Goal: Task Accomplishment & Management: Use online tool/utility

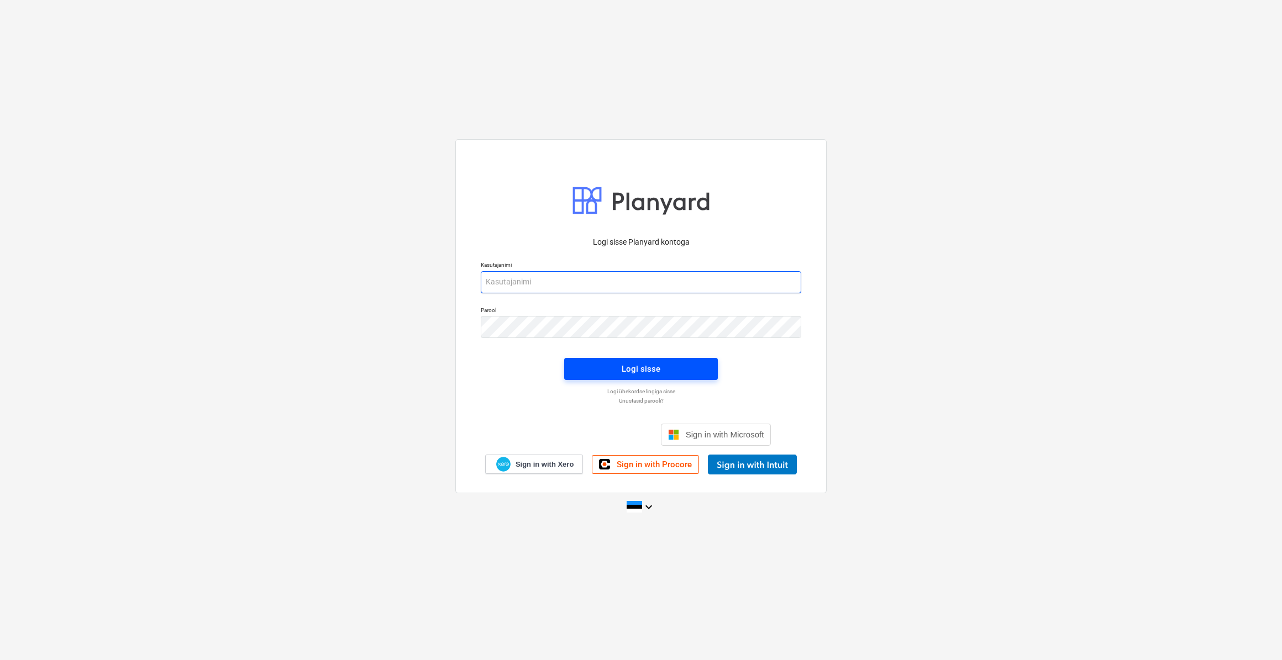
type input "[PERSON_NAME][EMAIL_ADDRESS][DOMAIN_NAME]"
click at [646, 377] on button "Logi sisse" at bounding box center [641, 369] width 154 height 22
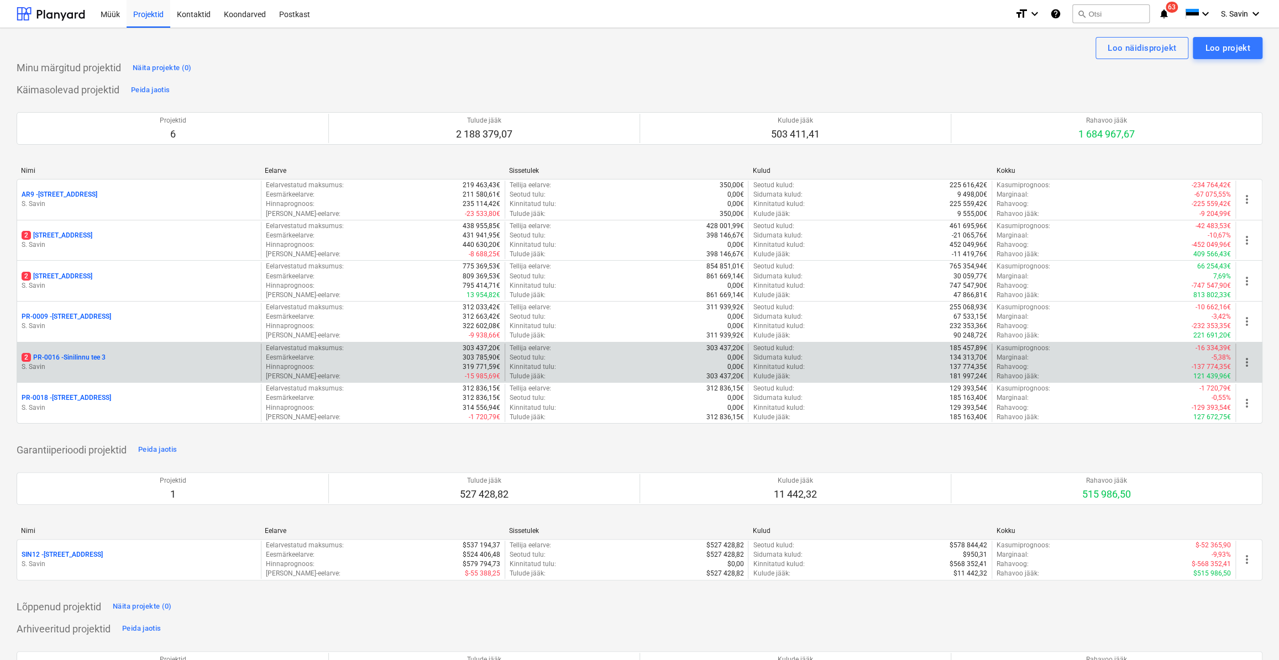
click at [109, 360] on div "2 PR-0016 - Sinilinnu tee 3" at bounding box center [139, 357] width 235 height 9
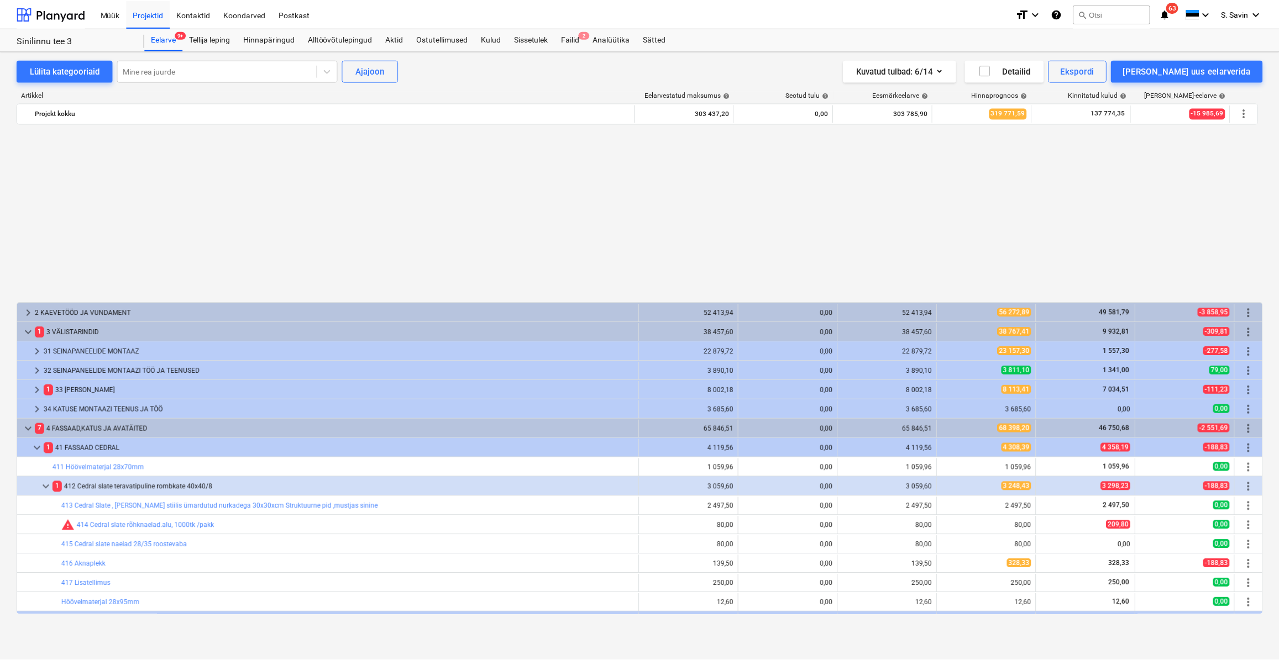
scroll to position [569, 0]
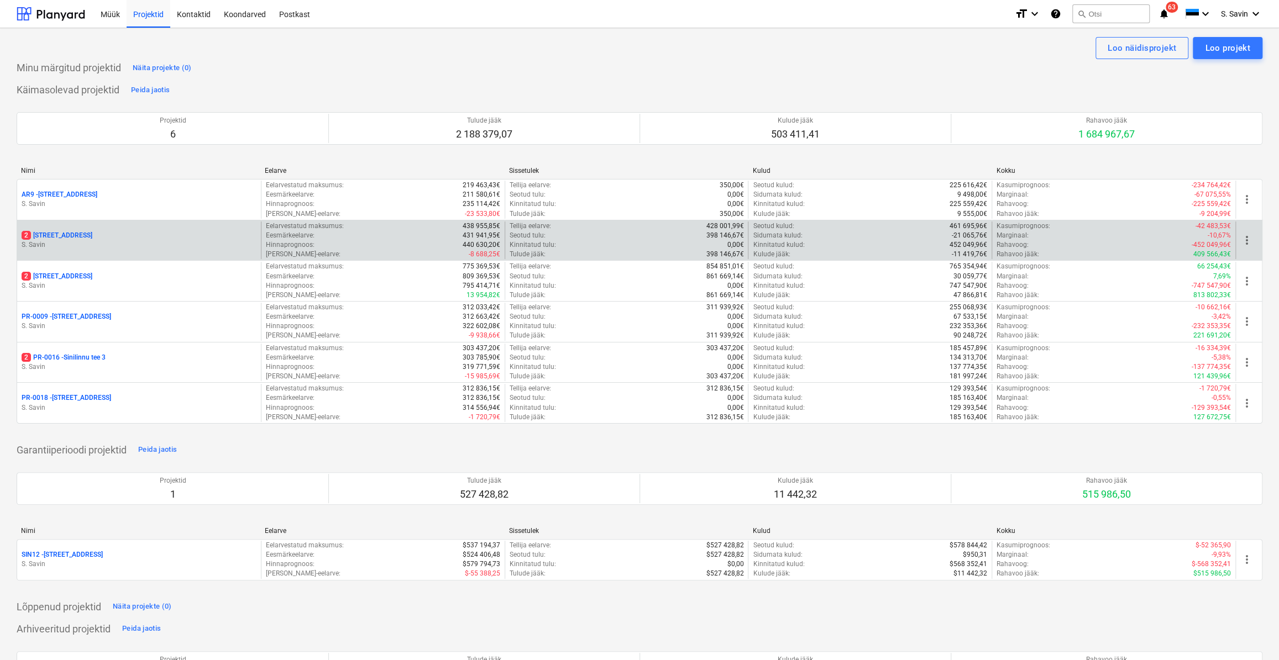
click at [85, 248] on p "S. Savin" at bounding box center [139, 244] width 235 height 9
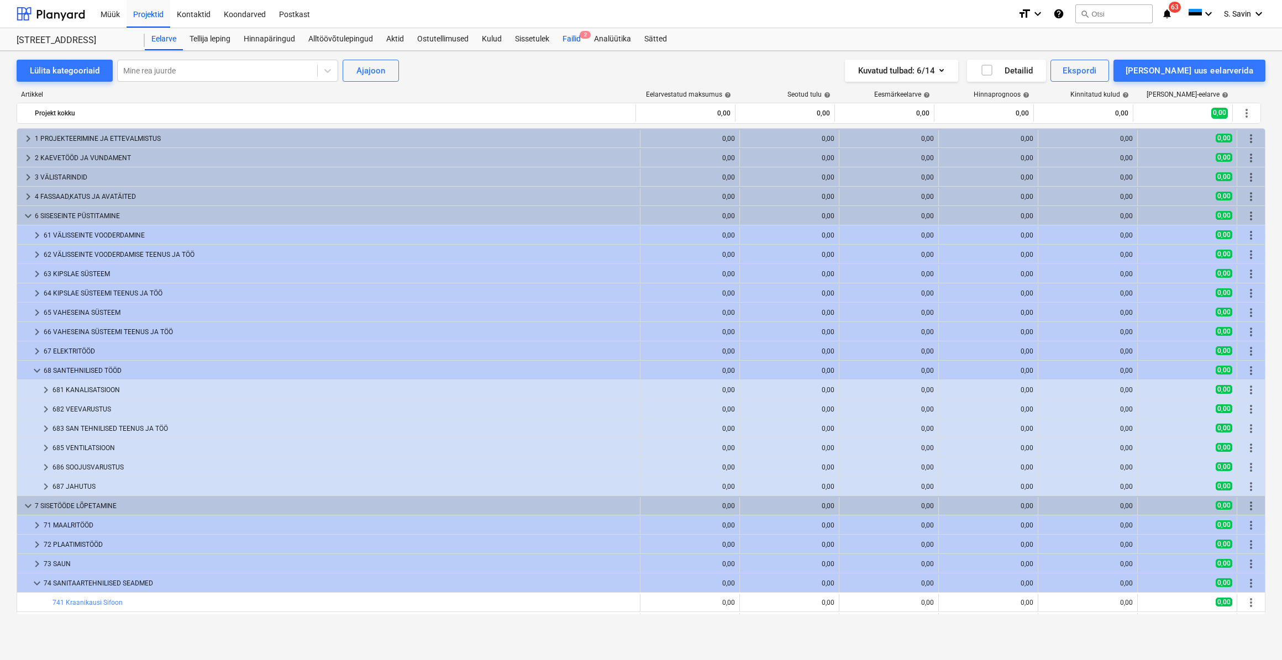
click at [574, 38] on div "Failid 2" at bounding box center [571, 39] width 31 height 22
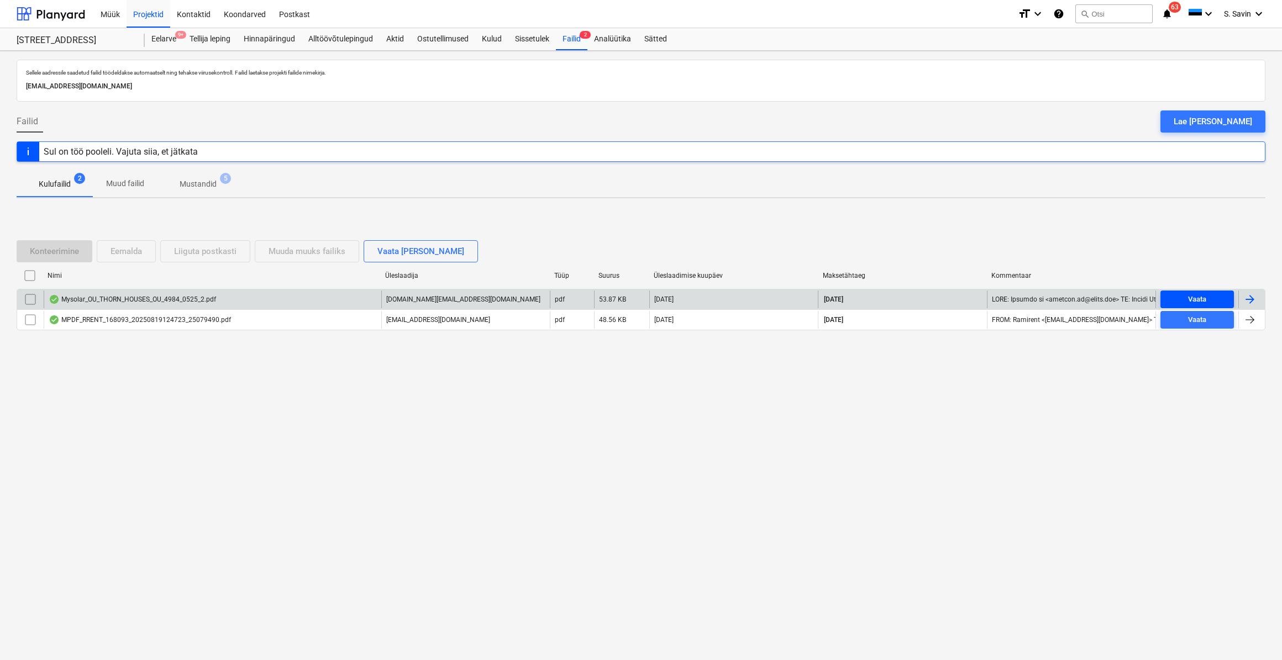
click at [1210, 302] on span "Vaata" at bounding box center [1197, 299] width 65 height 13
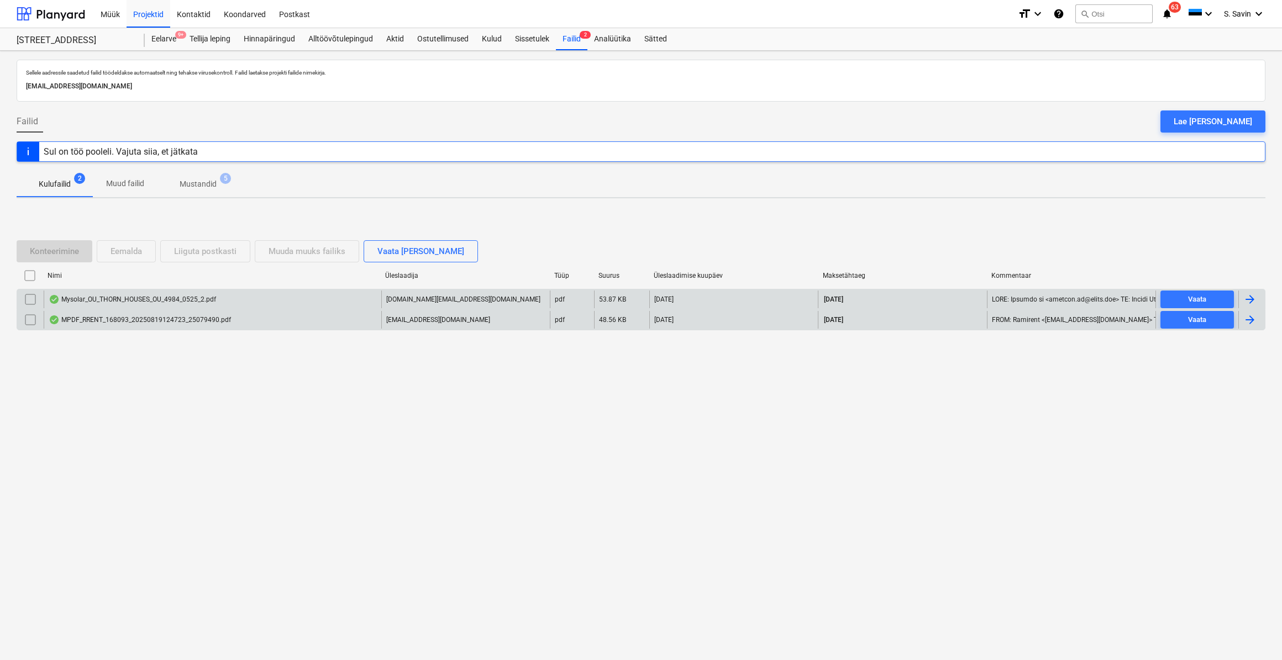
click at [1187, 329] on div "MPDF_RRENT_168093_20250819124723_25079490.pdf [EMAIL_ADDRESS][DOMAIN_NAME] pdf …" at bounding box center [641, 319] width 1249 height 21
click at [1192, 322] on div "Vaata" at bounding box center [1197, 320] width 18 height 13
click at [1251, 323] on div at bounding box center [1249, 319] width 13 height 13
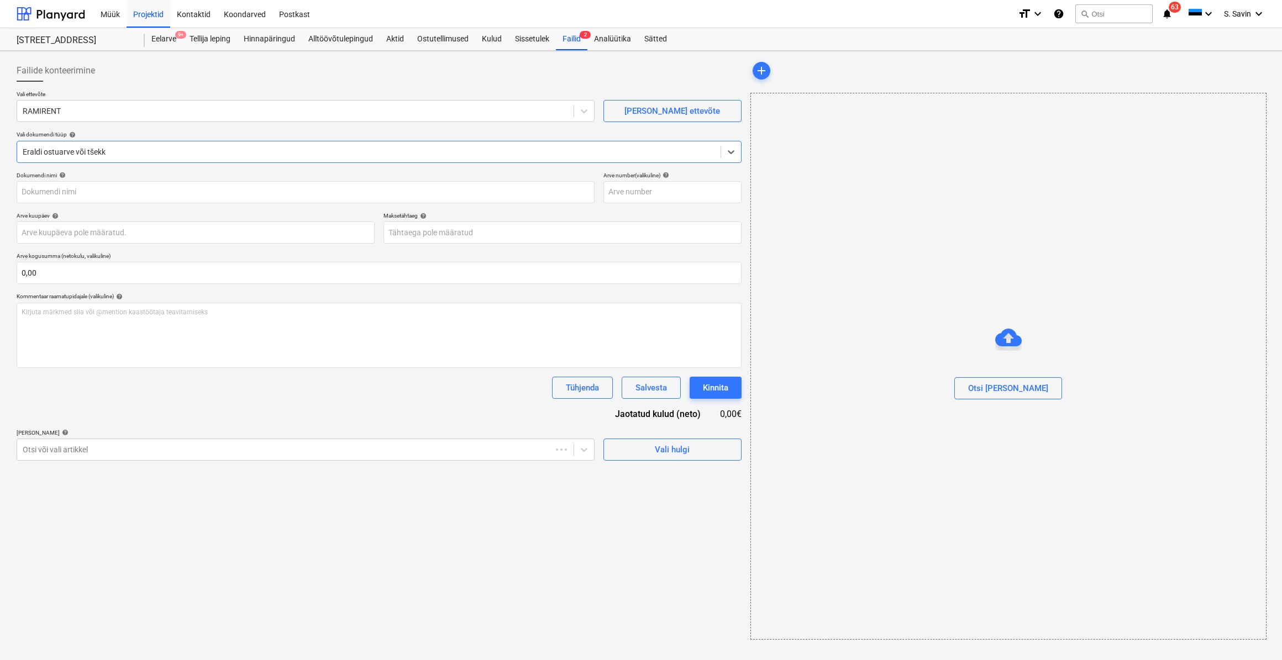
type input "25079490"
type input "[DATE]"
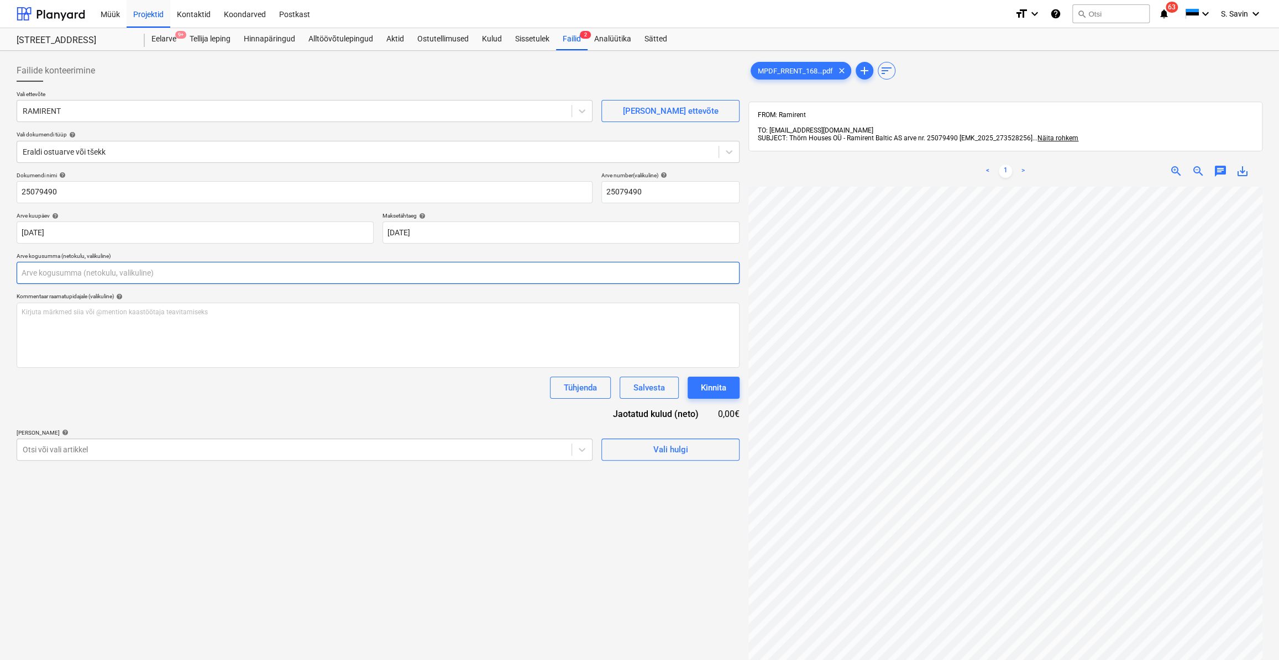
click at [213, 272] on input "text" at bounding box center [378, 273] width 723 height 22
type input "88,48"
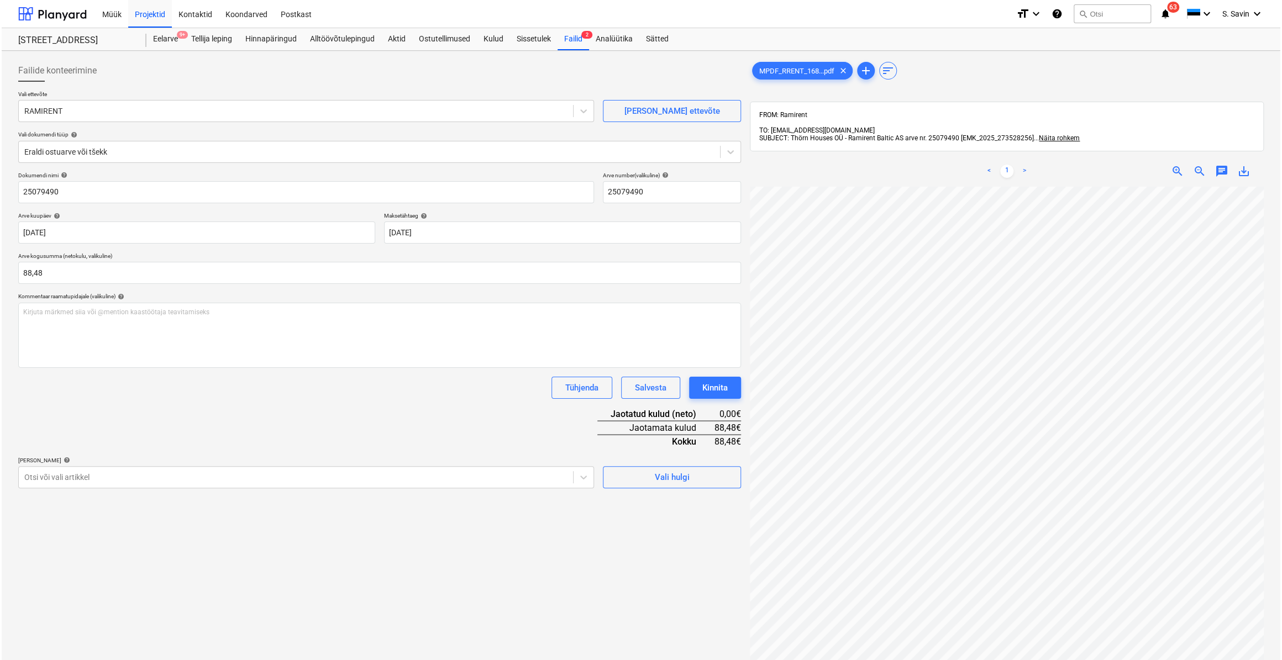
scroll to position [193, 67]
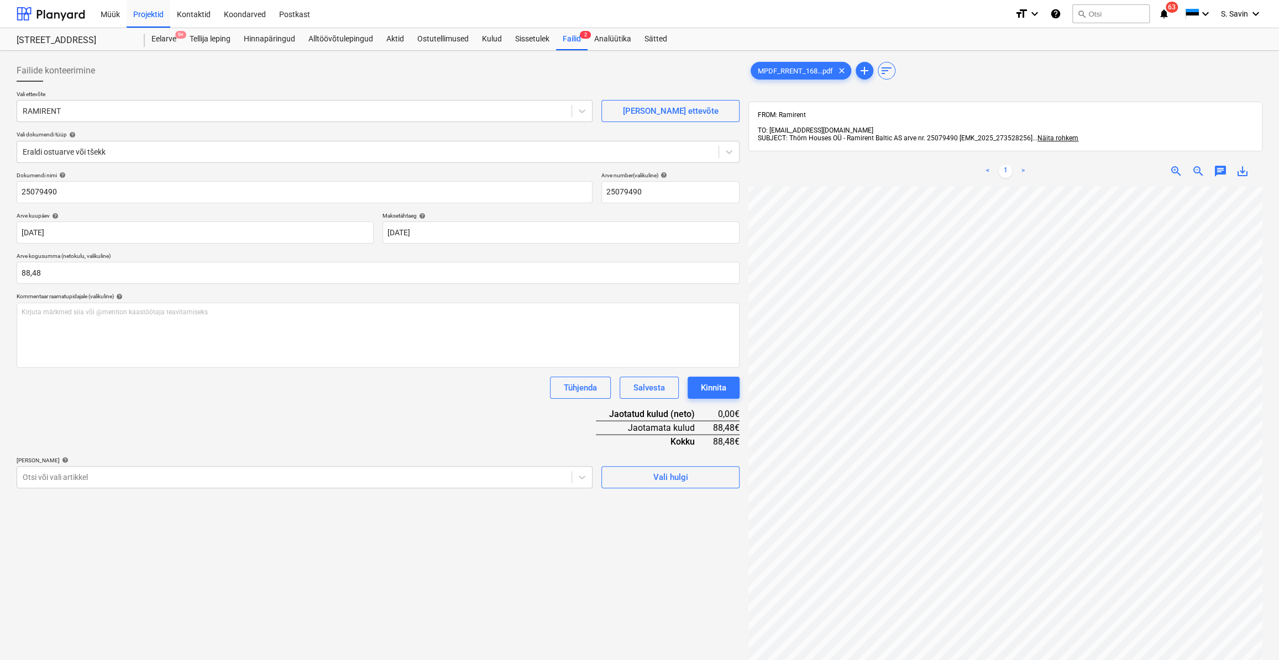
click at [669, 463] on div "Vali hulgi" at bounding box center [670, 472] width 138 height 31
click at [666, 475] on div "Vali hulgi" at bounding box center [670, 477] width 35 height 14
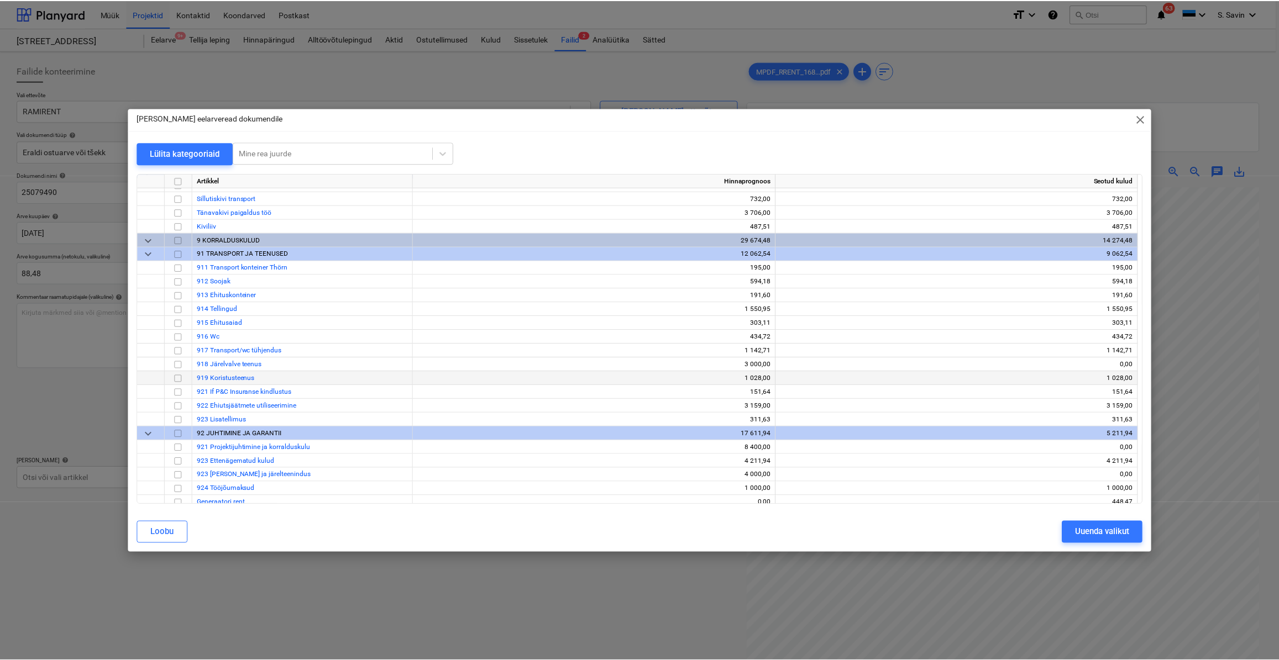
scroll to position [4568, 0]
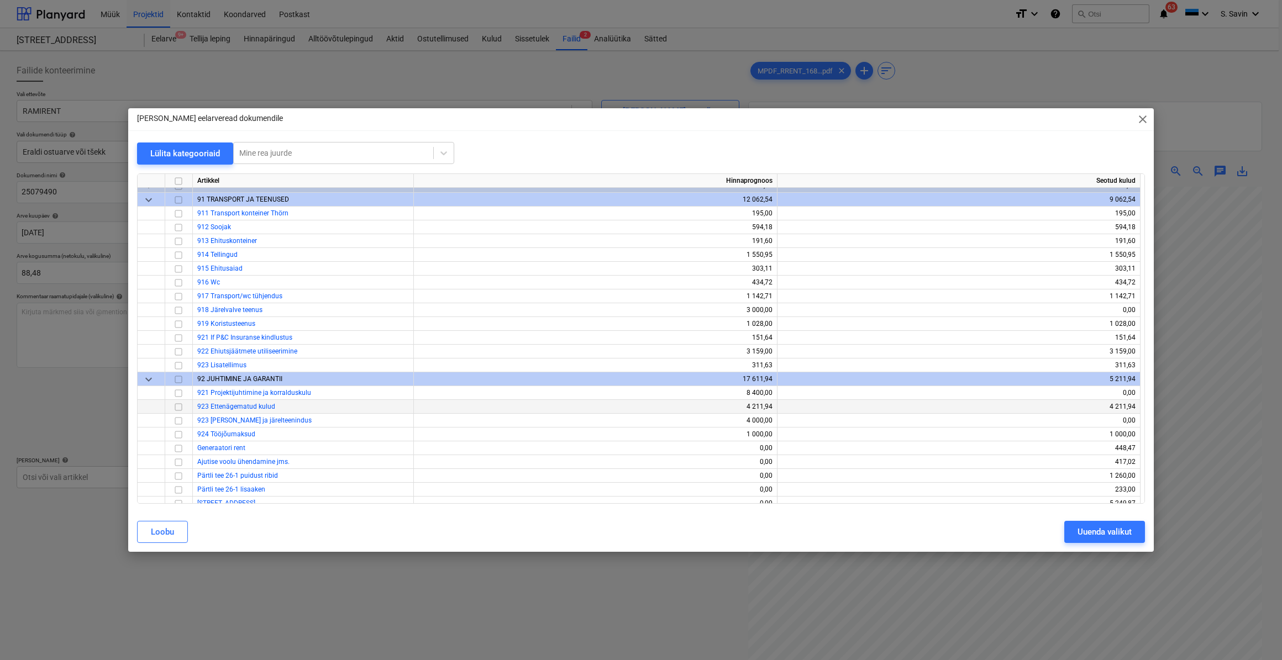
click at [180, 407] on input "checkbox" at bounding box center [178, 406] width 13 height 13
click at [1094, 525] on div "Uuenda valikut" at bounding box center [1105, 532] width 54 height 14
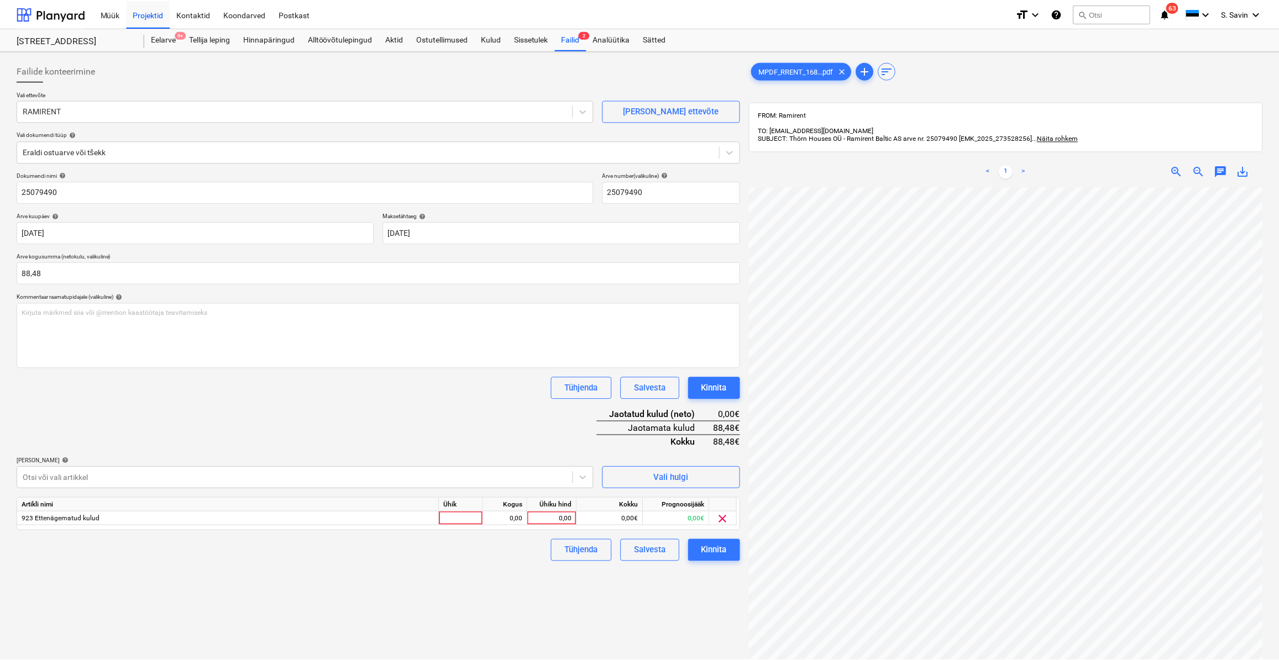
scroll to position [193, 66]
click at [448, 513] on div at bounding box center [462, 519] width 44 height 14
type input "kmpl."
click at [496, 513] on div "0,00" at bounding box center [505, 519] width 35 height 14
type input "1"
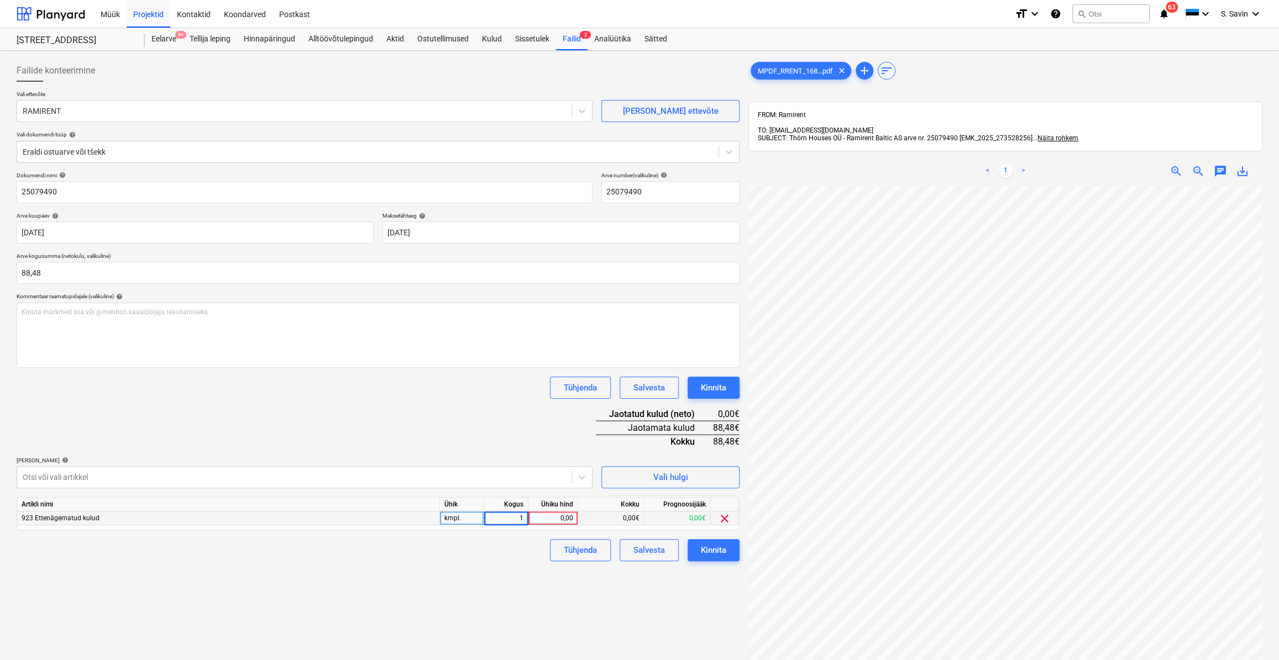
click at [564, 518] on div "0,00" at bounding box center [553, 519] width 40 height 14
type input "88,48"
click at [608, 560] on button "Tühjenda" at bounding box center [580, 550] width 61 height 22
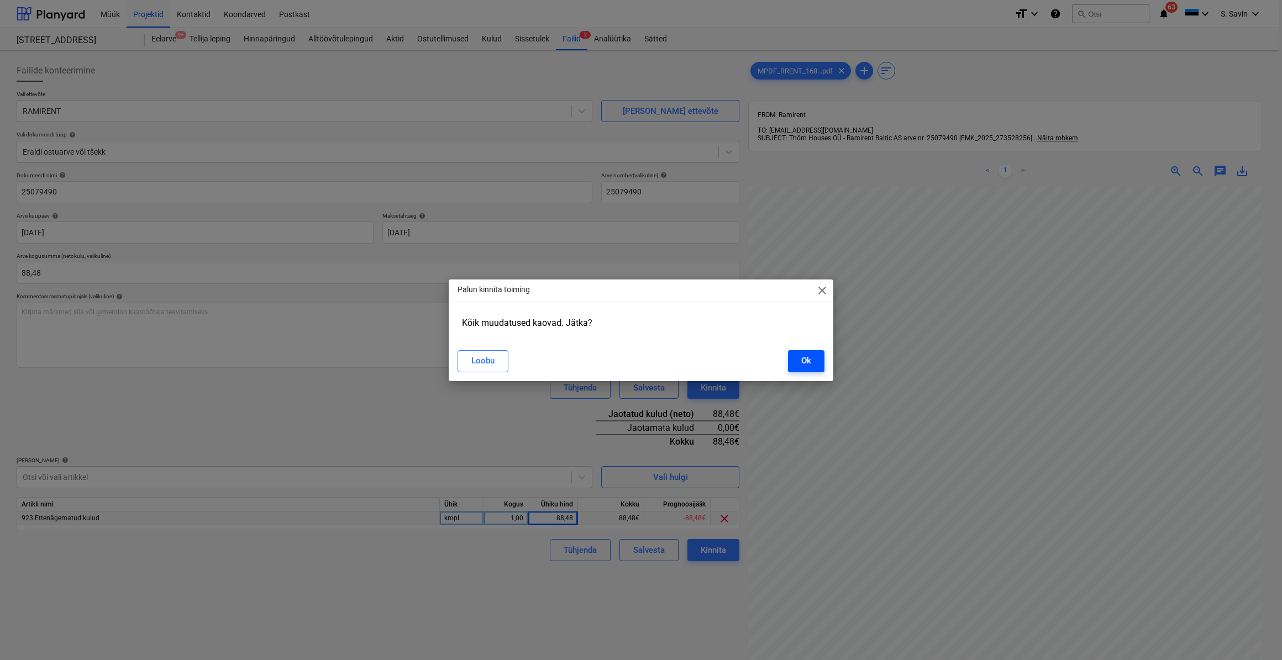
click at [807, 360] on div "Ok" at bounding box center [806, 361] width 10 height 14
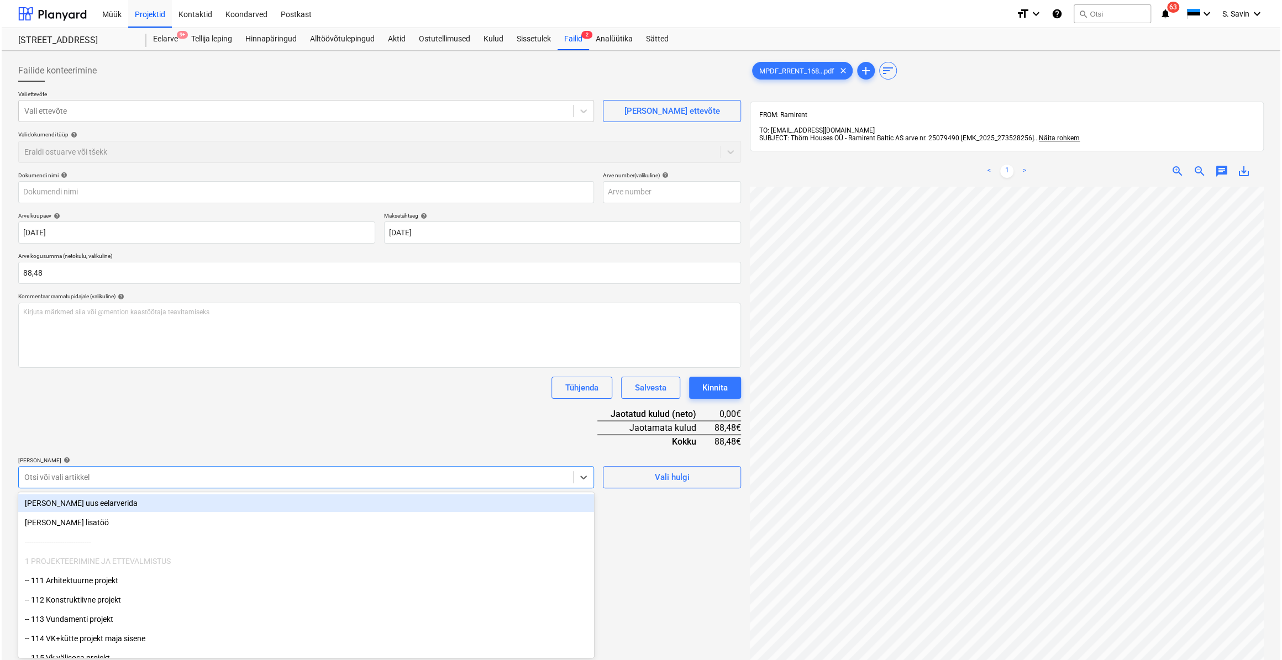
scroll to position [4, 0]
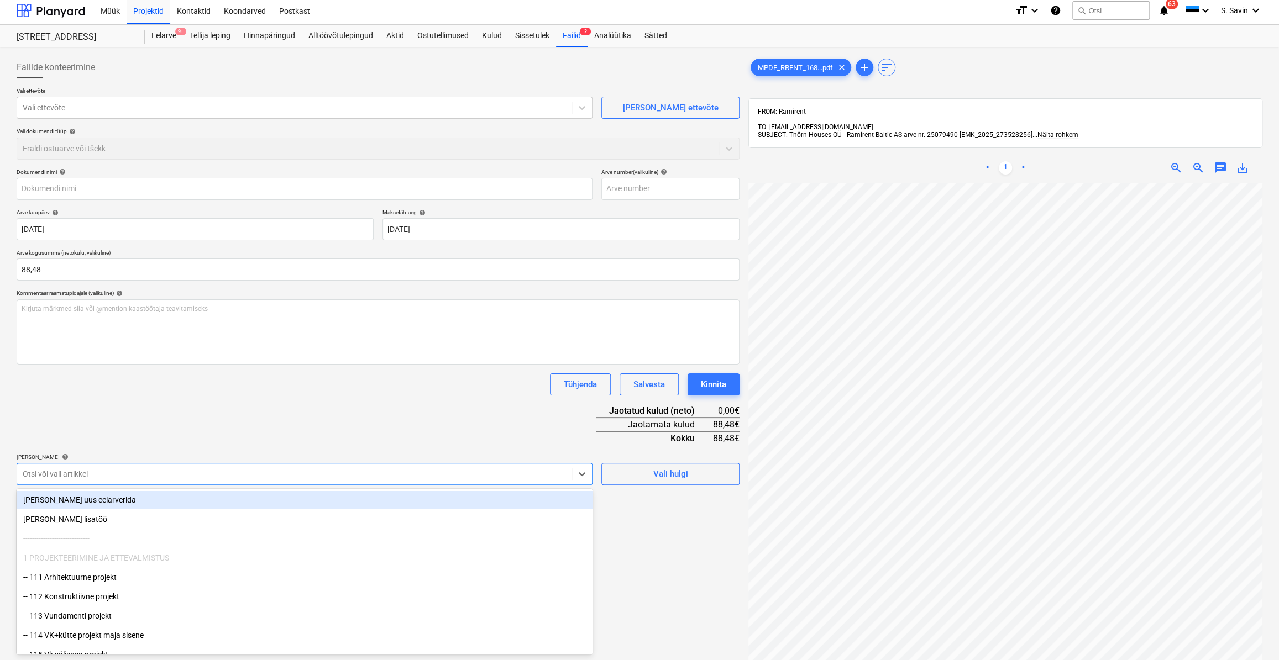
click at [492, 473] on div at bounding box center [294, 474] width 543 height 11
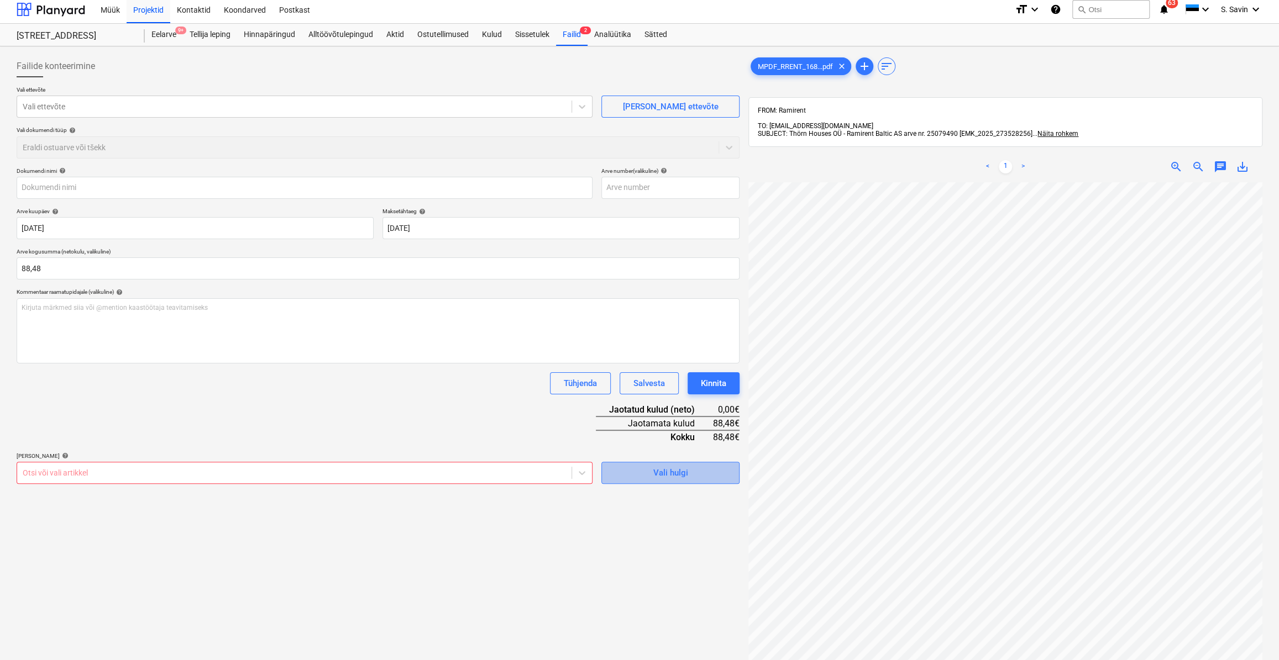
click at [654, 475] on div "Vali hulgi" at bounding box center [670, 473] width 35 height 14
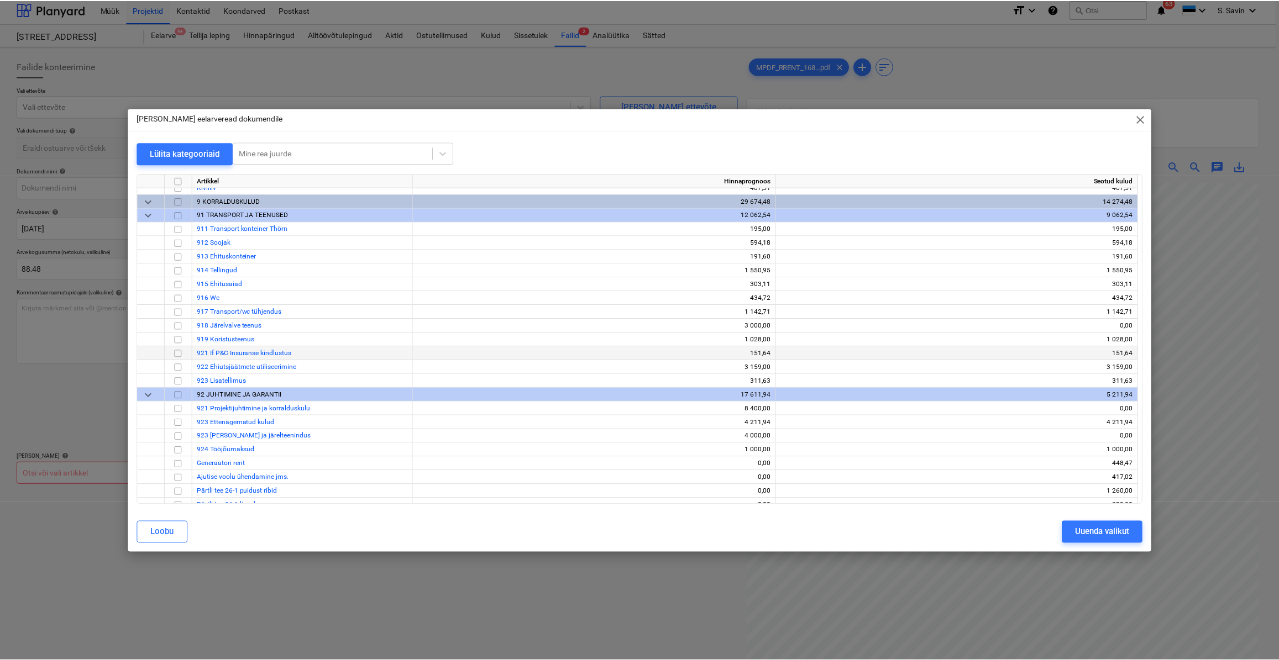
scroll to position [4517, 0]
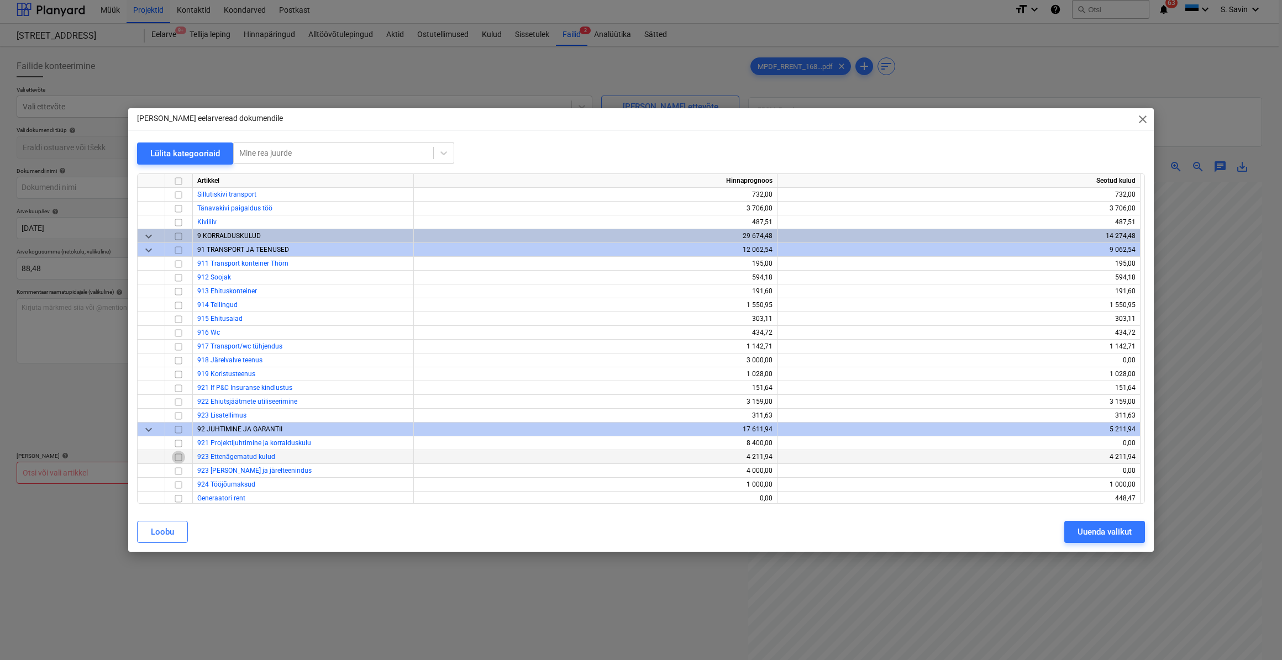
click at [177, 458] on input "checkbox" at bounding box center [178, 456] width 13 height 13
click at [1106, 535] on div "Uuenda valikut" at bounding box center [1105, 532] width 54 height 14
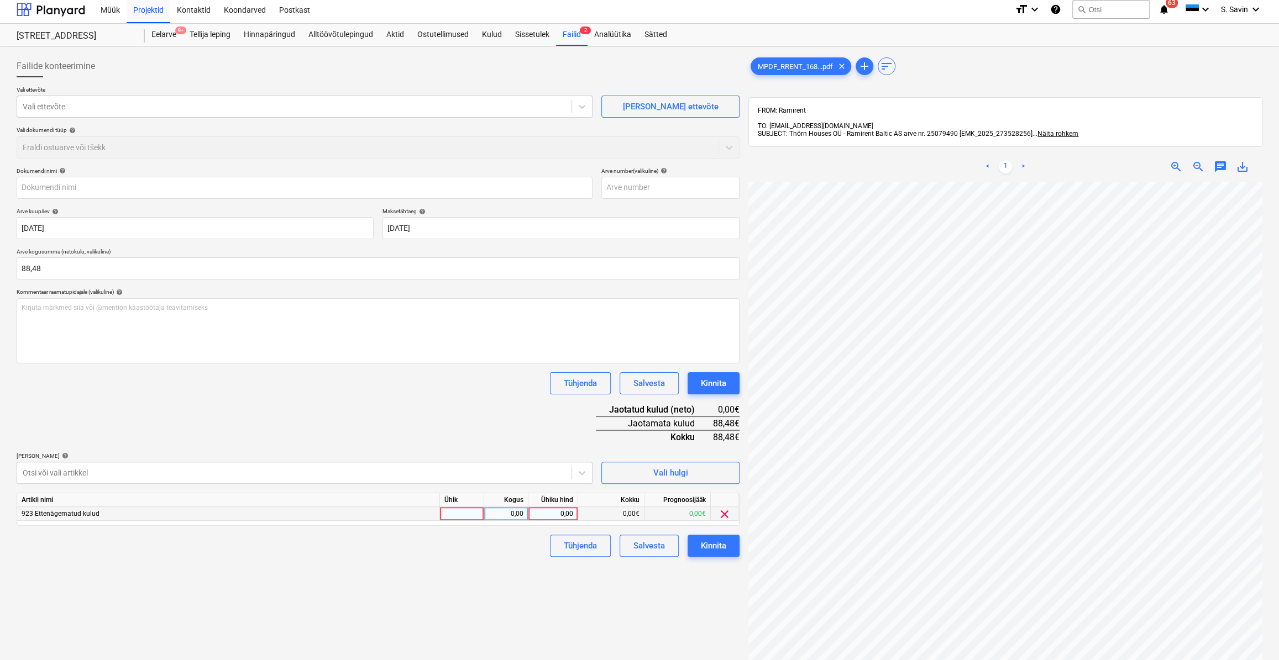
click at [463, 517] on div at bounding box center [462, 514] width 44 height 14
type input "kmpl."
click at [507, 513] on div "0,00" at bounding box center [505, 514] width 35 height 14
type input "1"
click at [546, 513] on div "0,00" at bounding box center [553, 514] width 40 height 14
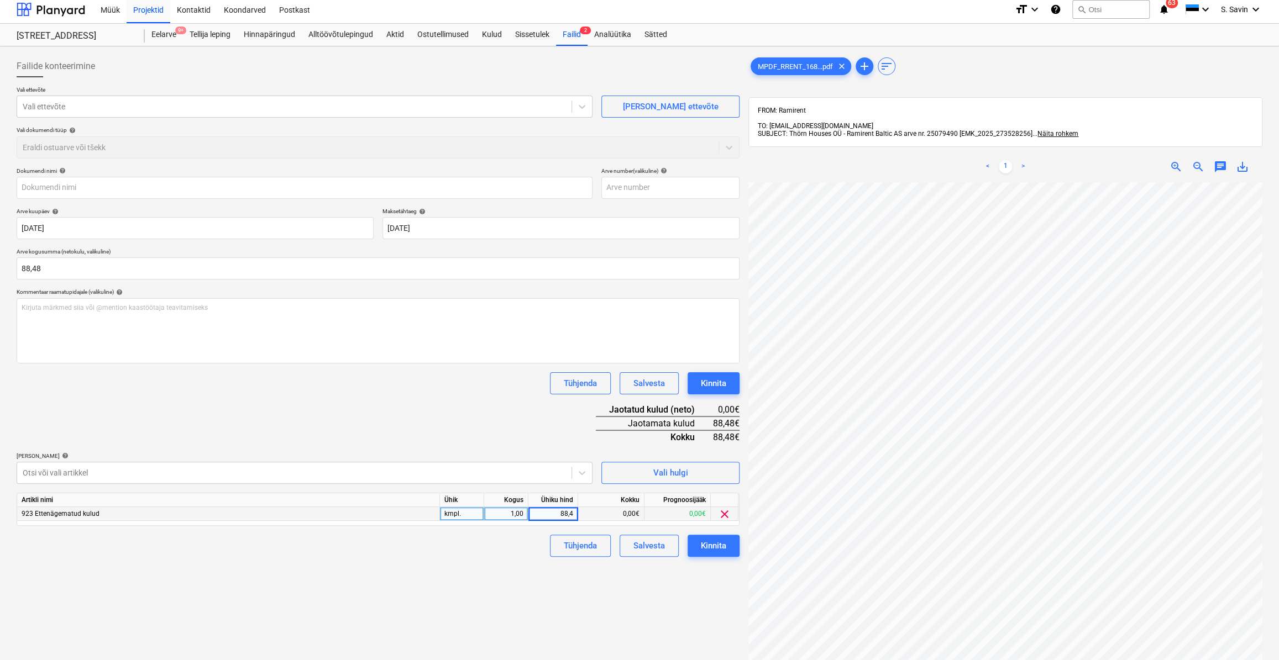
type input "88,48"
click at [543, 538] on div "Tühjenda Salvesta Kinnita" at bounding box center [640, 546] width 198 height 22
click at [717, 549] on div "Kinnita" at bounding box center [713, 546] width 25 height 14
click at [112, 193] on input "text" at bounding box center [305, 188] width 576 height 22
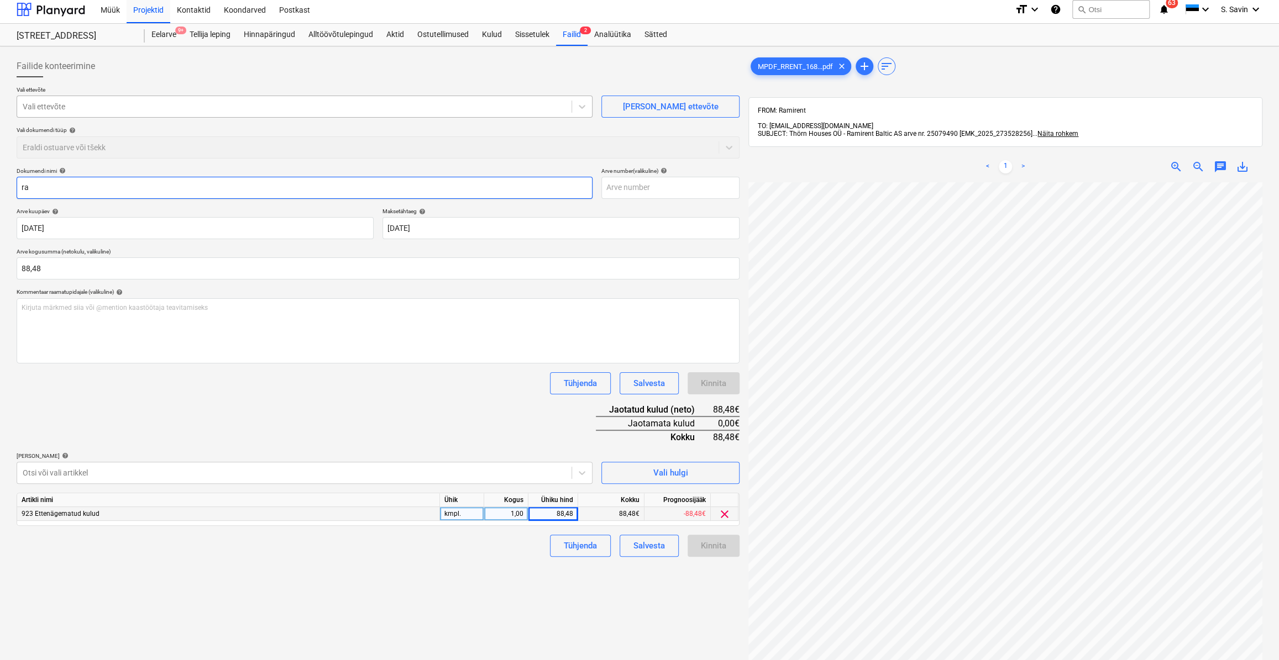
type input "ra"
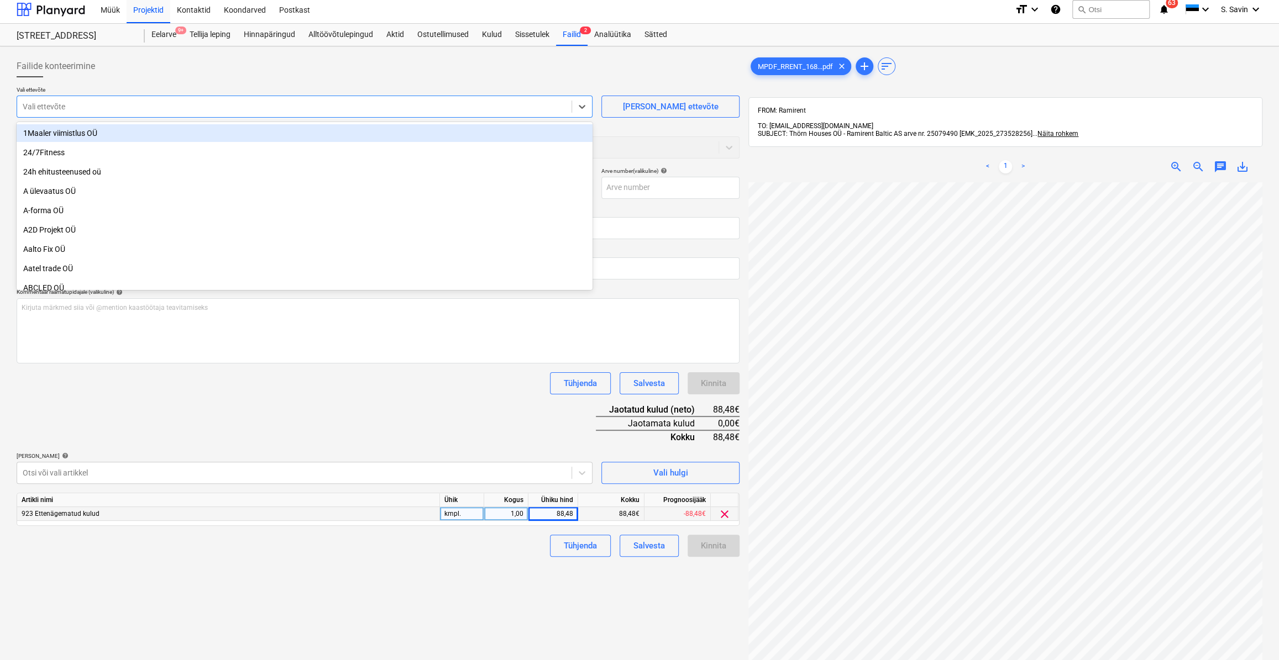
click at [134, 109] on div at bounding box center [294, 106] width 543 height 11
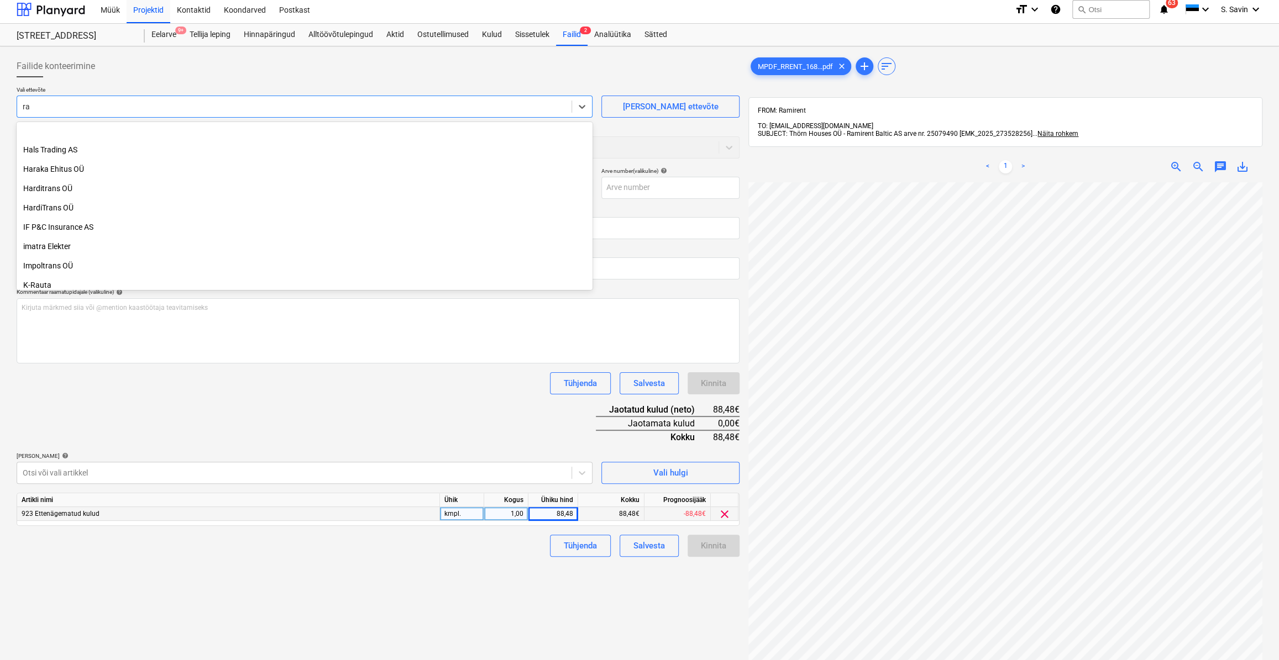
scroll to position [251, 0]
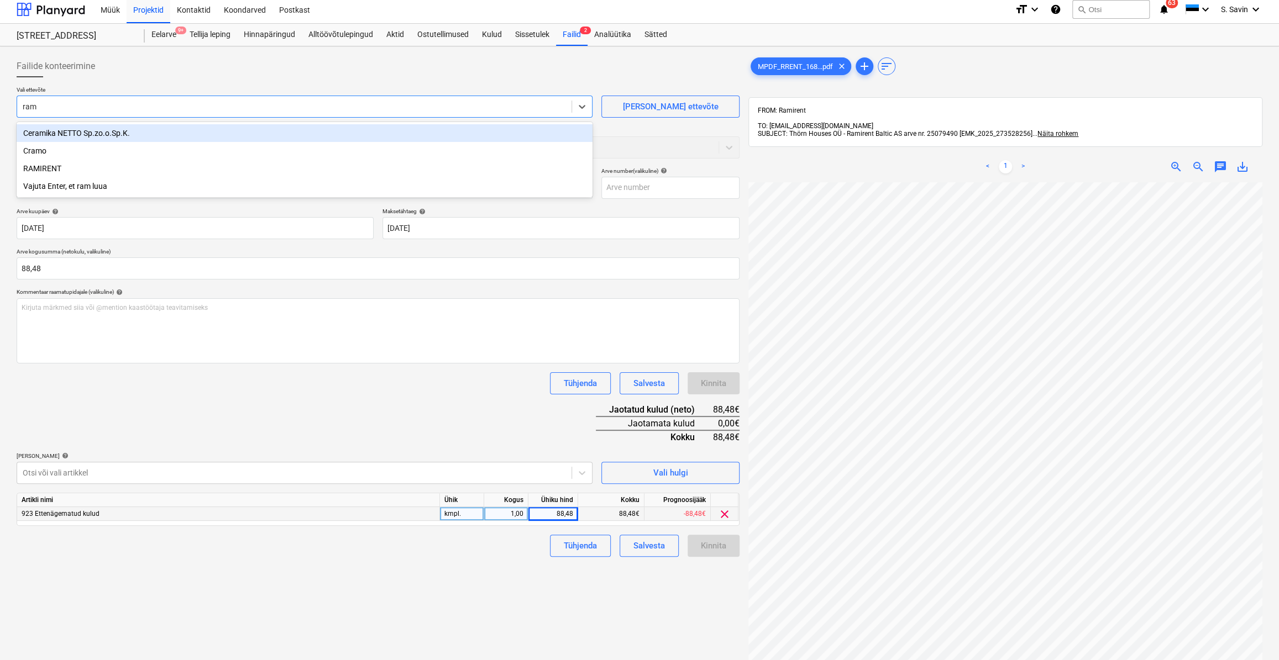
type input "rami"
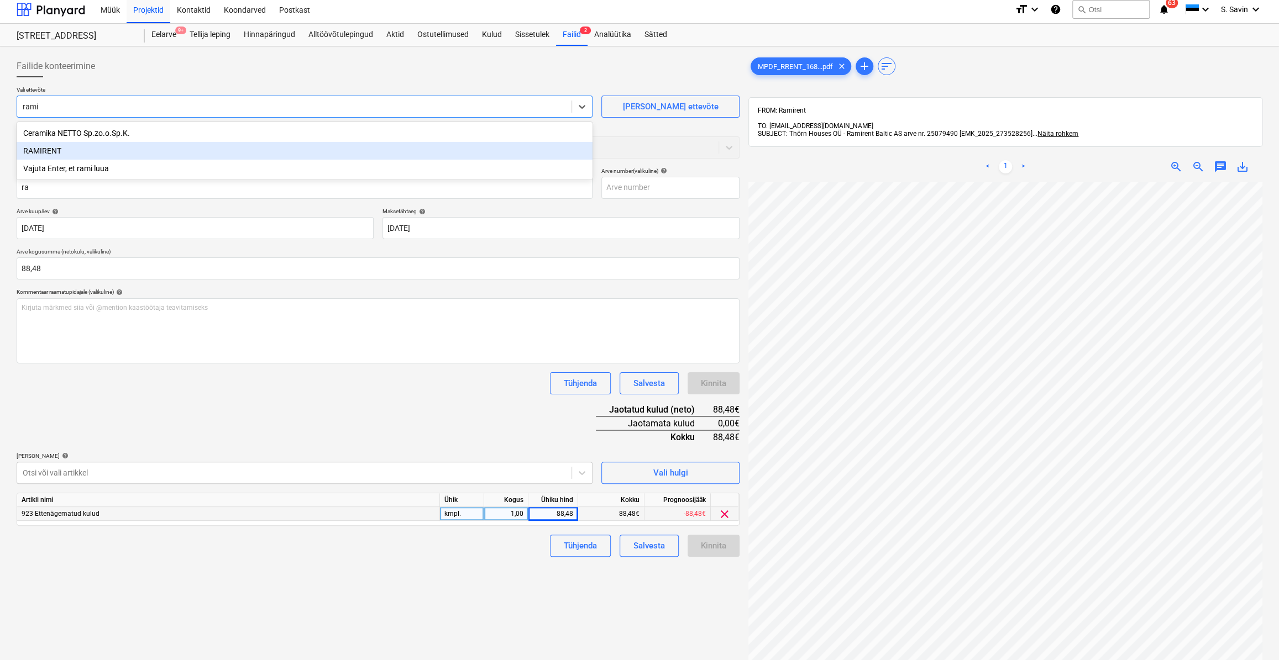
click at [83, 150] on div "RAMIRENT" at bounding box center [305, 151] width 576 height 18
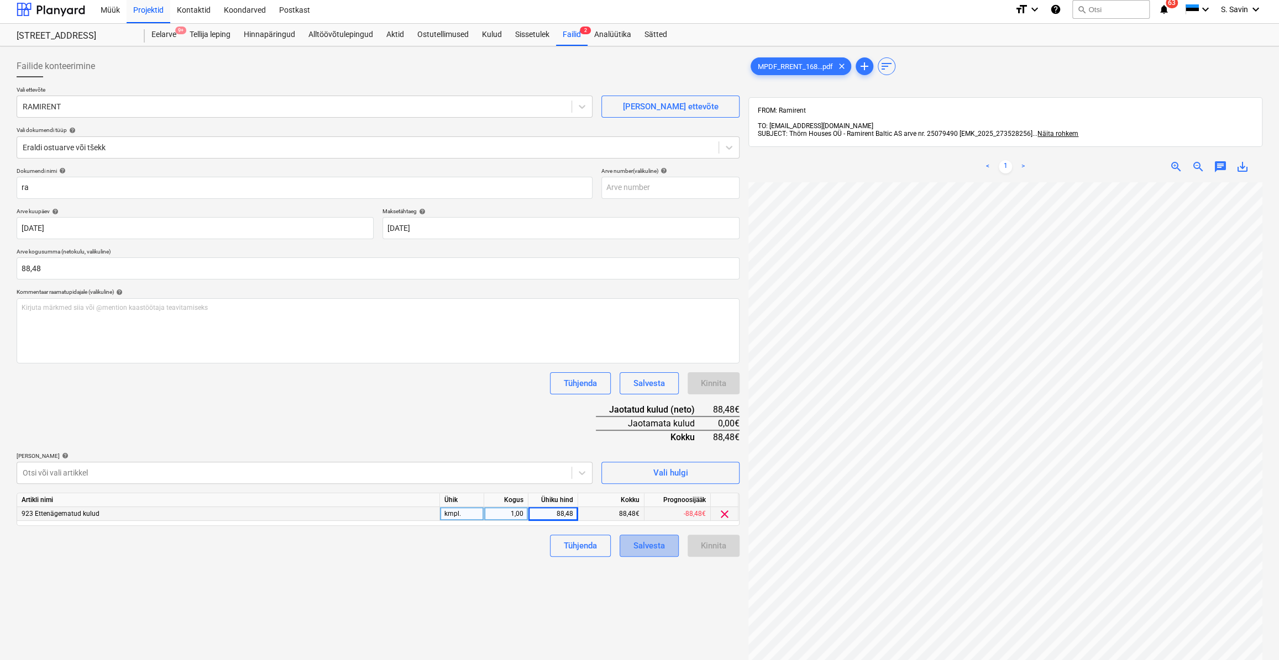
click at [624, 544] on button "Salvesta" at bounding box center [648, 546] width 59 height 22
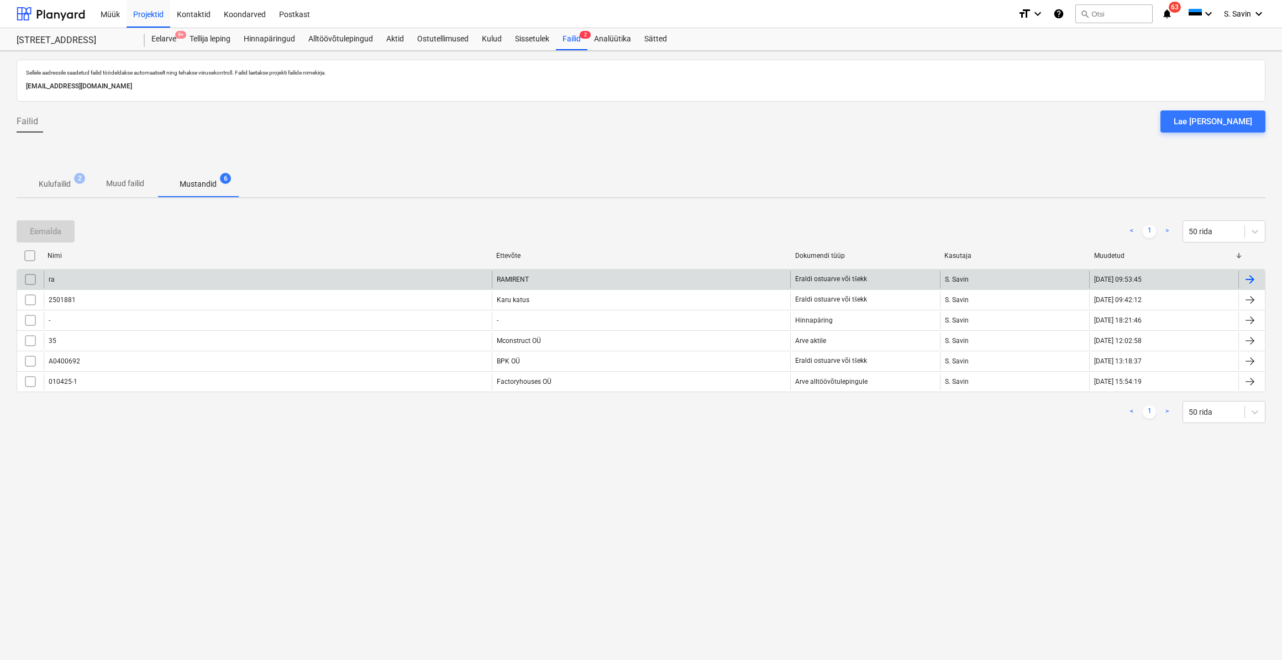
click at [118, 274] on div "ra" at bounding box center [268, 280] width 448 height 18
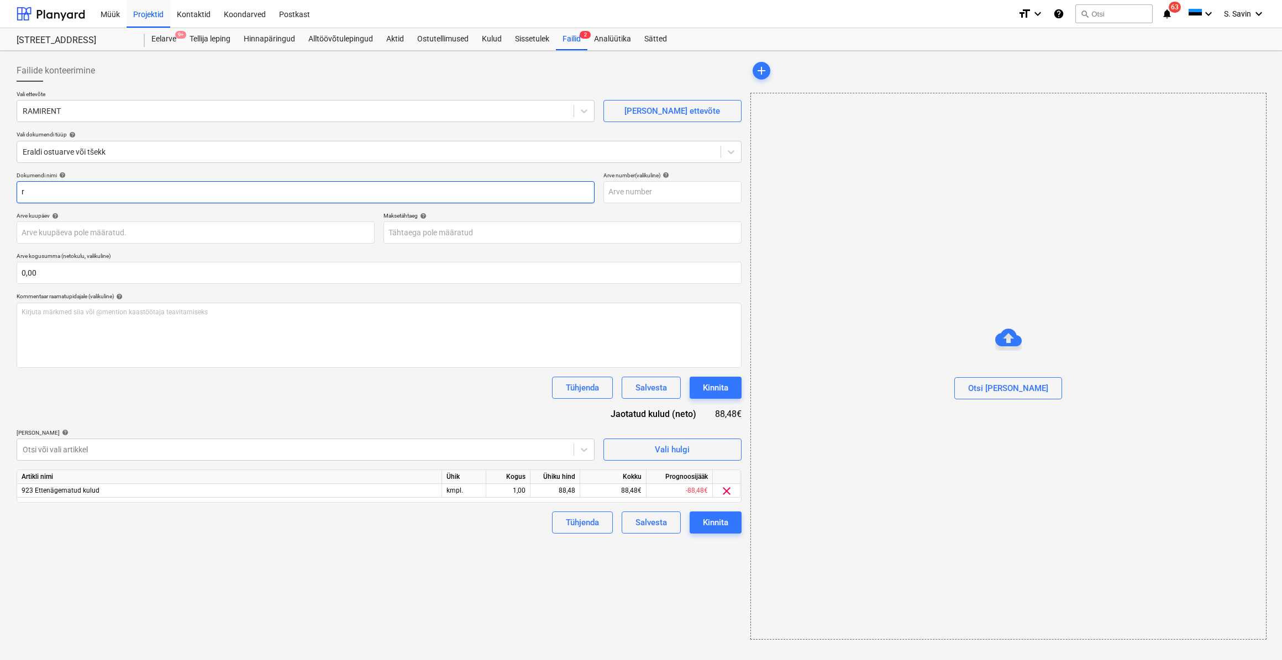
type input "r"
click at [0, 201] on html "Müük Projektid Kontaktid Koondarved Postkast format_size keyboard_arrow_down he…" at bounding box center [641, 330] width 1282 height 660
click at [122, 204] on div "Dokumendi nimi help Arve number (valikuline) help Arve kuupäev help Press the d…" at bounding box center [379, 353] width 725 height 362
click at [118, 199] on input "text" at bounding box center [306, 192] width 578 height 22
type input "ramirent"
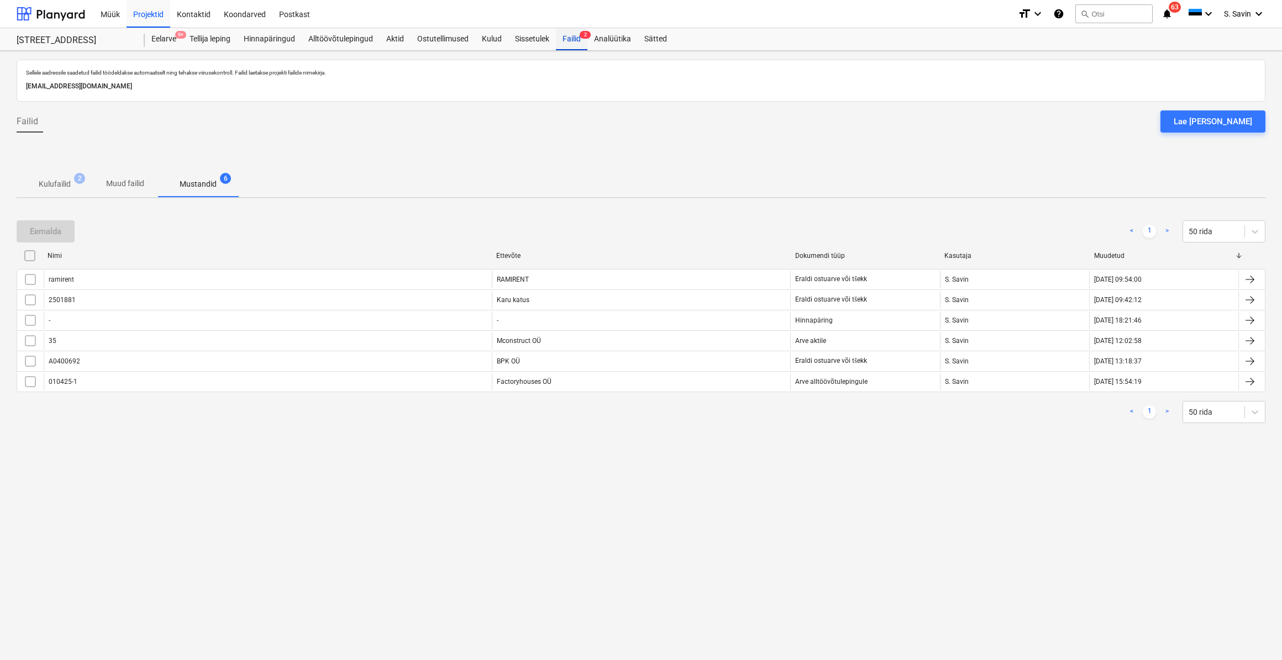
click at [564, 41] on div "Failid 2" at bounding box center [571, 39] width 31 height 22
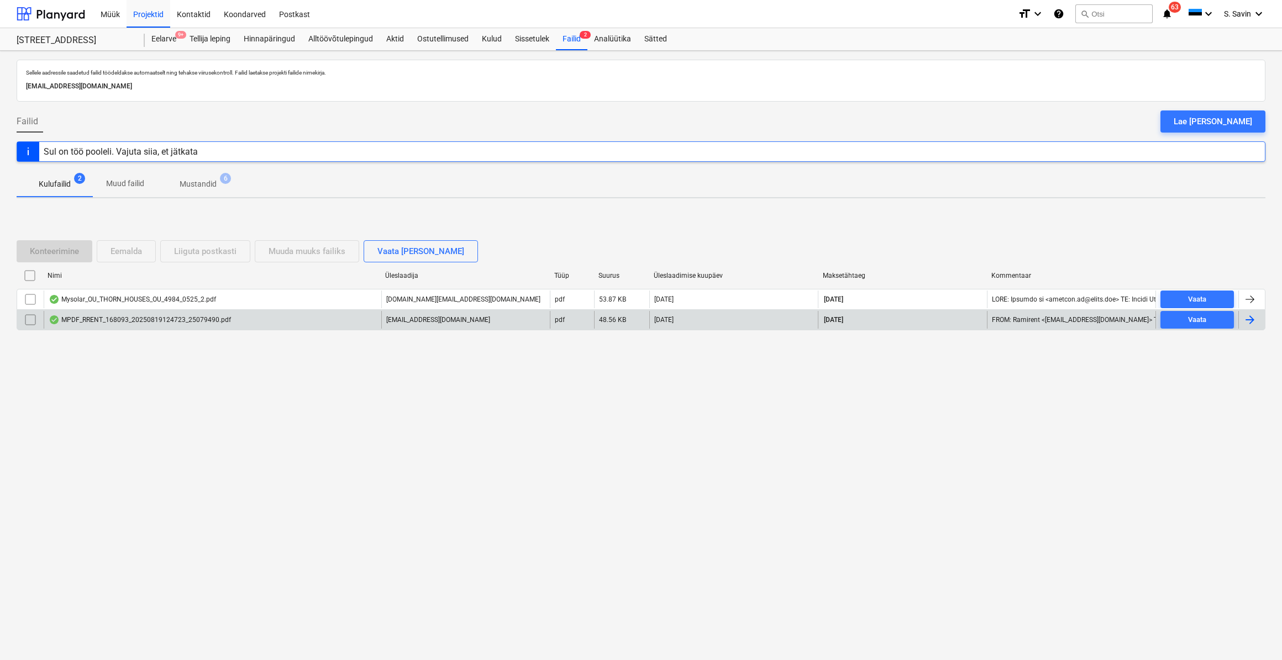
click at [1253, 325] on div at bounding box center [1249, 319] width 13 height 13
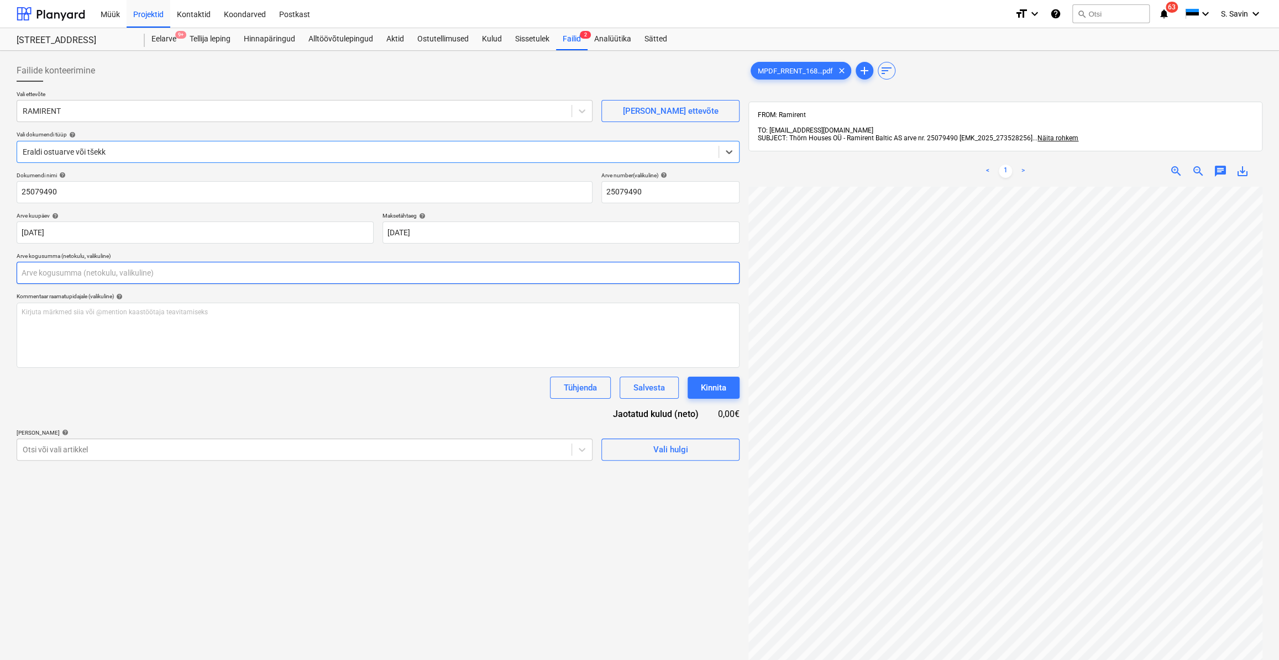
click at [73, 281] on input "text" at bounding box center [378, 273] width 723 height 22
type input "88,48"
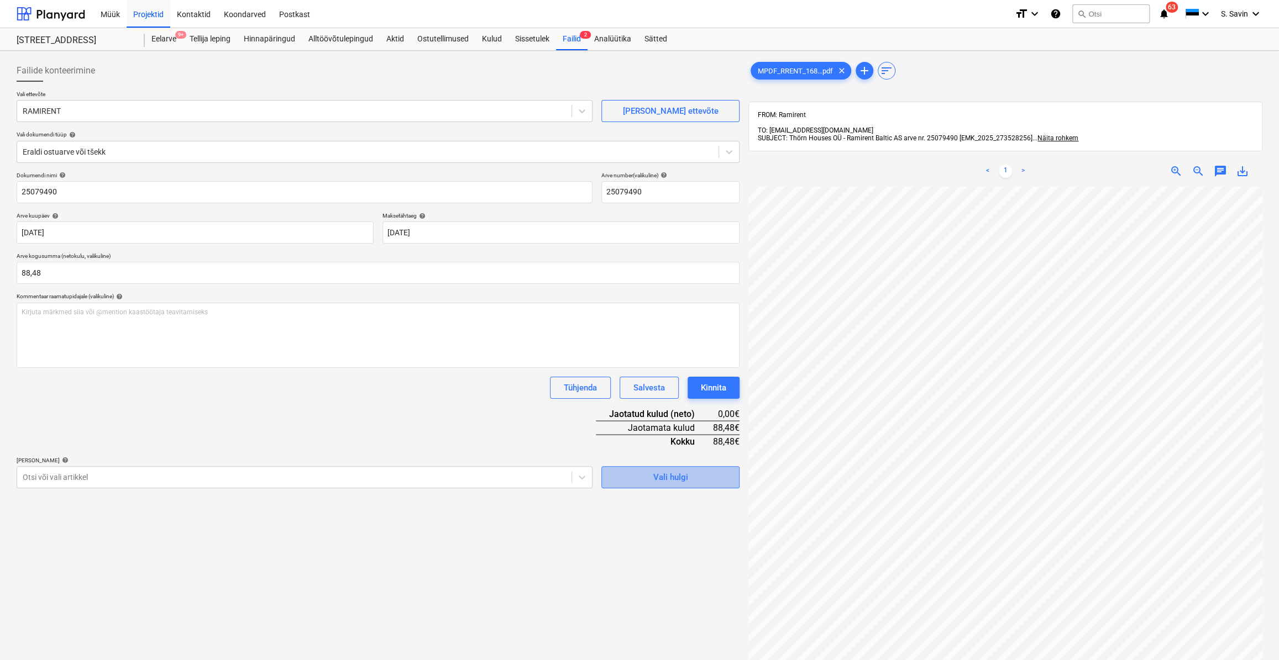
click at [665, 481] on div "Vali hulgi" at bounding box center [670, 477] width 35 height 14
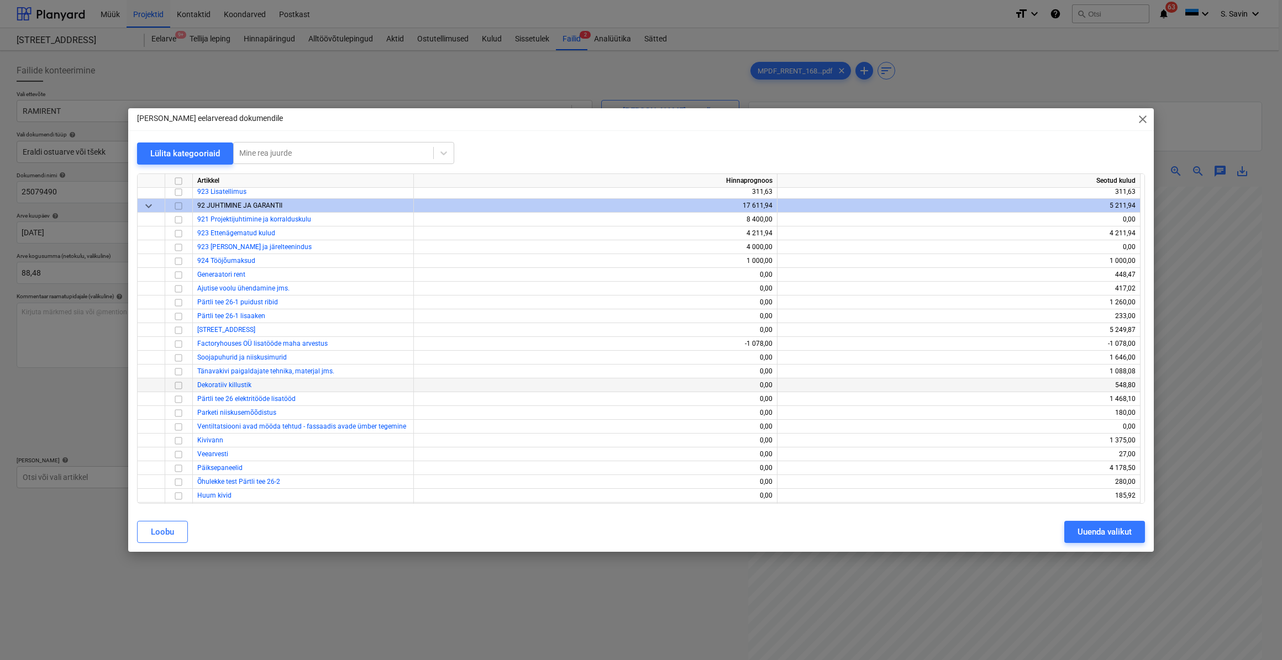
scroll to position [4718, 0]
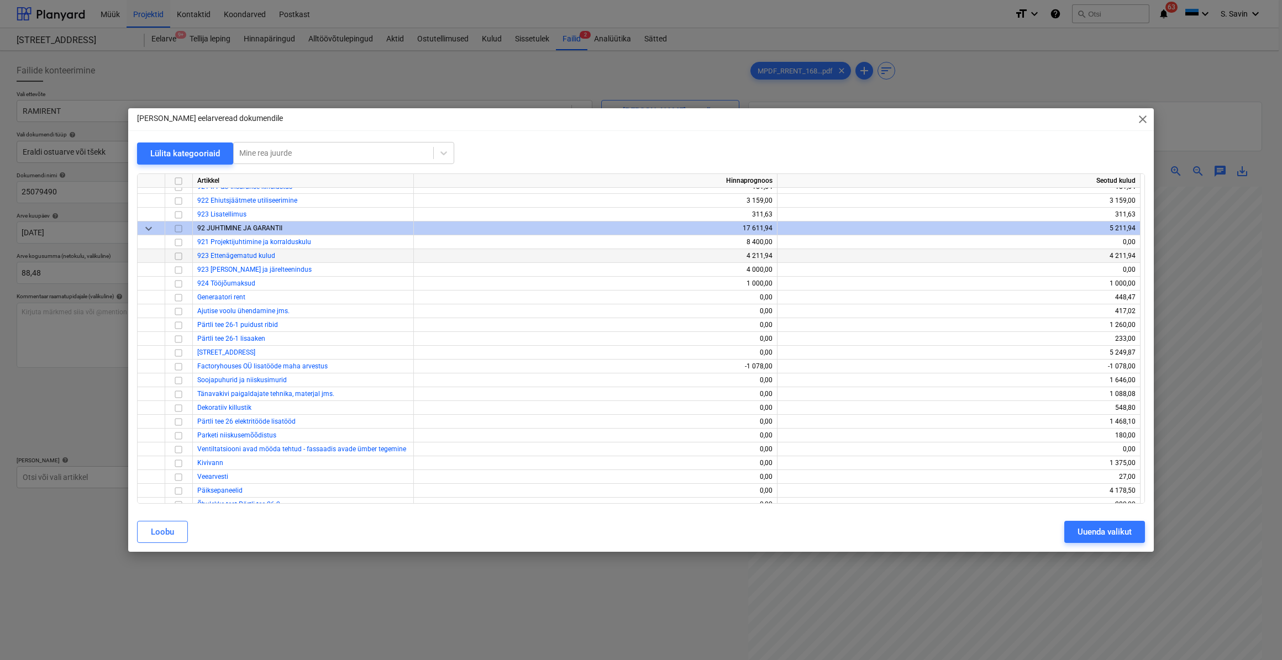
click at [181, 257] on input "checkbox" at bounding box center [178, 255] width 13 height 13
click at [1128, 530] on div "Uuenda valikut" at bounding box center [1105, 532] width 54 height 14
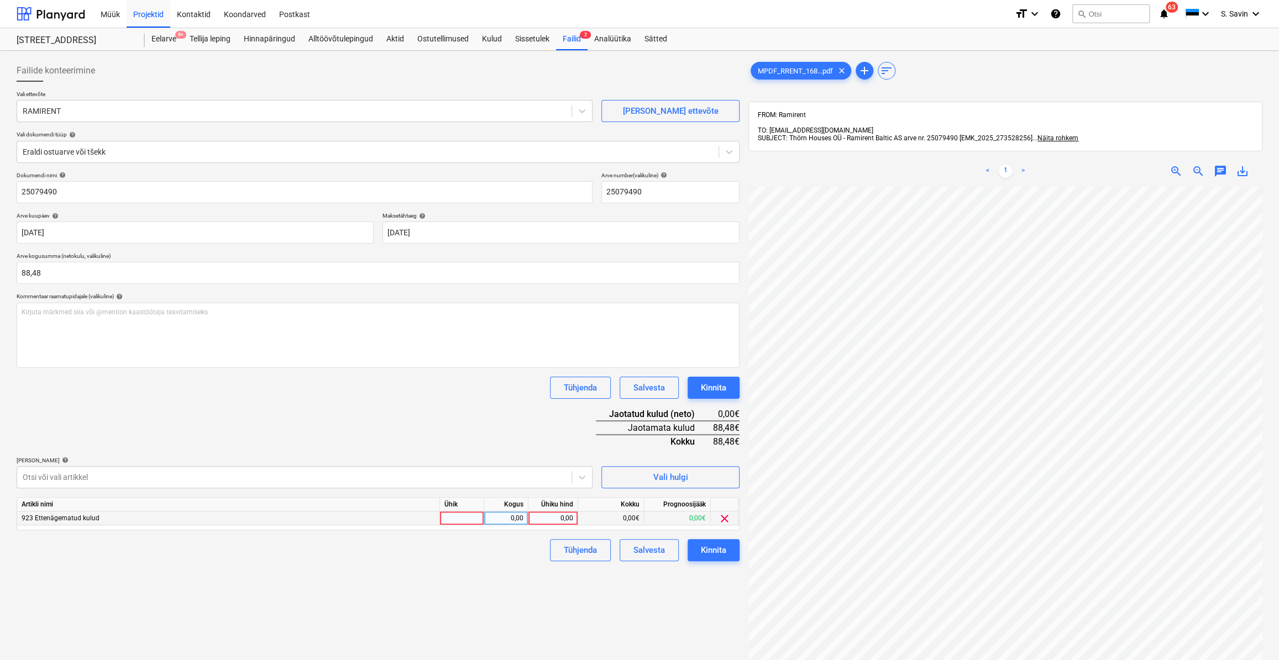
click at [463, 518] on div at bounding box center [462, 519] width 44 height 14
type input "kmpl."
click at [503, 522] on div "0,00" at bounding box center [505, 519] width 35 height 14
click at [566, 515] on div "0,00" at bounding box center [553, 519] width 40 height 14
type input "88,48"
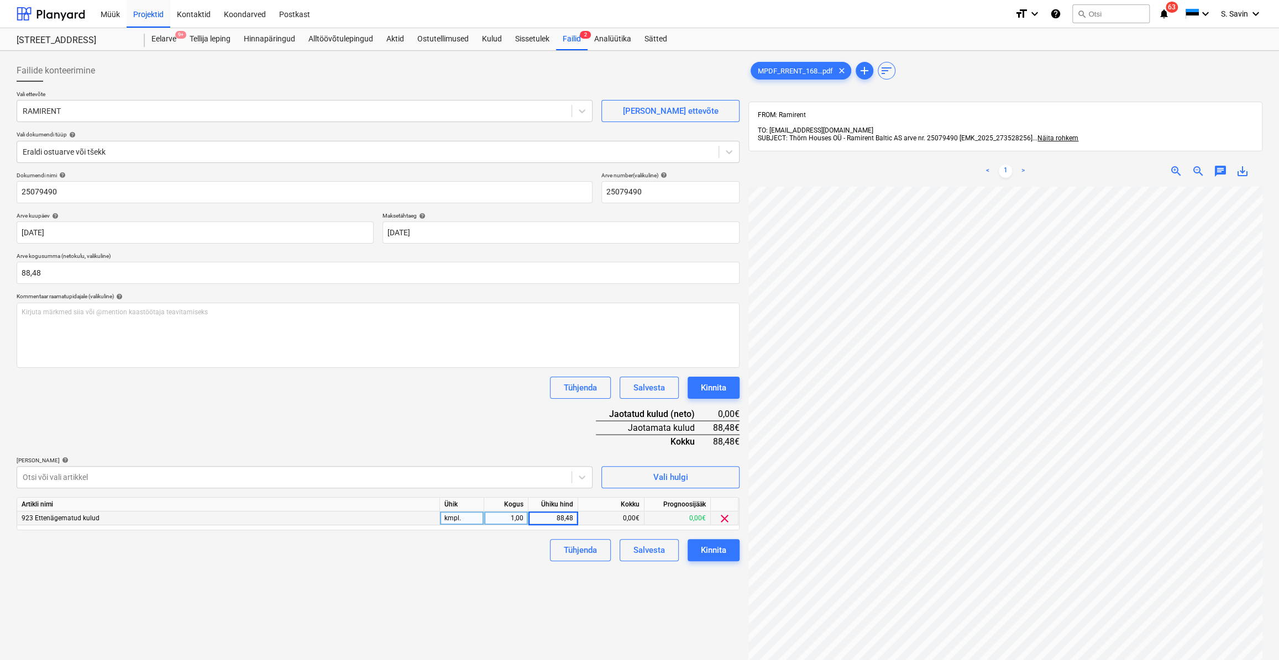
click at [440, 565] on div "Failide konteerimine Vali ettevõte RAMIRENT [PERSON_NAME] uus ettevõte Vali dok…" at bounding box center [378, 437] width 732 height 765
click at [722, 550] on div "Kinnita" at bounding box center [713, 550] width 25 height 14
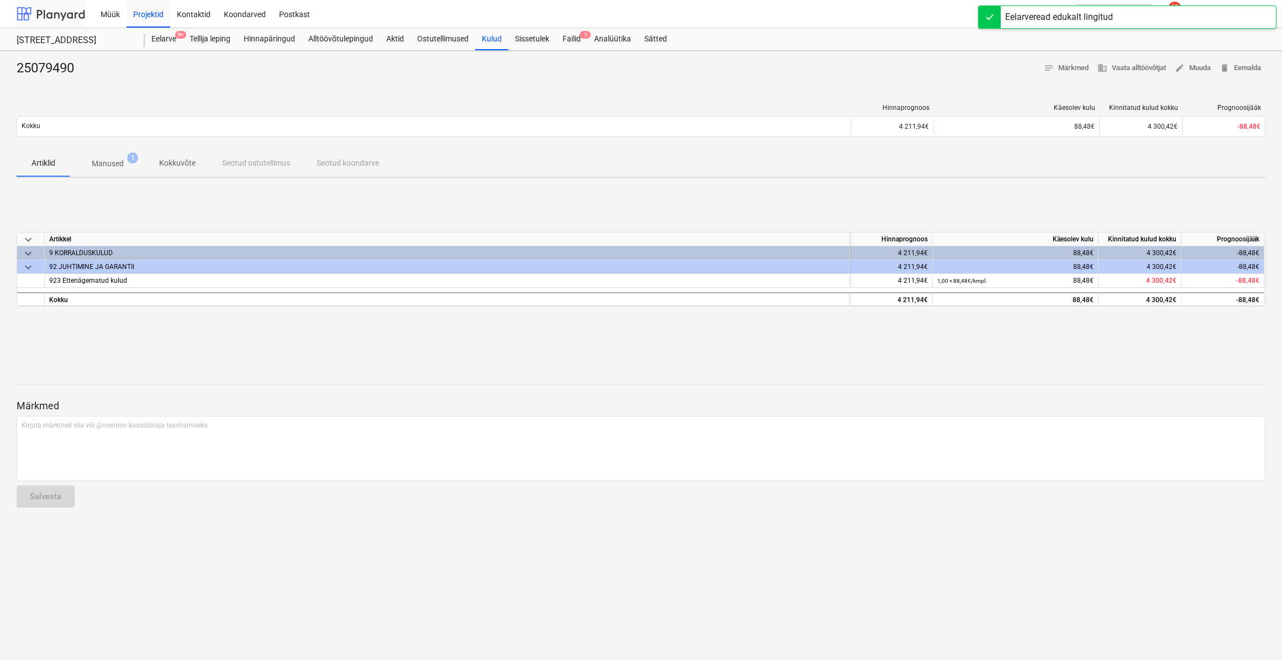
click at [64, 22] on div at bounding box center [51, 14] width 69 height 28
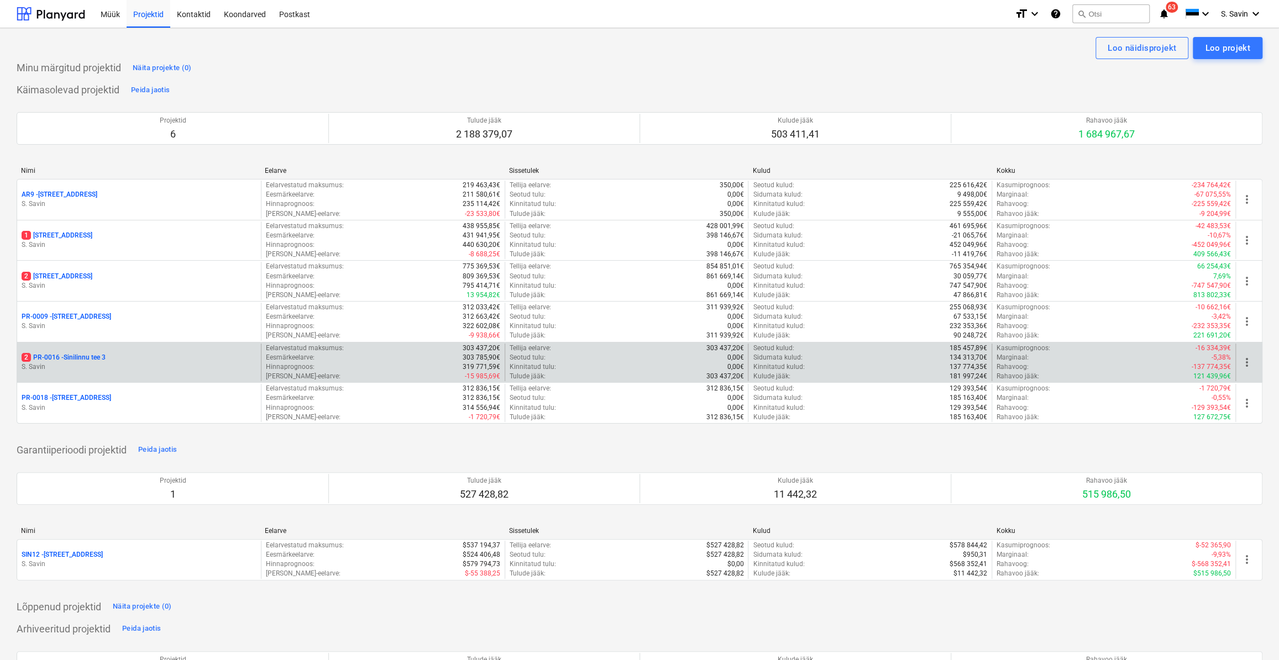
click at [96, 365] on p "S. Savin" at bounding box center [139, 366] width 235 height 9
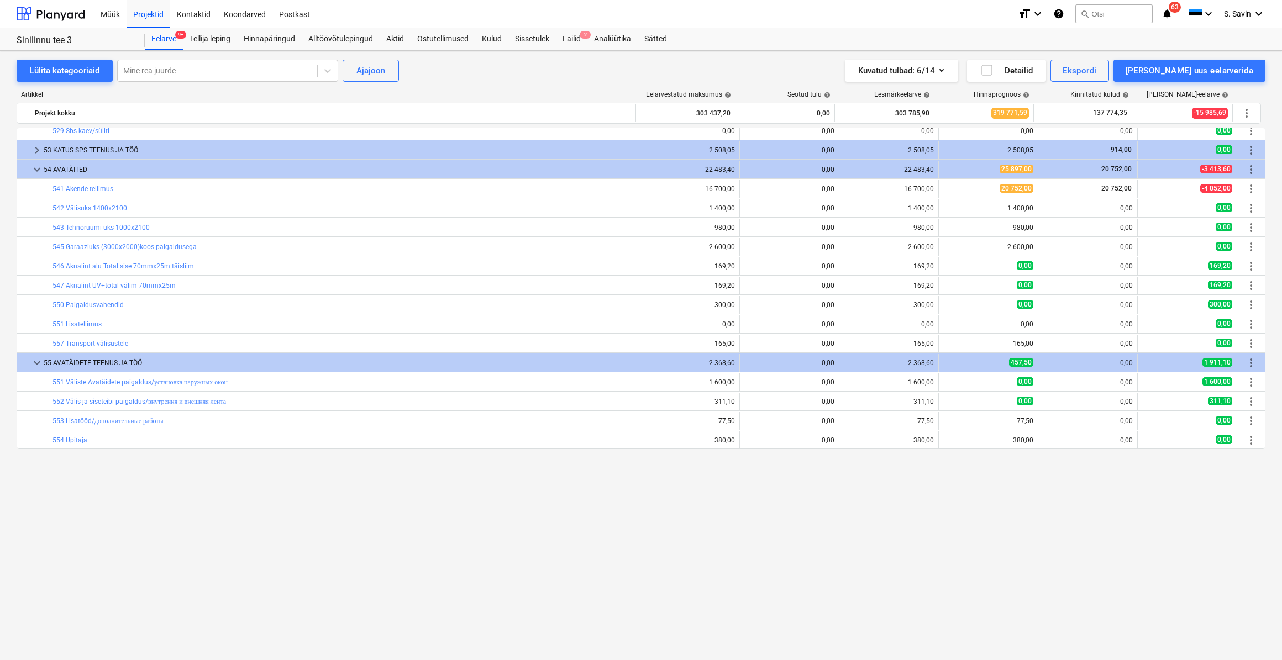
scroll to position [1122, 0]
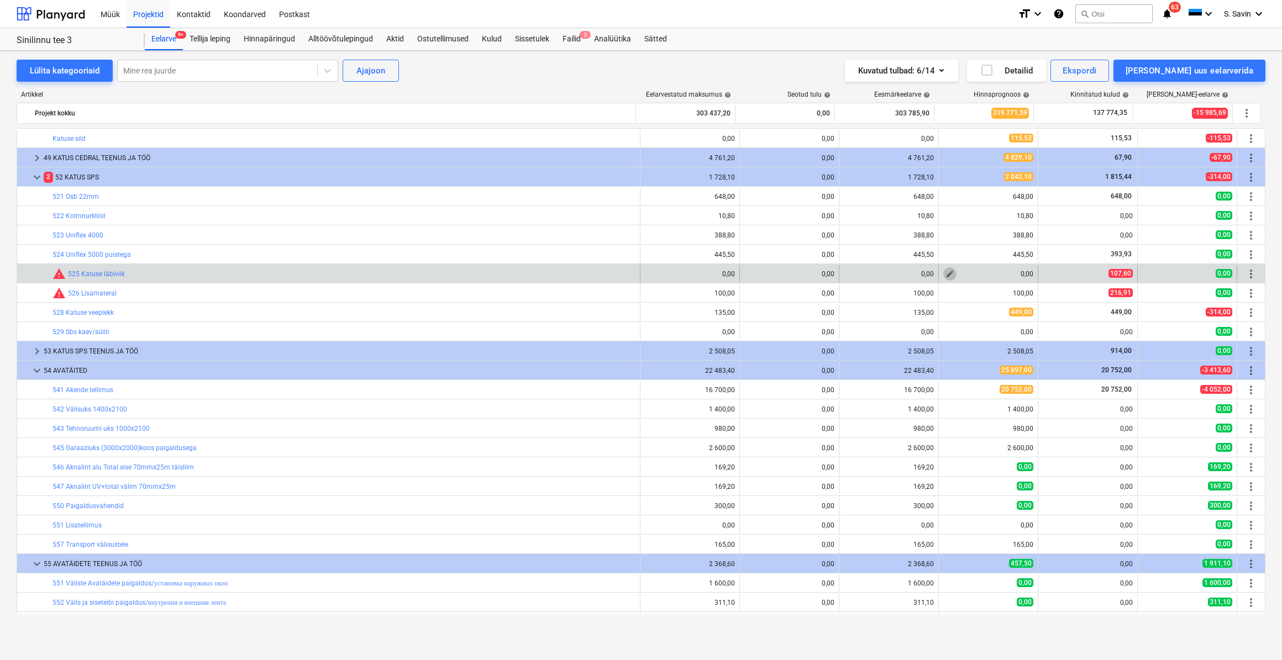
click at [951, 274] on button "edit" at bounding box center [949, 273] width 13 height 13
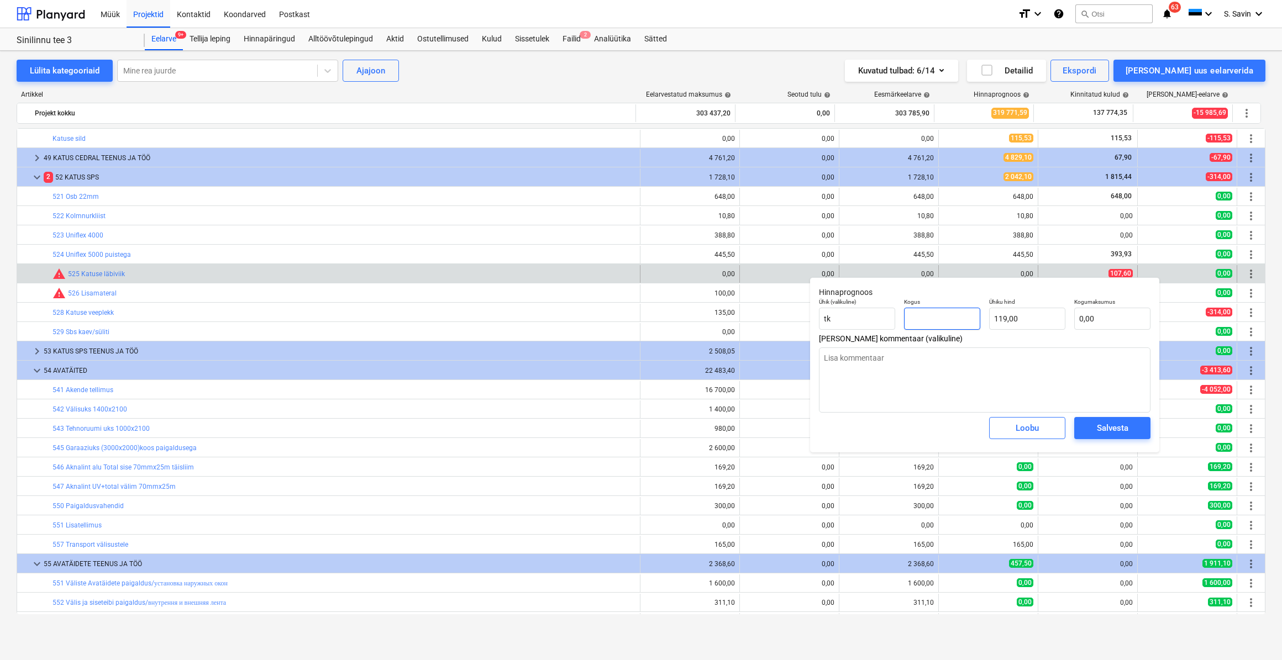
click at [957, 324] on input "text" at bounding box center [942, 319] width 76 height 22
type input "1"
type textarea "x"
type input "119,00"
type input "1,00"
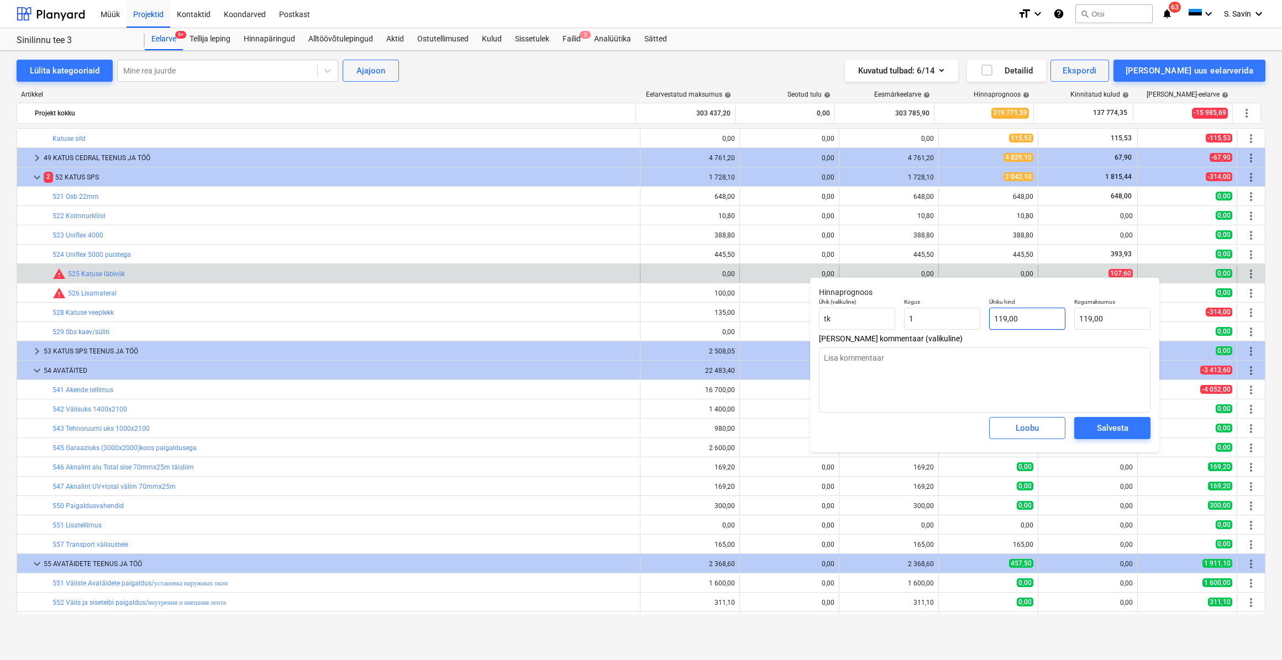
type input "119"
type textarea "x"
click at [1026, 318] on input "119" at bounding box center [1027, 319] width 76 height 22
drag, startPoint x: 1026, startPoint y: 318, endPoint x: 971, endPoint y: 324, distance: 55.1
click at [971, 324] on div "Ühik (valikuline) [PERSON_NAME] 1,00 Ühiku hind 119 Kogumaksumus 119,00" at bounding box center [984, 314] width 340 height 40
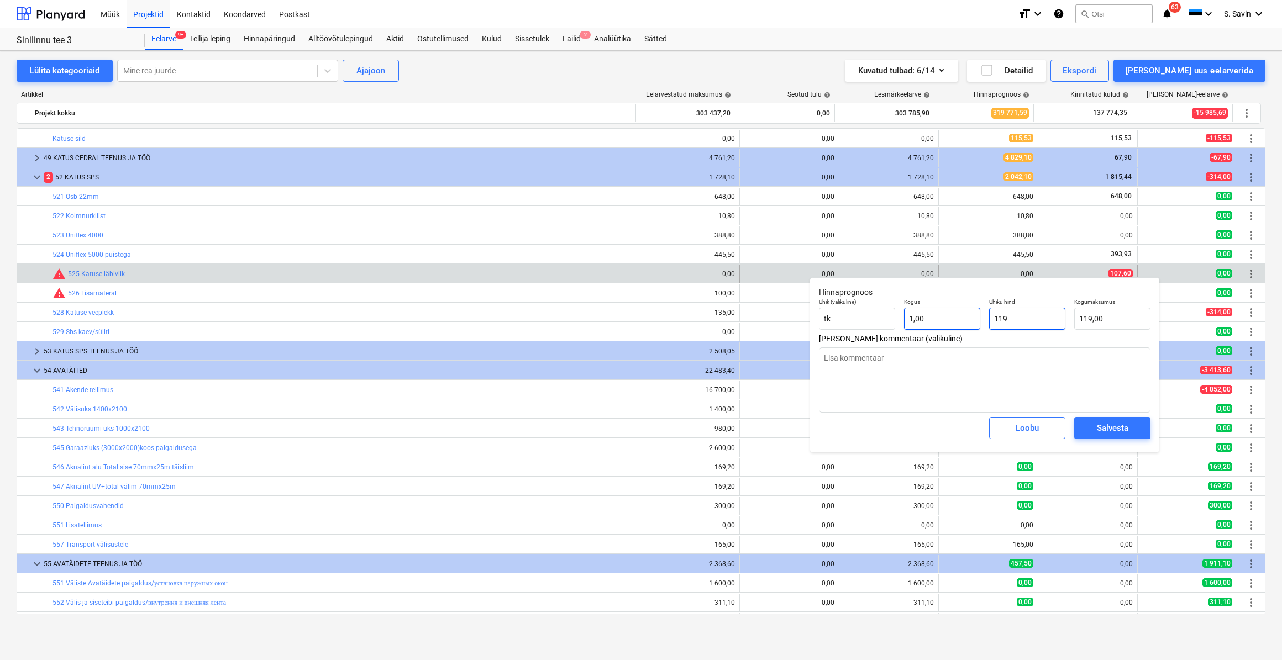
type input "1"
type textarea "x"
type input "1,00"
type input "10"
type textarea "x"
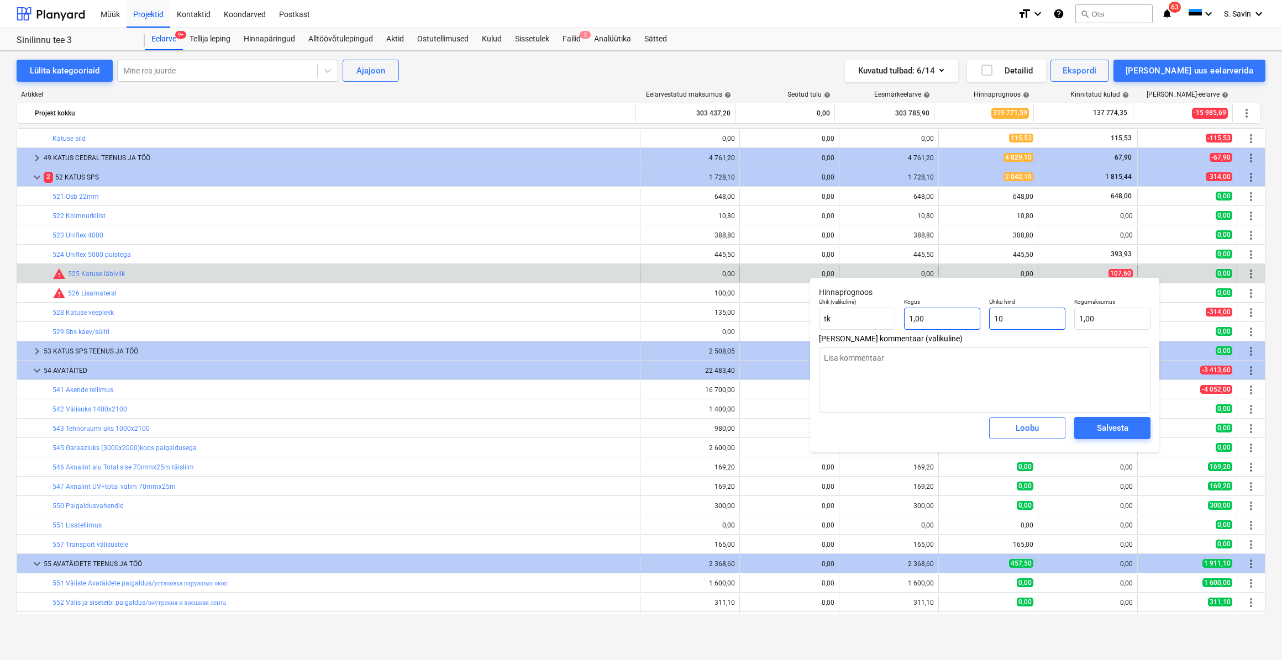
type input "10,00"
type input "107"
type textarea "x"
type input "107,00"
type input "107,"
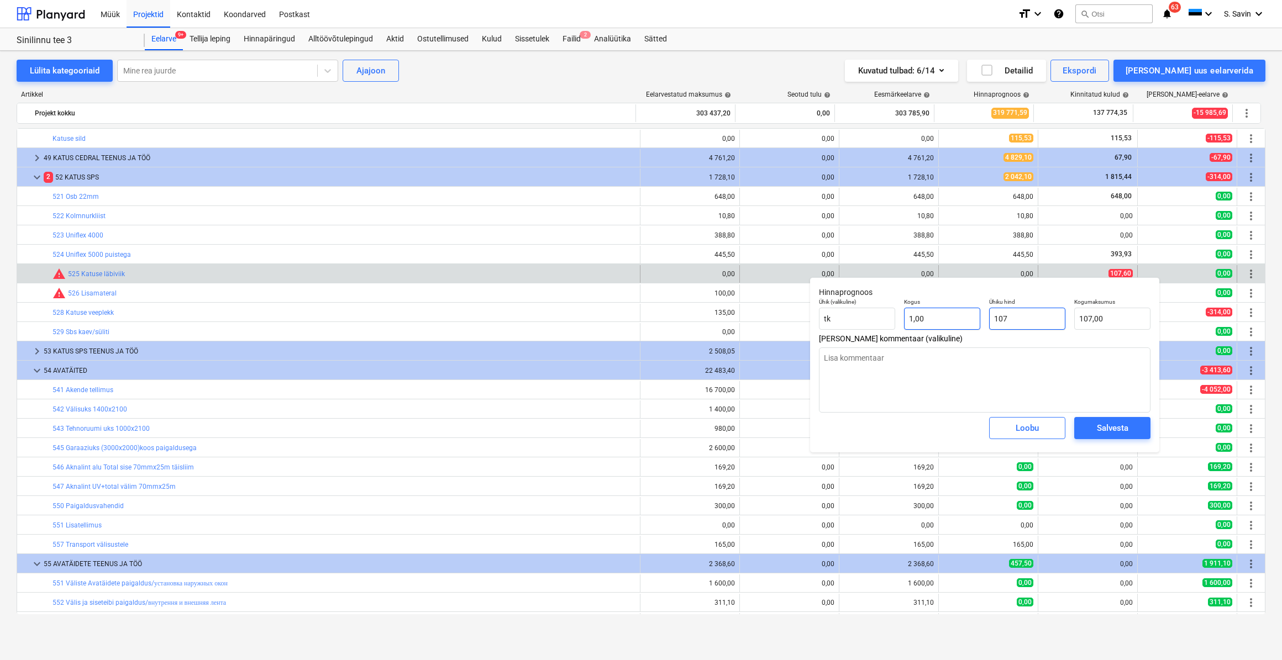
type textarea "x"
type input "107,6"
type textarea "x"
type input "107,60"
click at [1101, 428] on div "Salvesta" at bounding box center [1112, 428] width 31 height 14
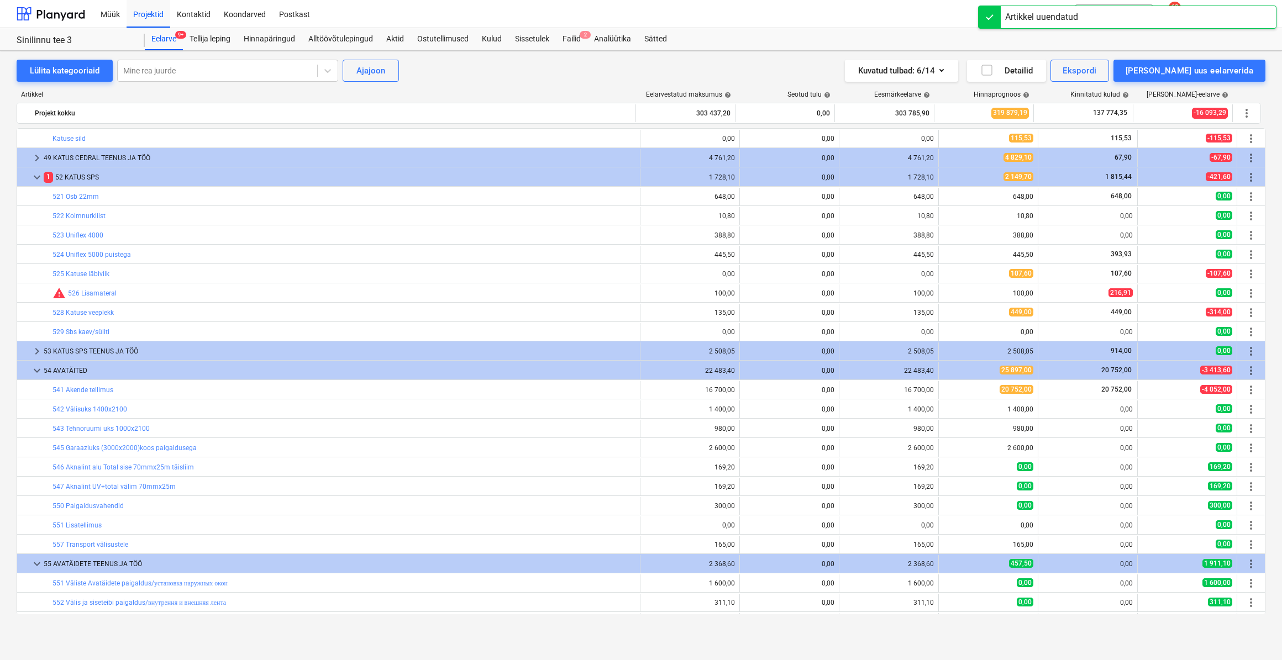
click at [949, 296] on span "edit" at bounding box center [949, 293] width 9 height 9
type textarea "x"
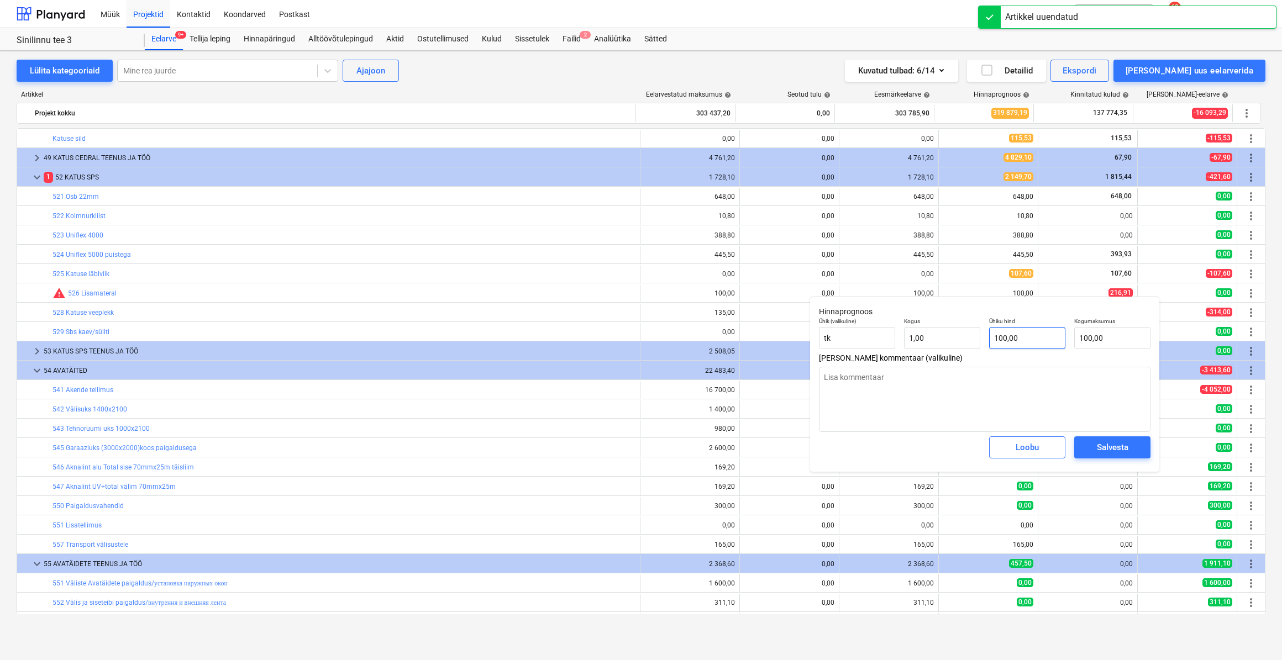
type input "100"
drag, startPoint x: 1032, startPoint y: 340, endPoint x: 989, endPoint y: 350, distance: 44.8
click at [989, 350] on div "Ühiku hind 100" at bounding box center [1027, 333] width 85 height 40
type textarea "x"
type input "2"
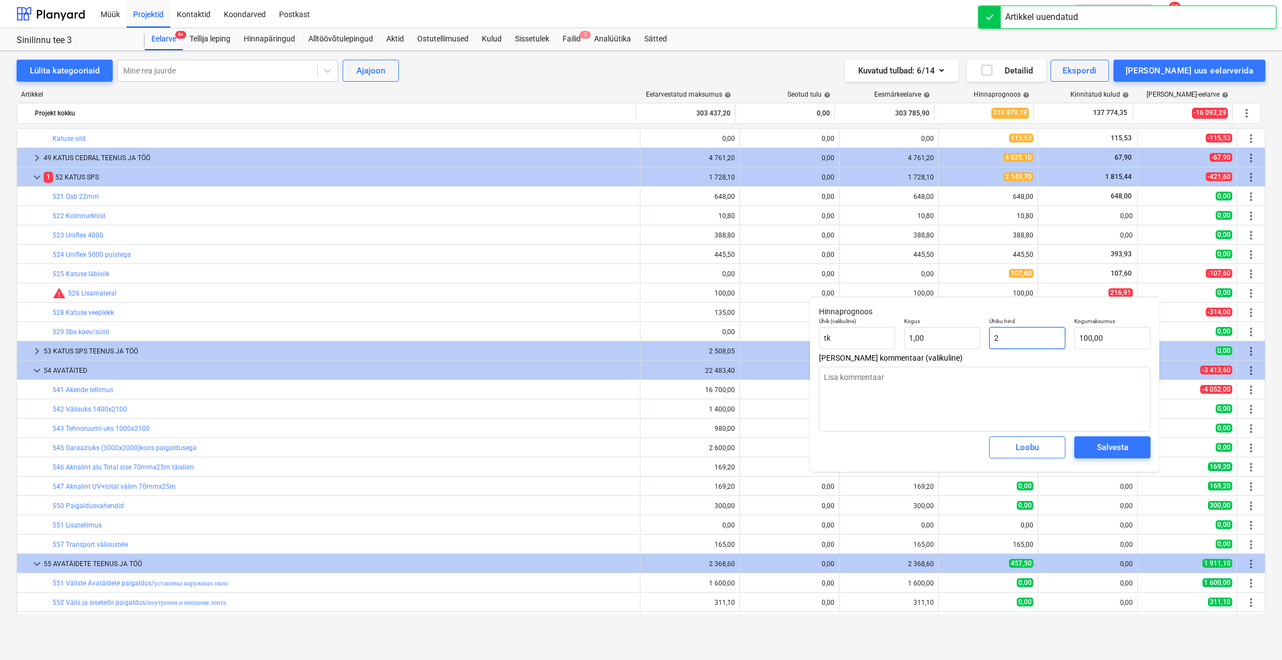
type input "2,00"
type textarea "x"
type input "21"
type input "21,00"
type textarea "x"
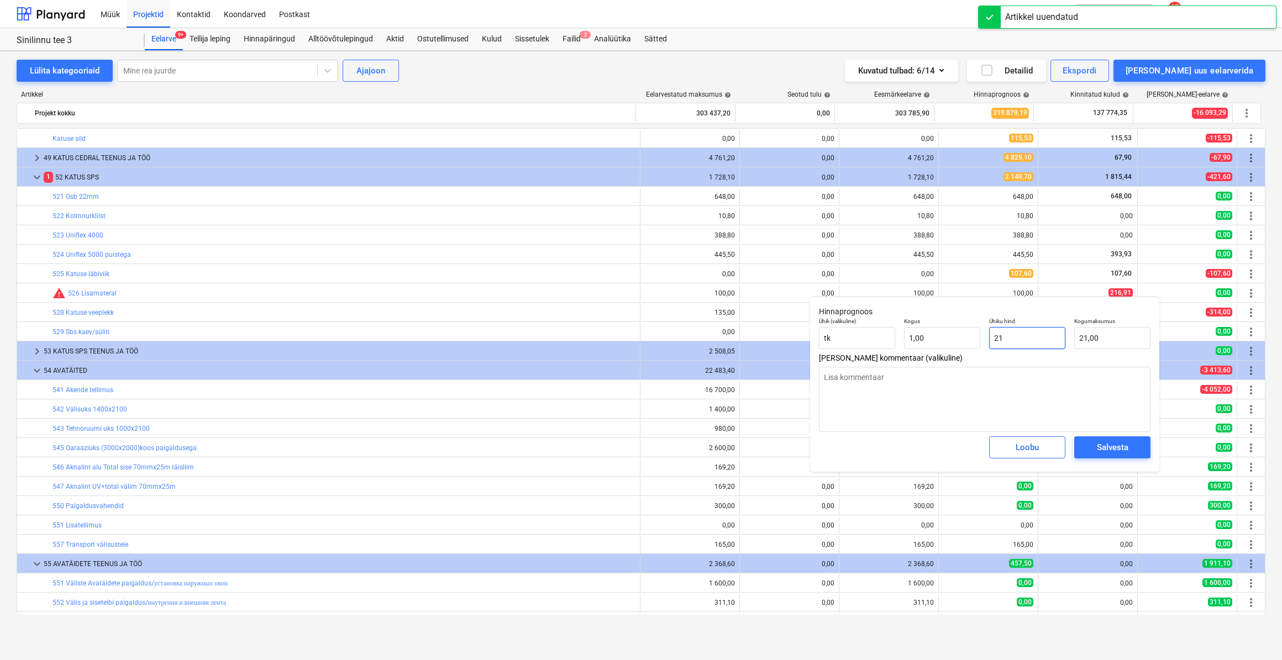
type input "216"
type input "216,00"
type textarea "x"
type input "216,"
type textarea "x"
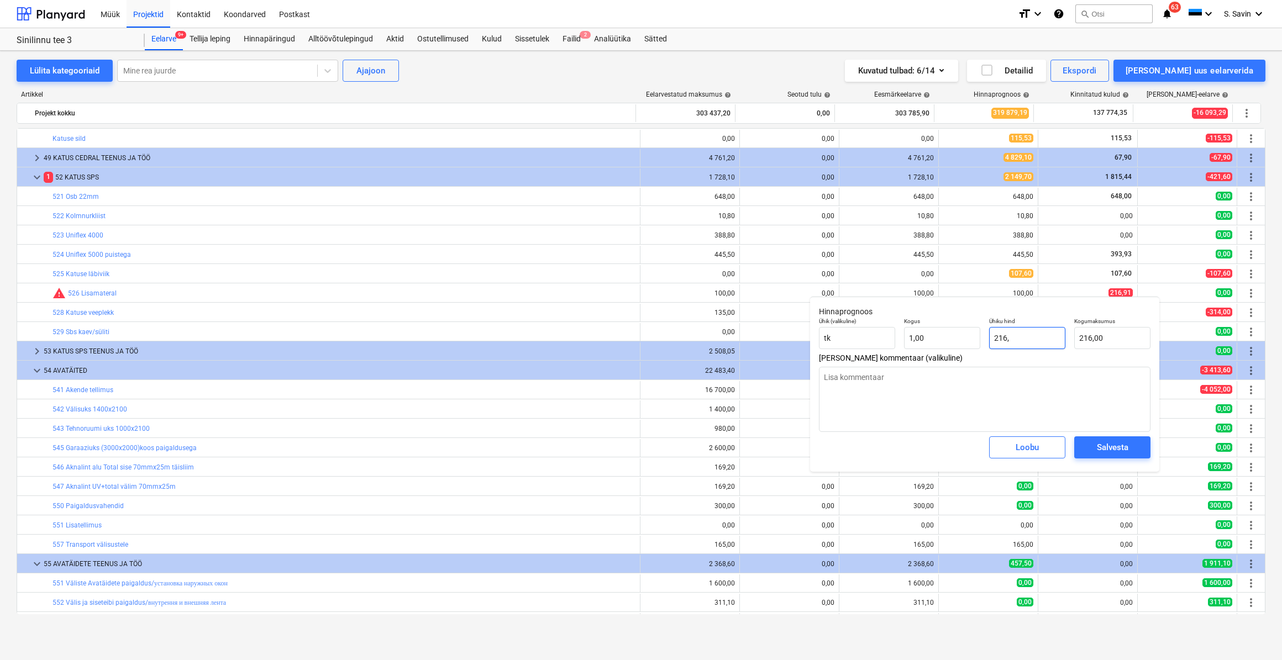
type input "216,9"
type input "216,90"
type textarea "x"
type input "216,91"
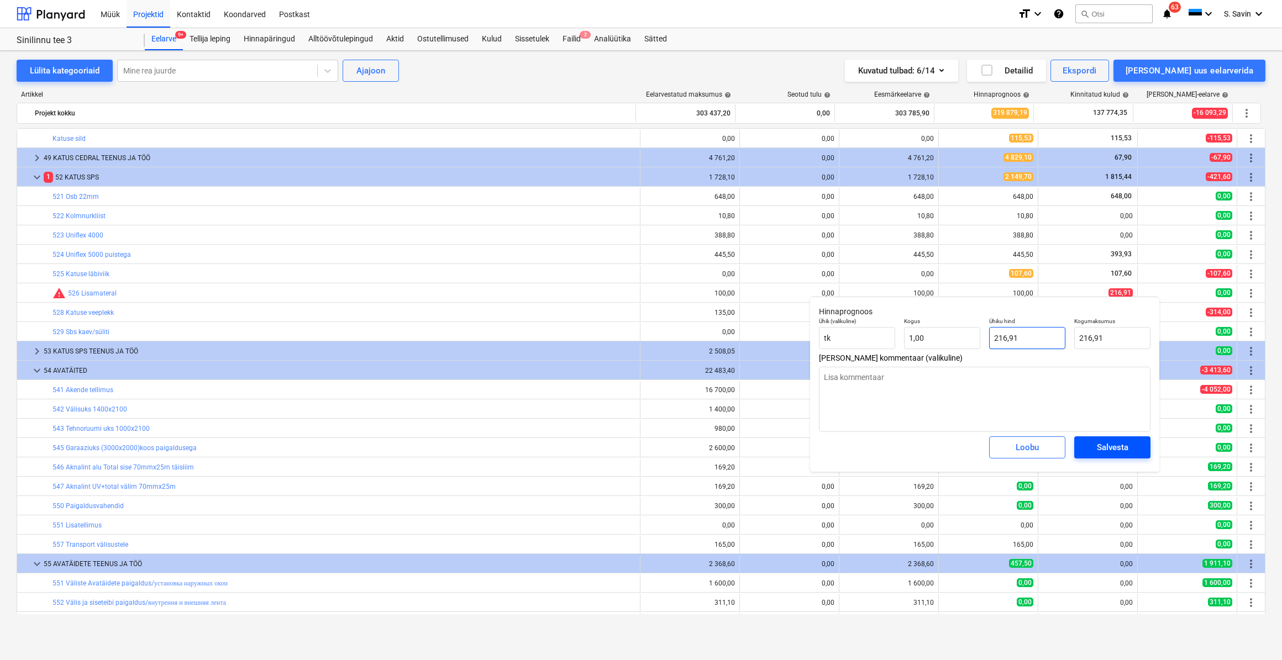
type input "216,91"
click at [1093, 455] on button "Salvesta" at bounding box center [1112, 448] width 76 height 22
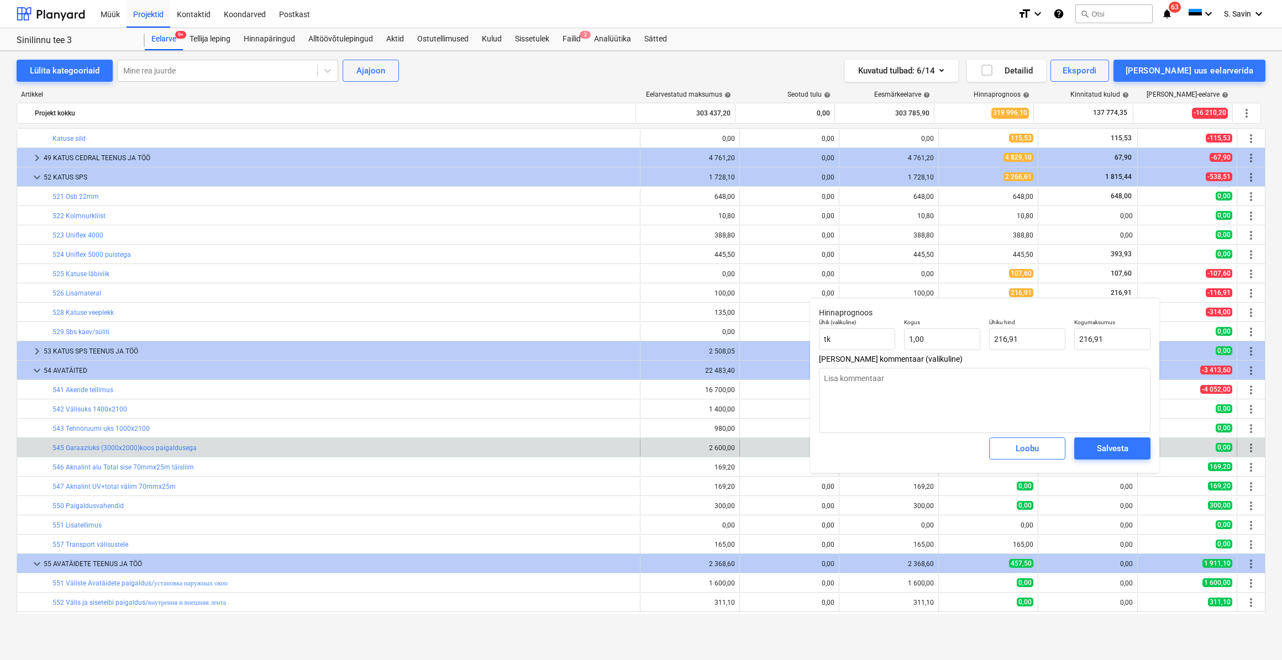
type textarea "x"
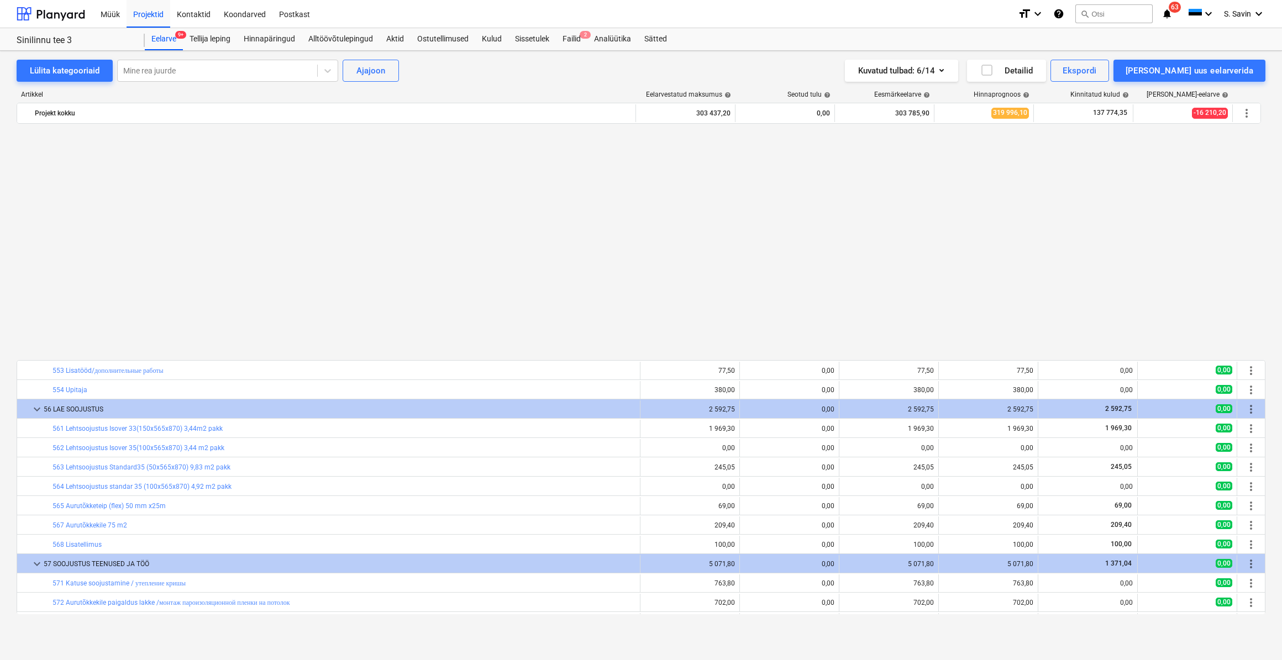
scroll to position [1625, 0]
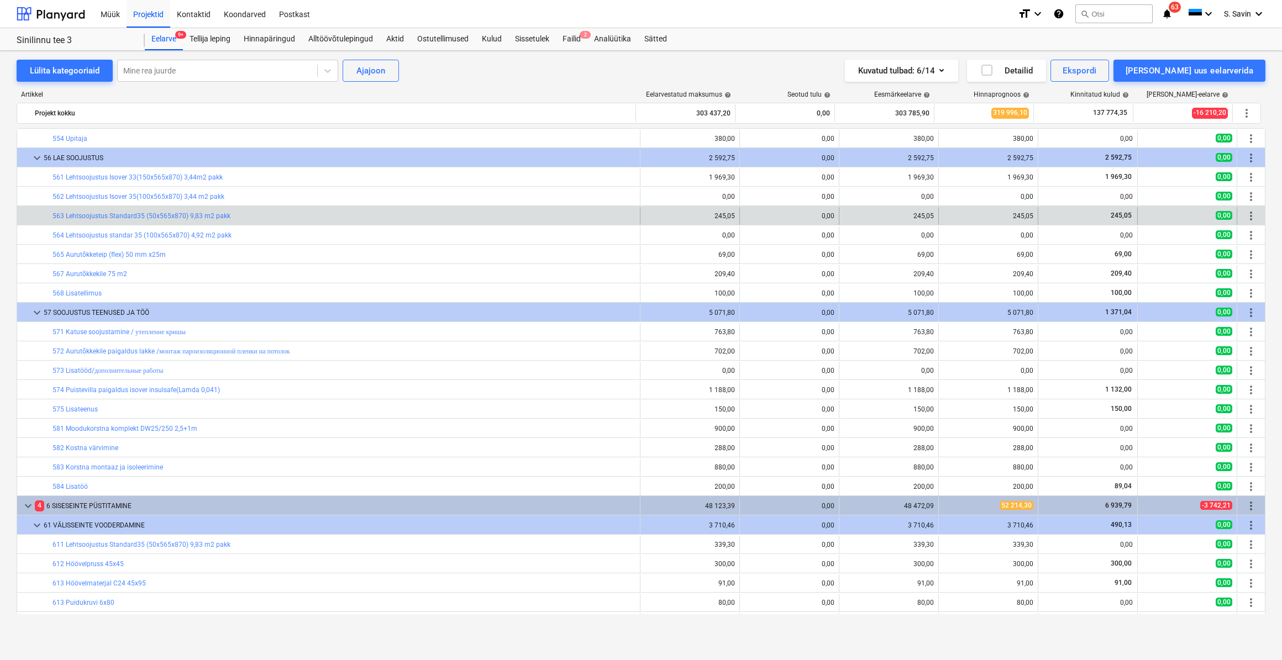
drag, startPoint x: 297, startPoint y: 254, endPoint x: 286, endPoint y: 207, distance: 48.3
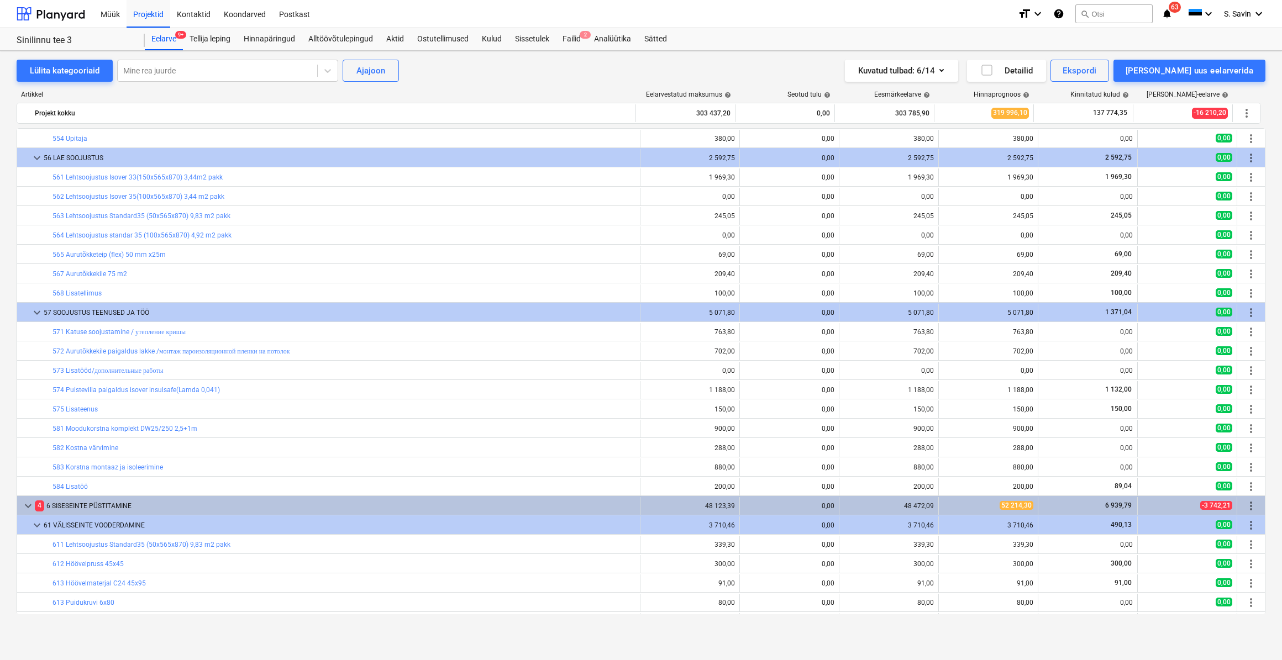
drag, startPoint x: 286, startPoint y: 207, endPoint x: 1, endPoint y: 301, distance: 299.8
click at [0, 302] on html "Müük Projektid Kontaktid Koondarved Postkast format_size keyboard_arrow_down he…" at bounding box center [641, 330] width 1282 height 660
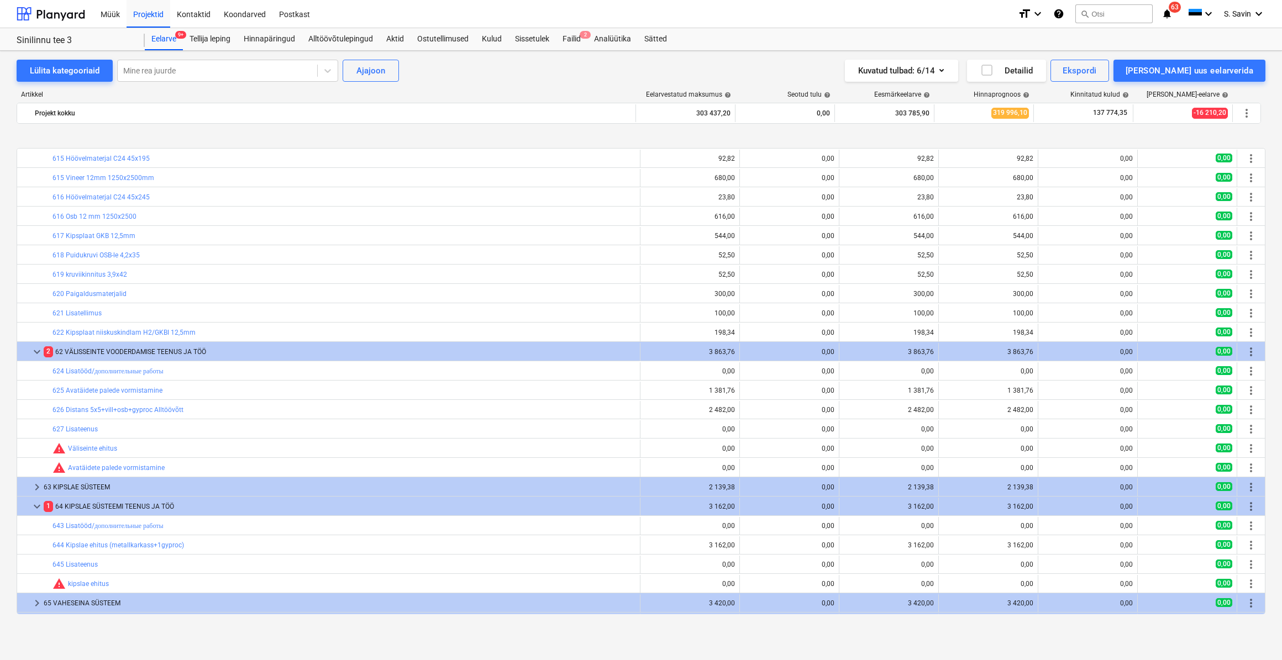
scroll to position [2177, 0]
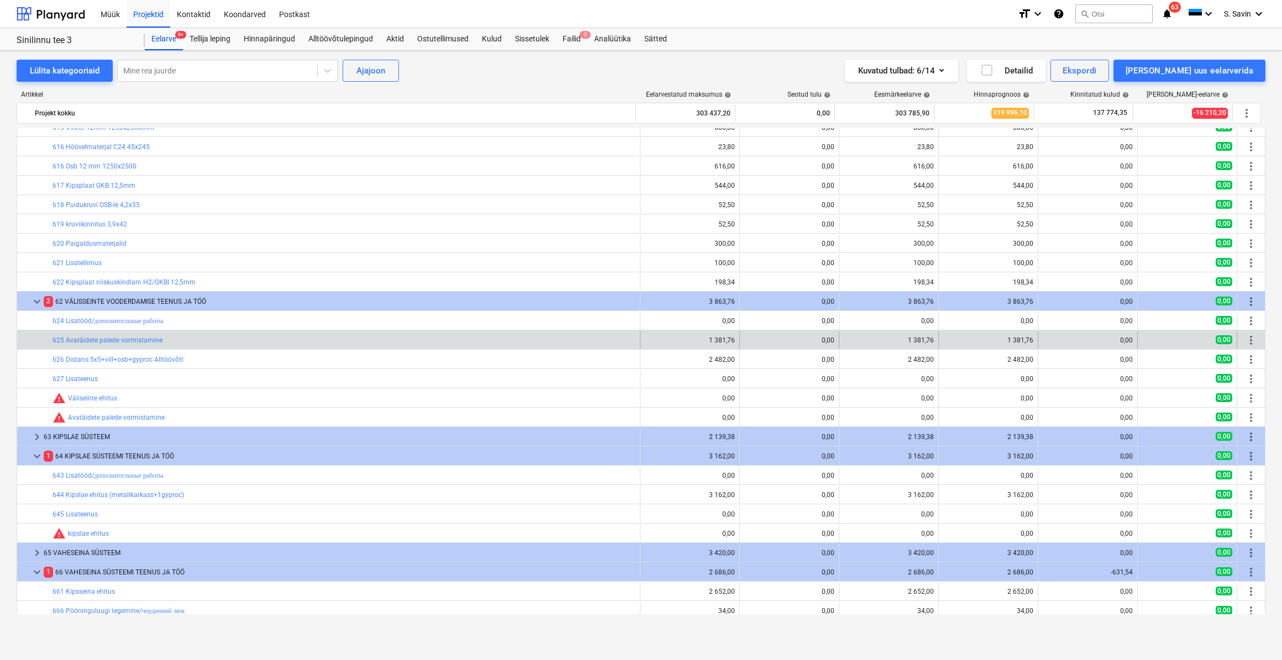
click at [939, 340] on div "edit 1 381,76" at bounding box center [988, 341] width 99 height 18
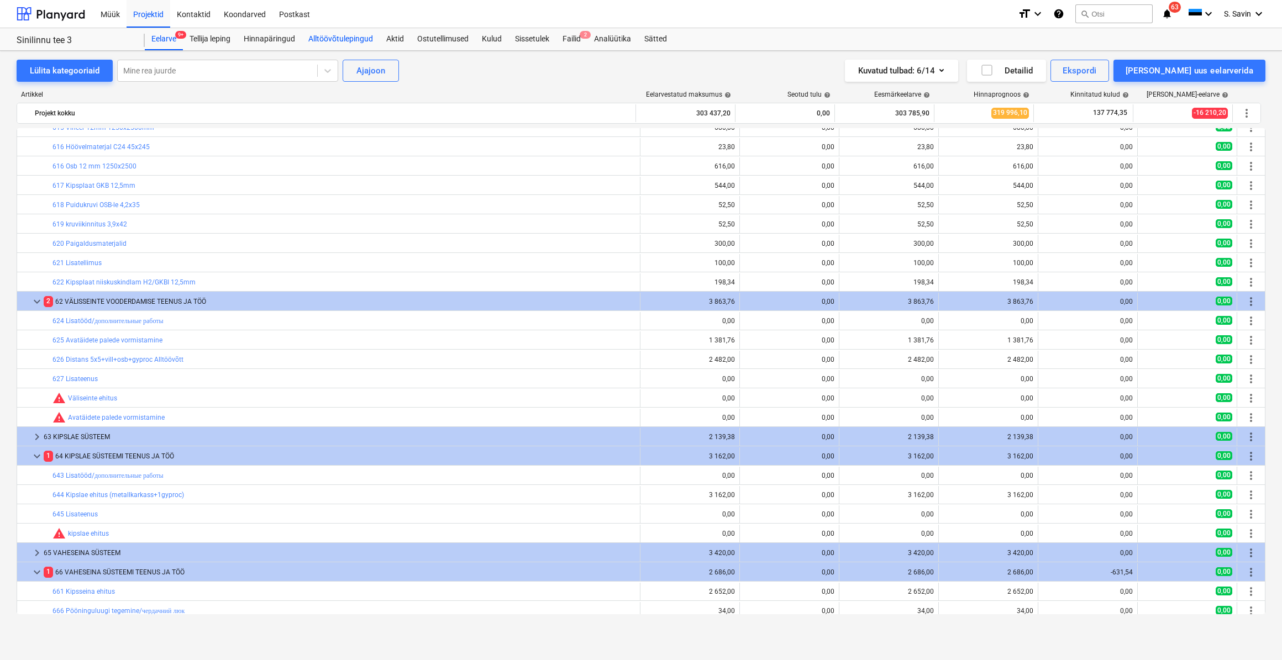
click at [334, 39] on div "Alltöövõtulepingud" at bounding box center [341, 39] width 78 height 22
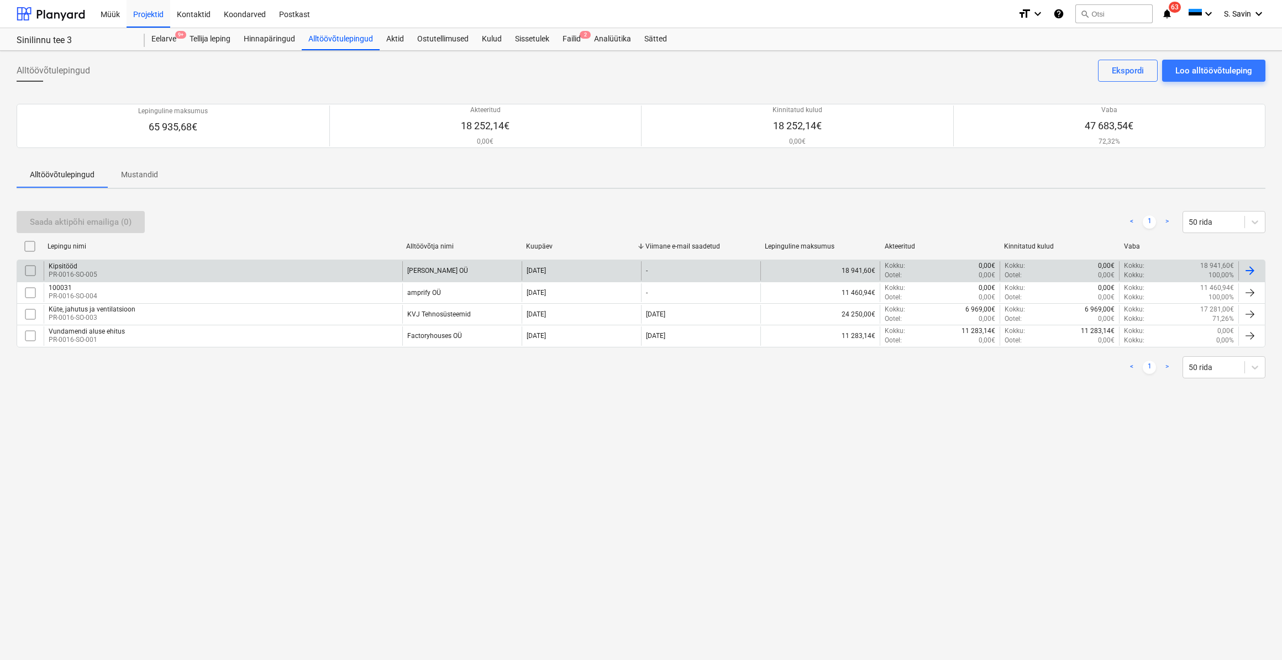
click at [266, 272] on div "Kipsitööd PR-0016-SO-005" at bounding box center [223, 270] width 359 height 19
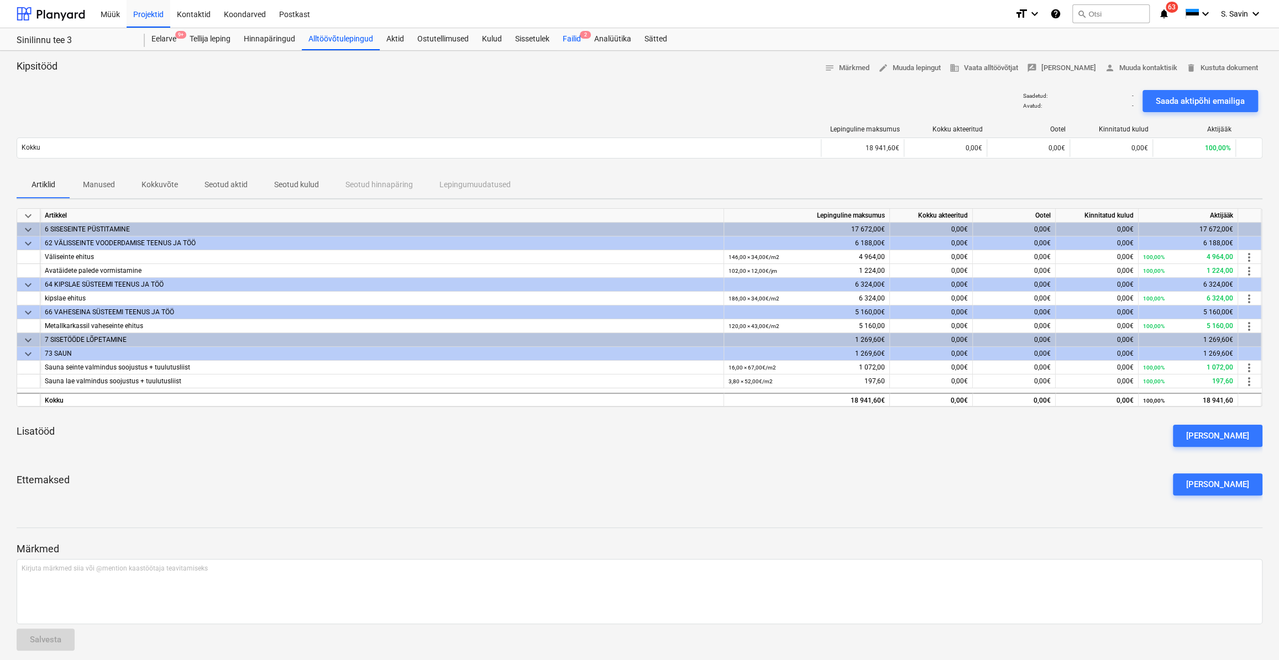
click at [569, 41] on div "Failid 2" at bounding box center [571, 39] width 31 height 22
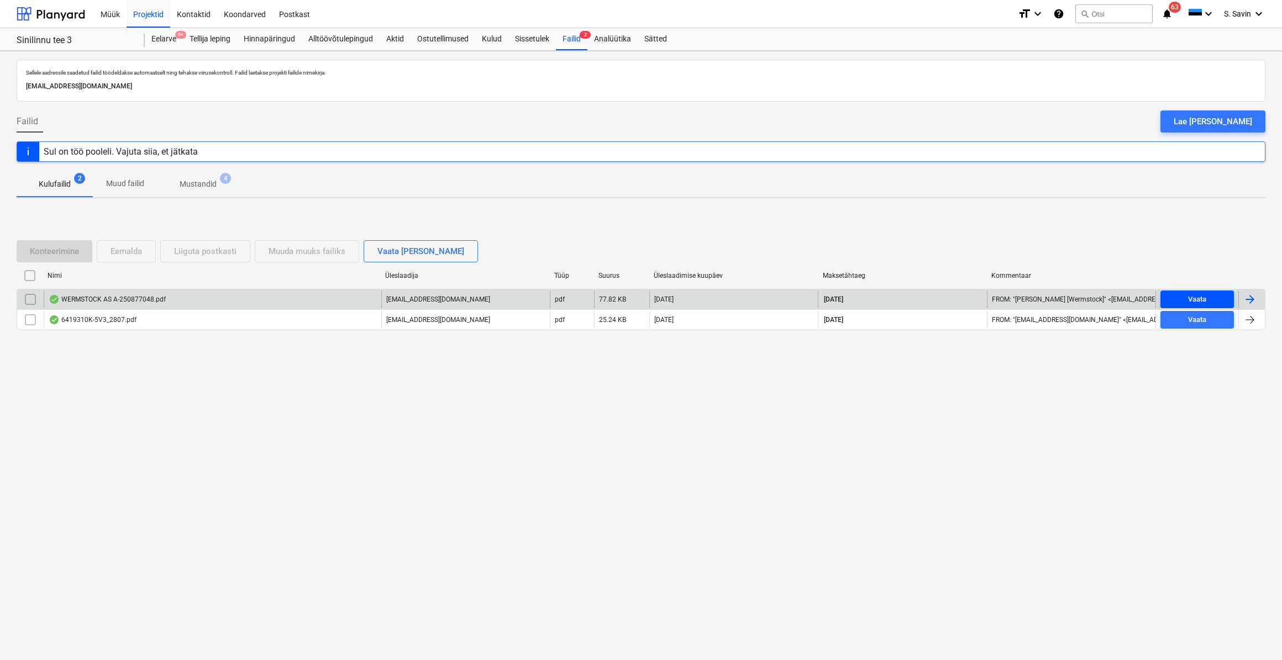
click at [1176, 304] on span "Vaata" at bounding box center [1197, 299] width 65 height 13
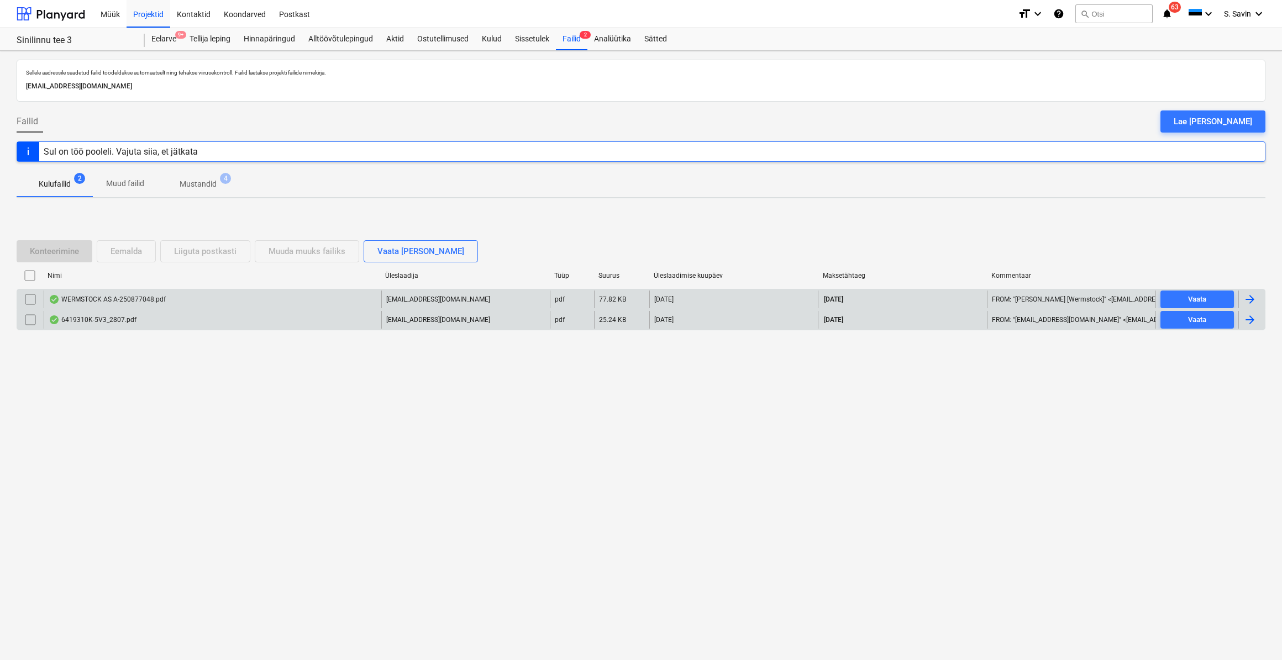
click at [1194, 329] on div "6419310K-5V3_2807.pdf [EMAIL_ADDRESS][DOMAIN_NAME] pdf 25.24 KB [DATE] [DATE] F…" at bounding box center [641, 319] width 1249 height 21
click at [1192, 323] on div "Vaata" at bounding box center [1197, 320] width 18 height 13
click at [1250, 291] on div at bounding box center [1251, 300] width 27 height 18
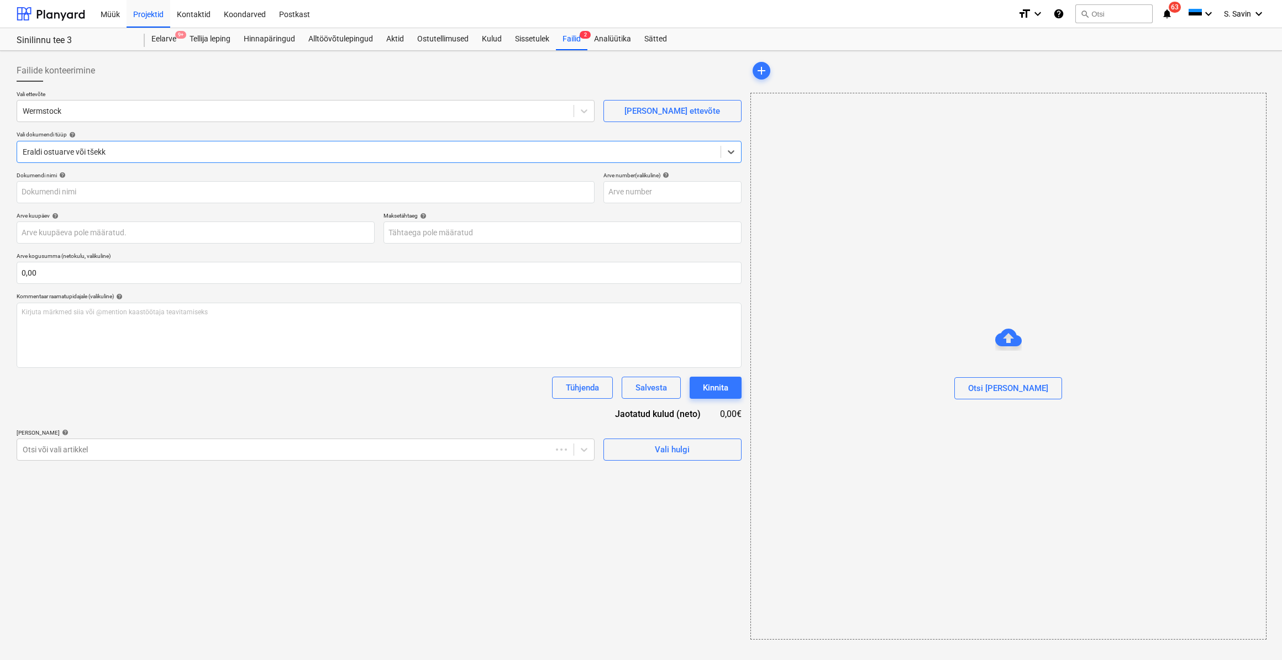
type input "A-250877048"
type input "[DATE]"
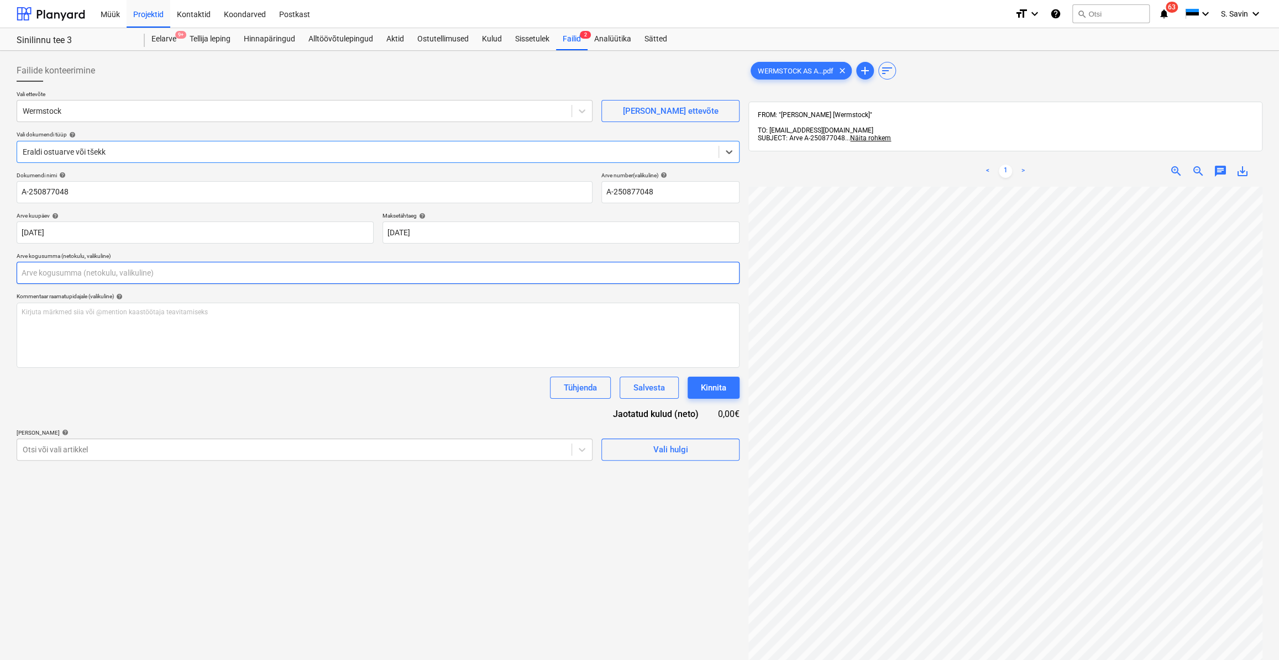
click at [88, 281] on input "text" at bounding box center [378, 273] width 723 height 22
type input "0,00"
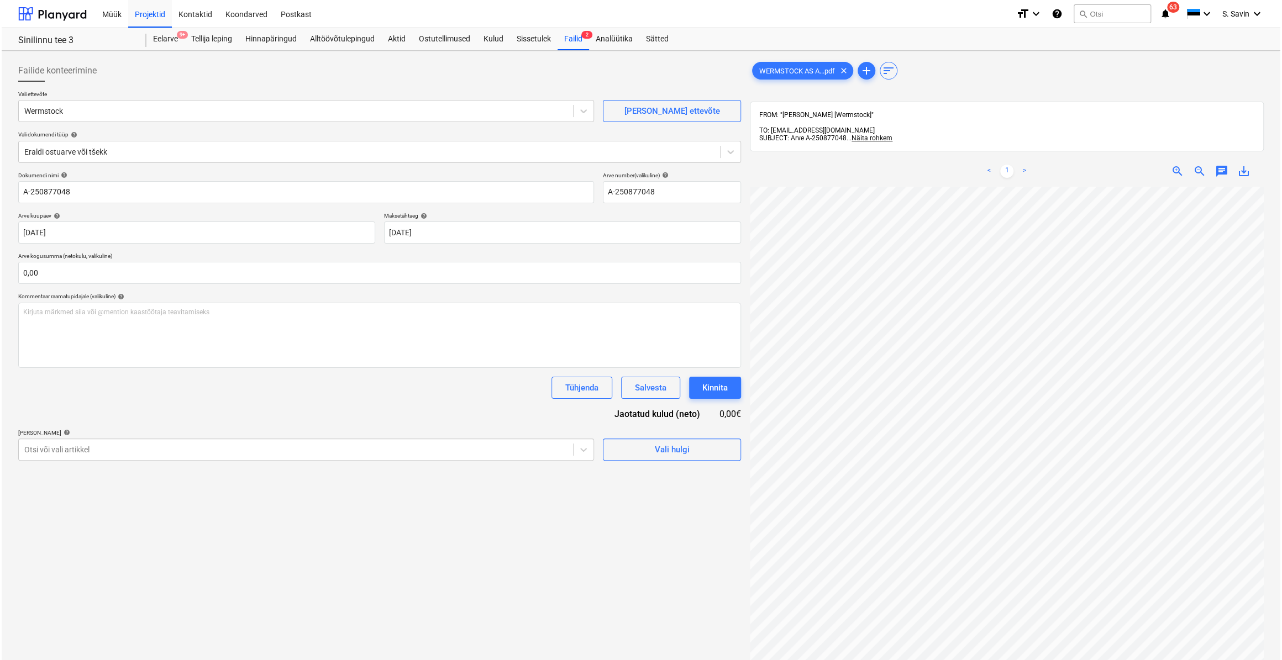
scroll to position [3, 41]
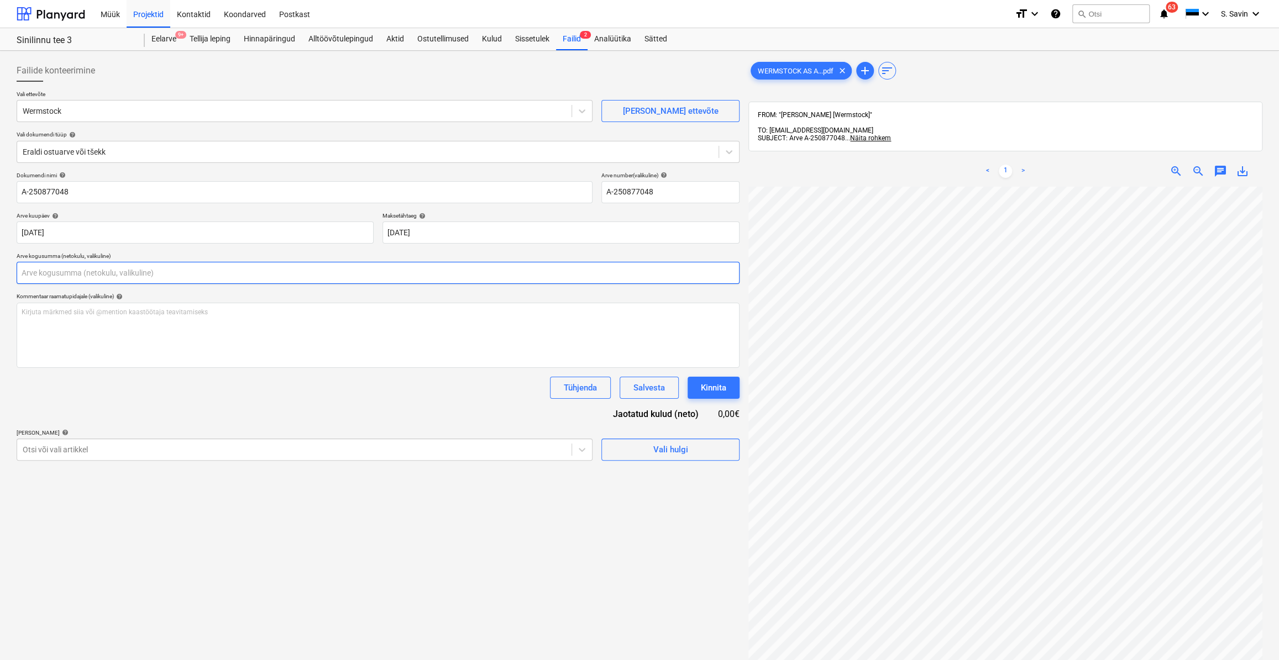
click at [162, 279] on input "text" at bounding box center [378, 273] width 723 height 22
type input "802,64"
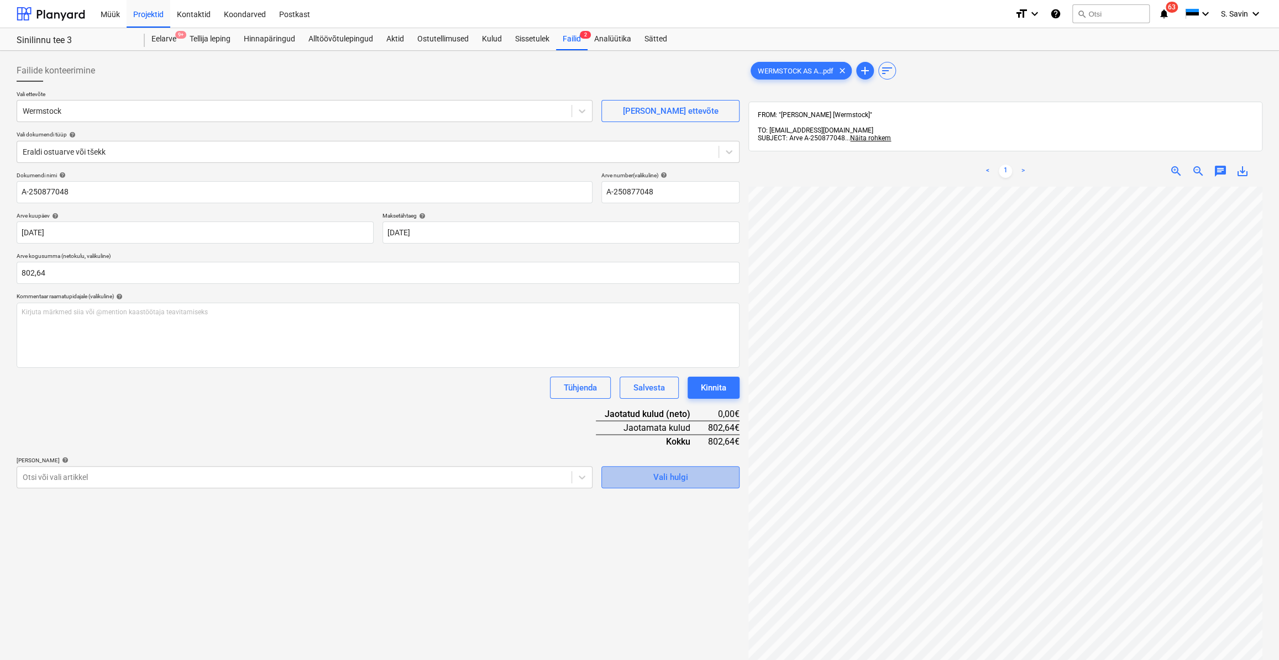
click at [636, 474] on span "Vali hulgi" at bounding box center [670, 477] width 111 height 14
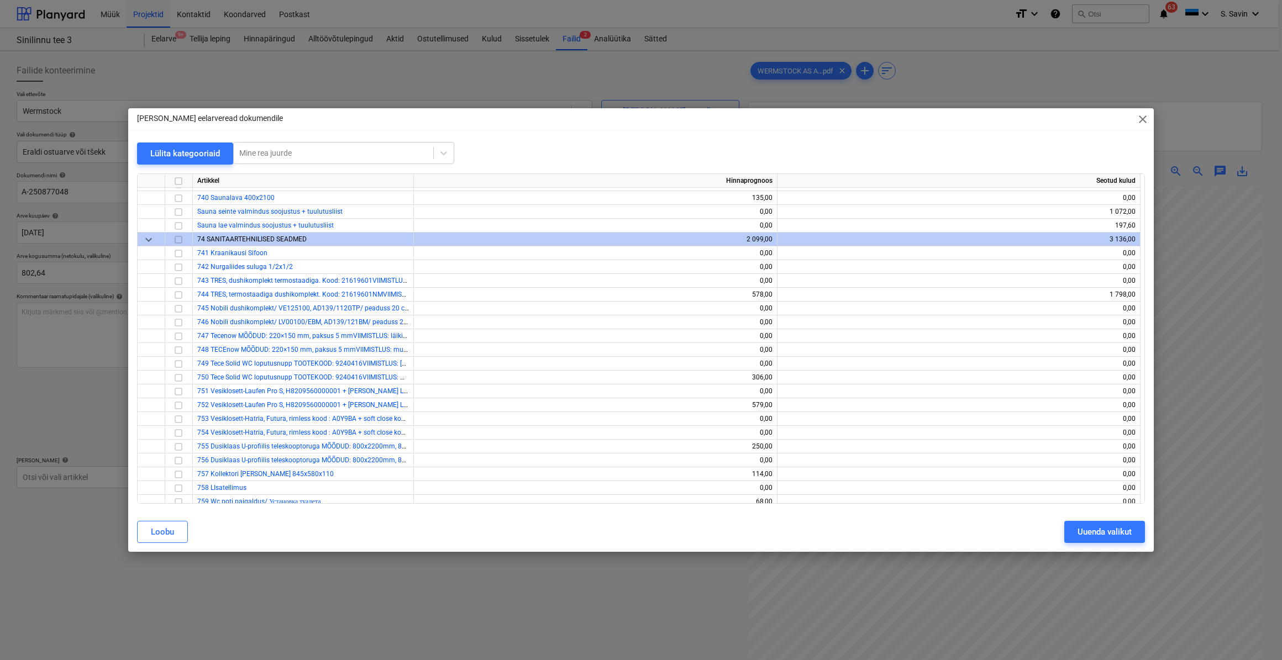
scroll to position [6852, 0]
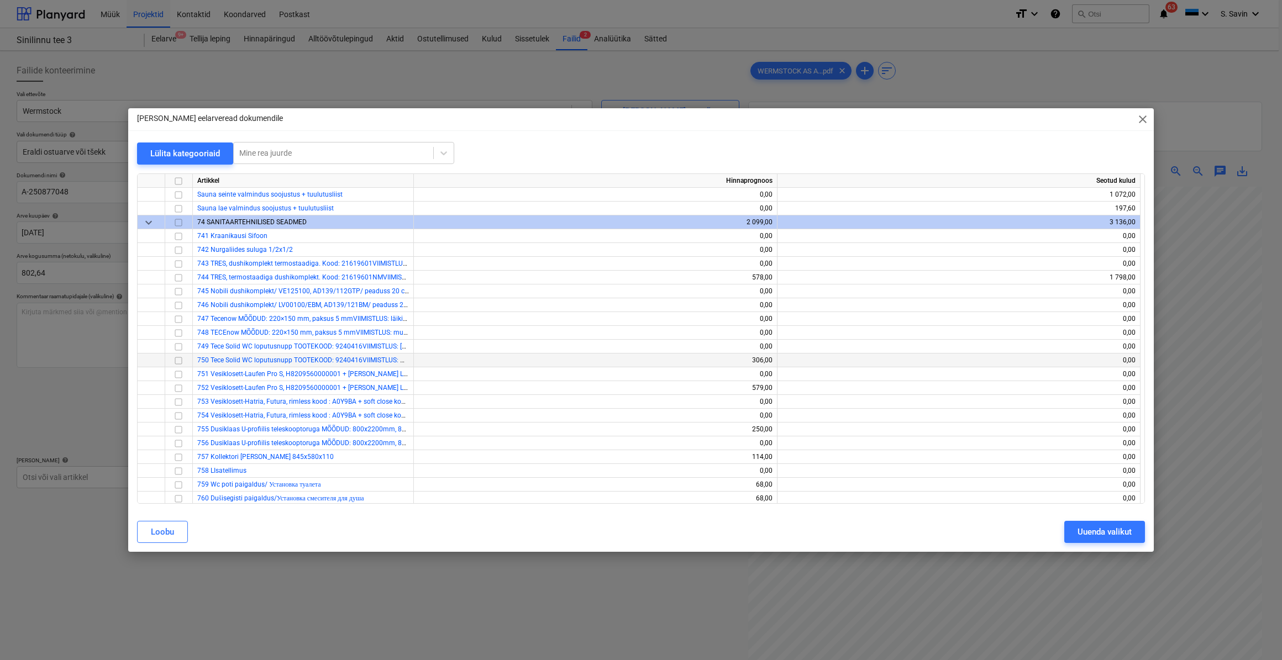
click at [174, 361] on input "checkbox" at bounding box center [178, 360] width 13 height 13
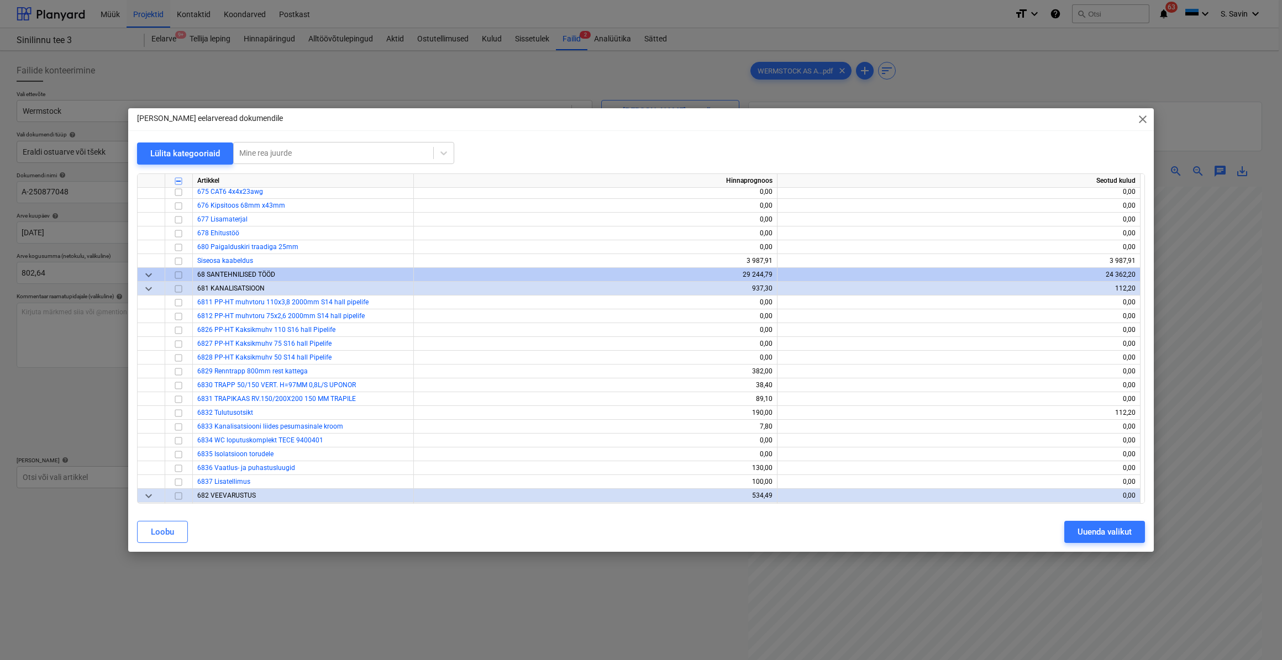
scroll to position [5344, 0]
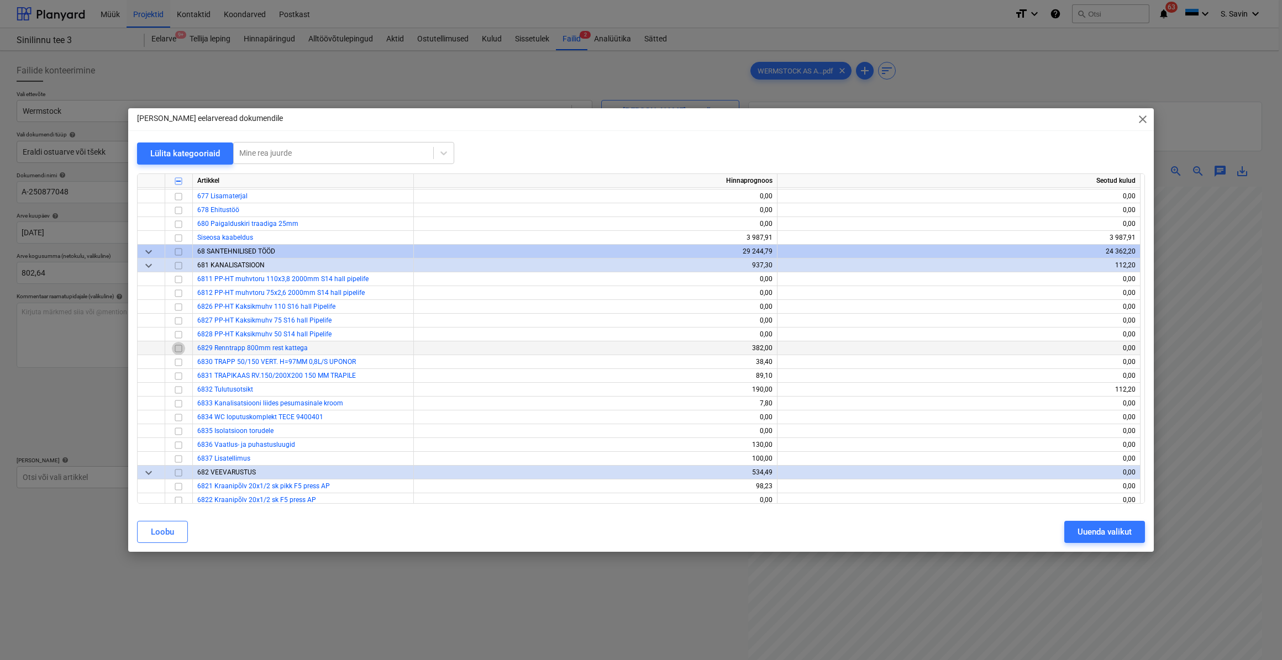
click at [177, 349] on input "checkbox" at bounding box center [178, 347] width 13 height 13
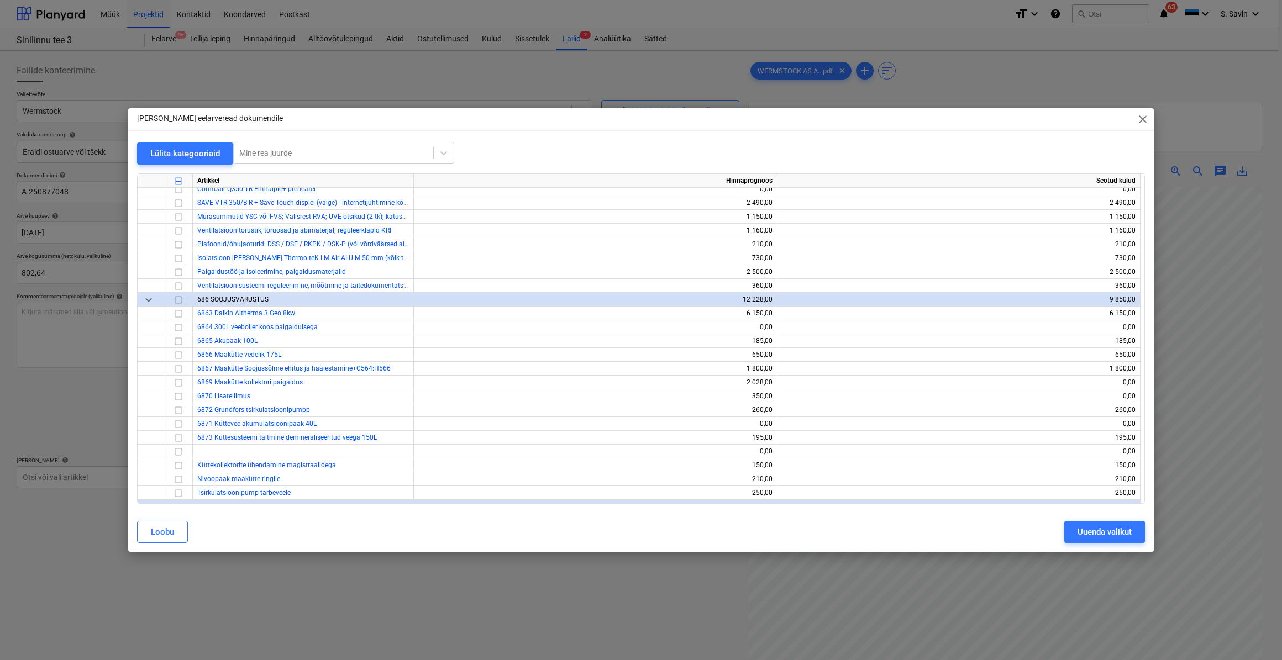
scroll to position [6098, 0]
drag, startPoint x: 191, startPoint y: 403, endPoint x: 153, endPoint y: 418, distance: 40.2
click at [153, 418] on div at bounding box center [152, 424] width 28 height 14
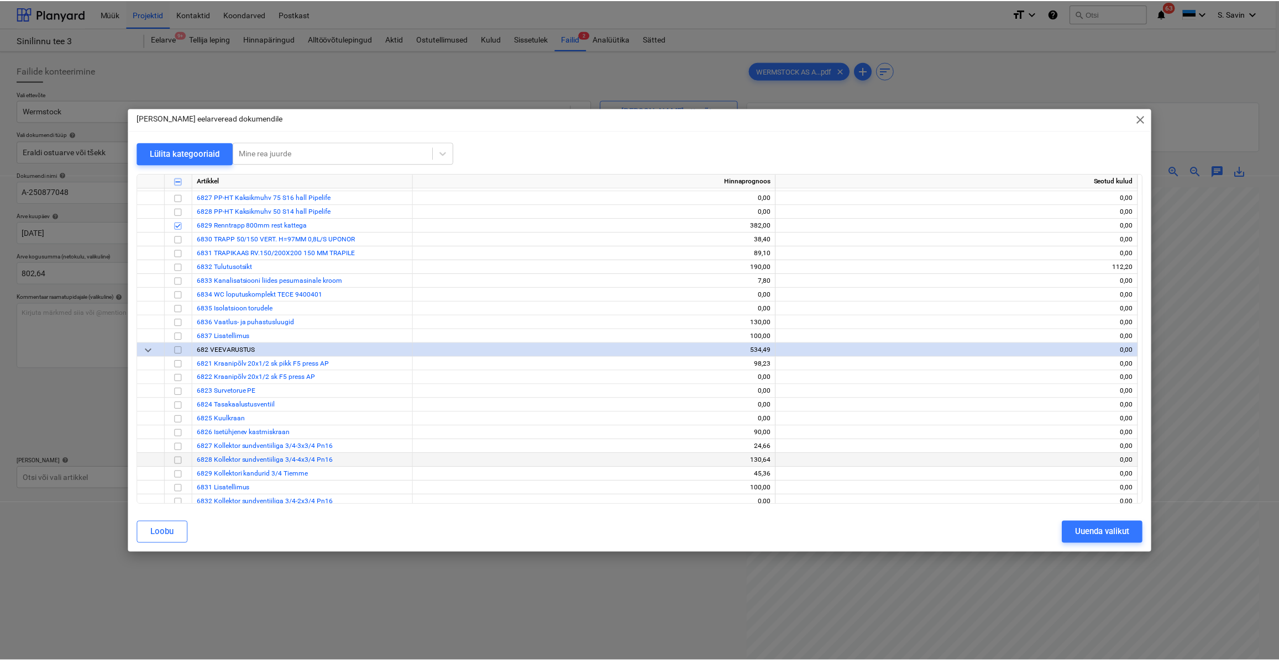
scroll to position [5445, 0]
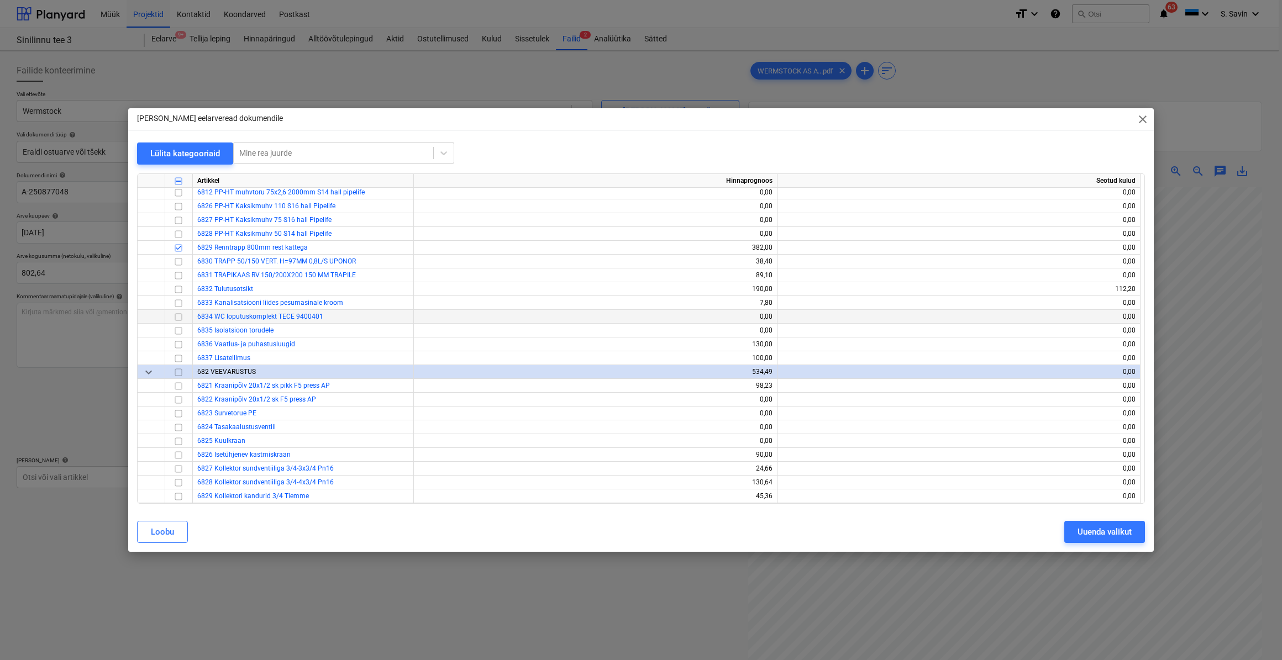
click at [176, 315] on input "checkbox" at bounding box center [178, 316] width 13 height 13
click at [1080, 530] on div "Uuenda valikut" at bounding box center [1105, 532] width 54 height 14
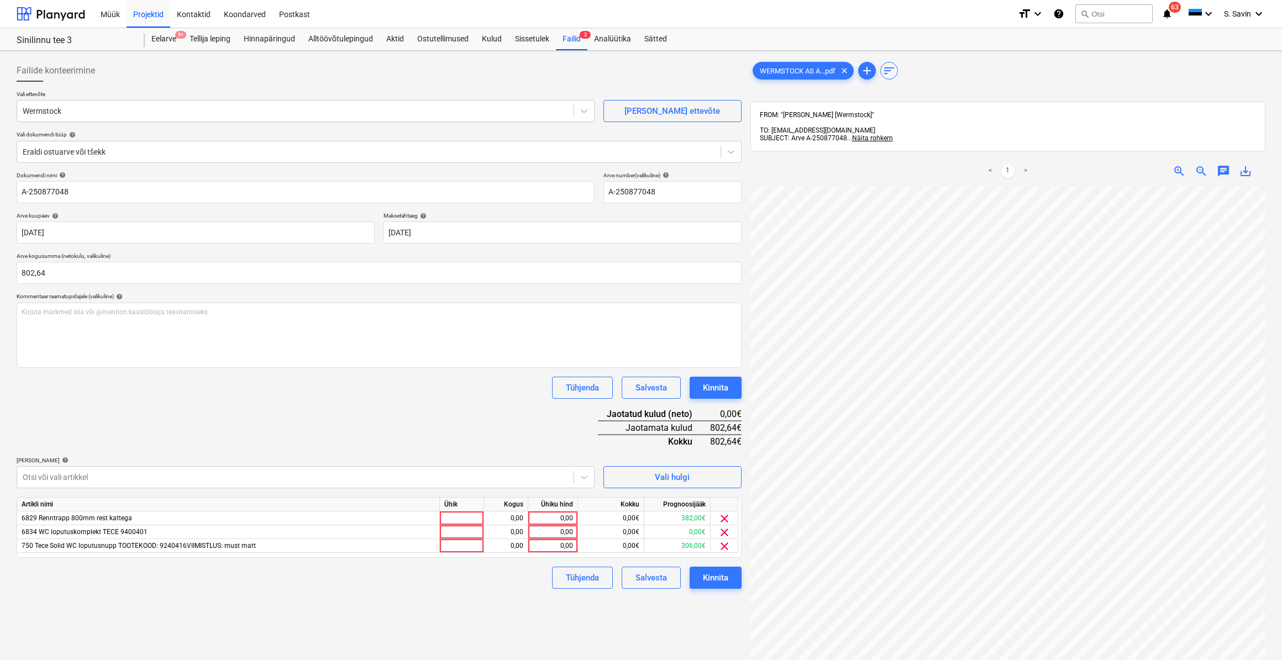
scroll to position [3, 39]
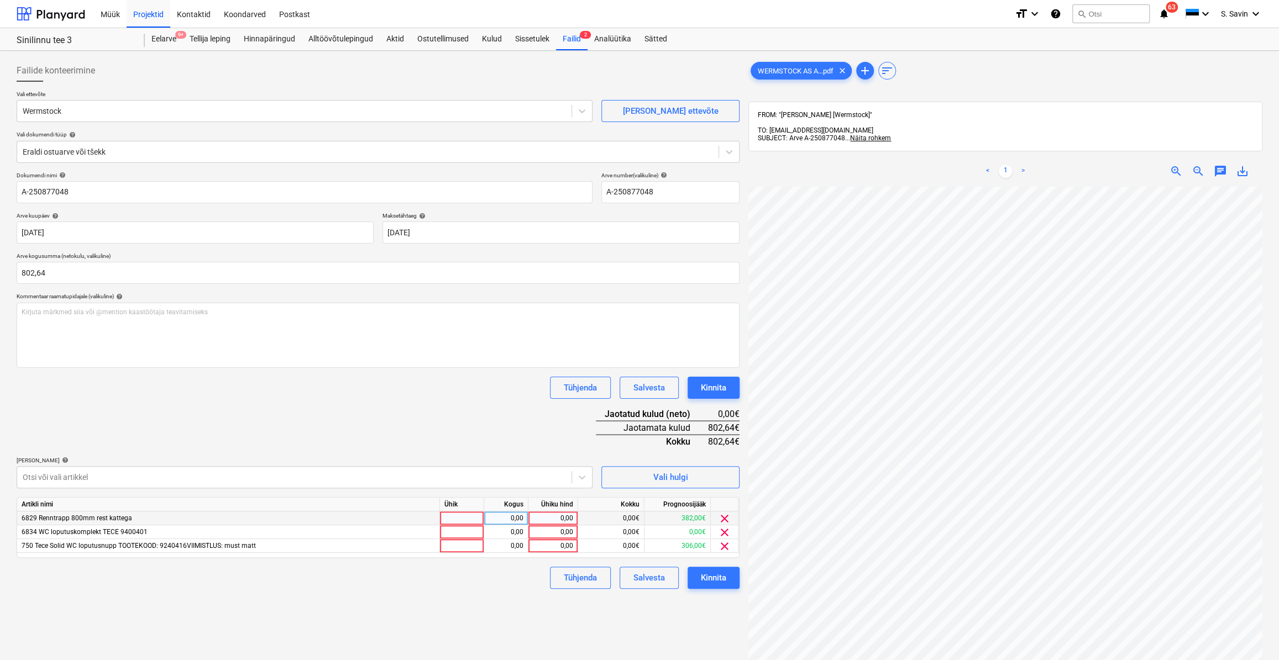
click at [451, 518] on div at bounding box center [462, 519] width 44 height 14
type input "kmpl."
click at [503, 521] on div "0,00" at bounding box center [505, 519] width 35 height 14
type input "1"
click at [549, 519] on div "0,00" at bounding box center [553, 519] width 40 height 14
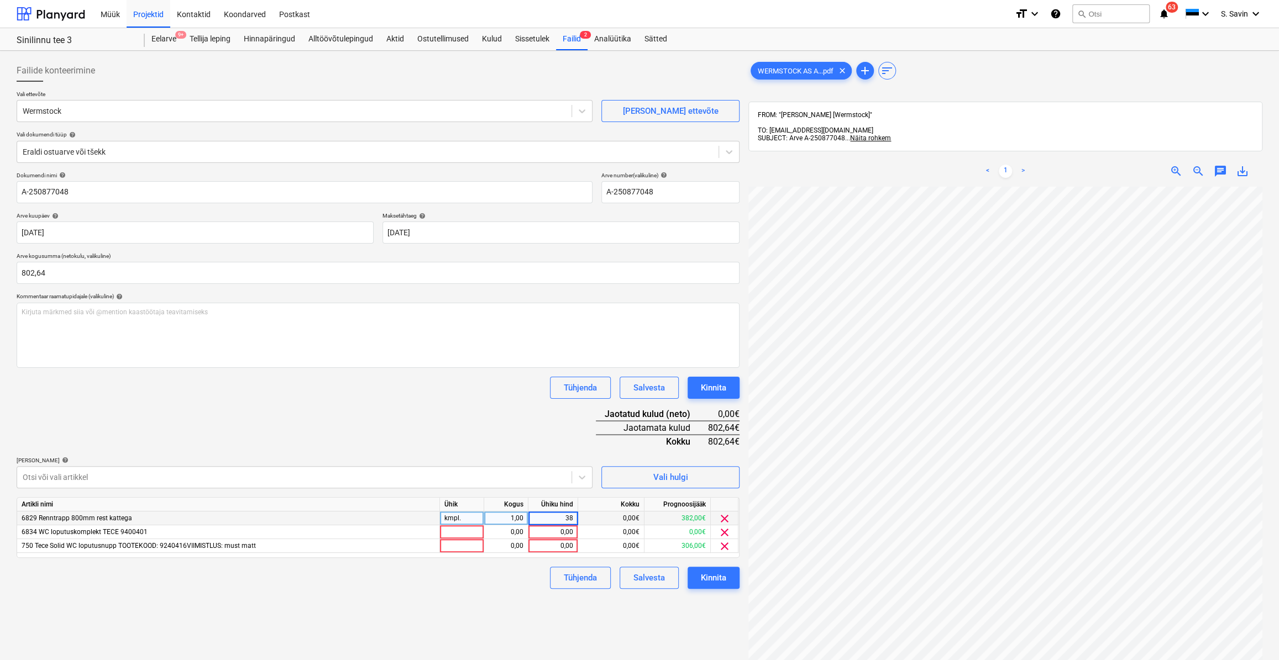
type input "382"
click at [459, 546] on div at bounding box center [462, 546] width 44 height 14
type input "kmpl."
click at [522, 546] on div "0,00" at bounding box center [505, 546] width 35 height 14
click at [546, 546] on div "0,00" at bounding box center [553, 546] width 40 height 14
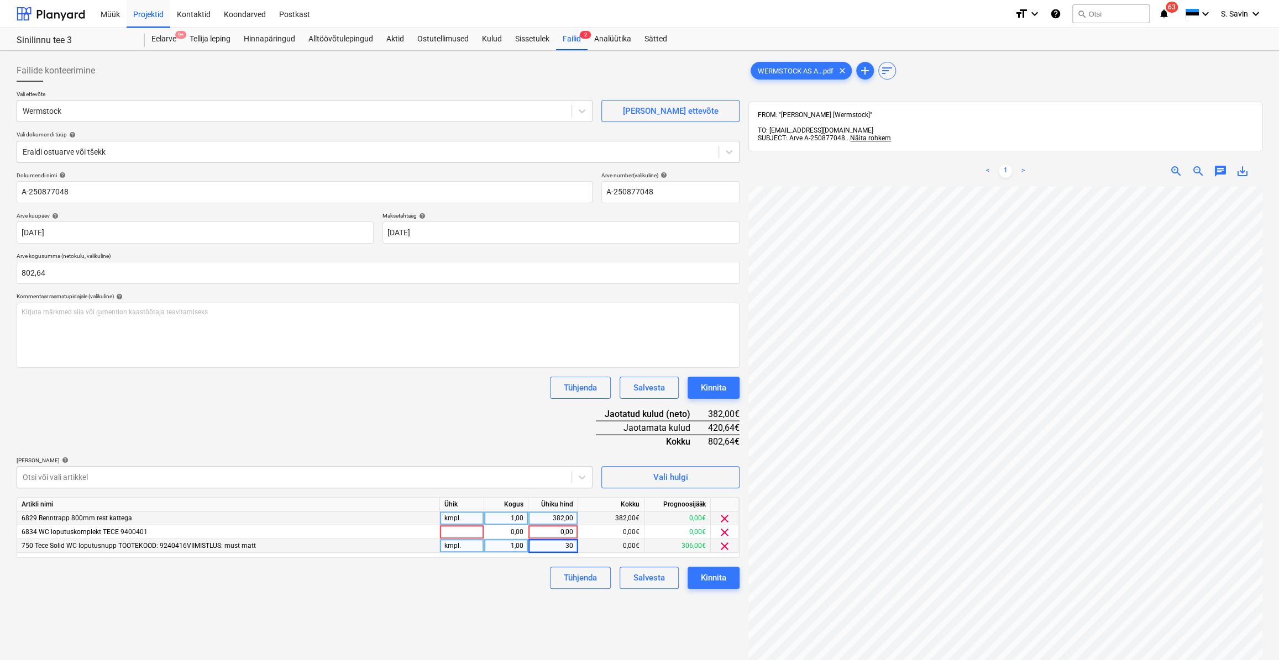
type input "306"
click at [455, 528] on div at bounding box center [462, 532] width 44 height 14
type input "kmpl."
click at [491, 535] on div "0,00" at bounding box center [505, 532] width 35 height 14
type input "1"
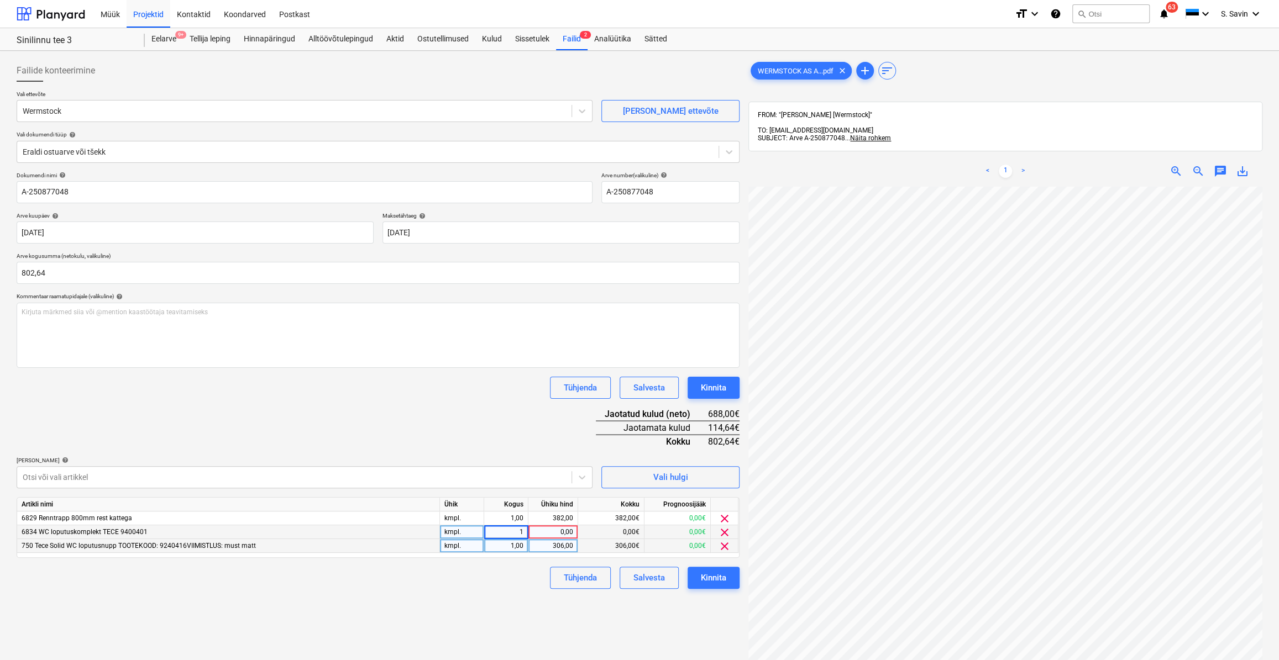
click at [570, 532] on div "0,00" at bounding box center [553, 532] width 40 height 14
type input "114,64"
click at [525, 594] on div "Failide konteerimine Vali ettevõte Wermstock [PERSON_NAME] uus ettevõte Vali do…" at bounding box center [378, 437] width 732 height 765
click at [698, 580] on button "Kinnita" at bounding box center [713, 578] width 52 height 22
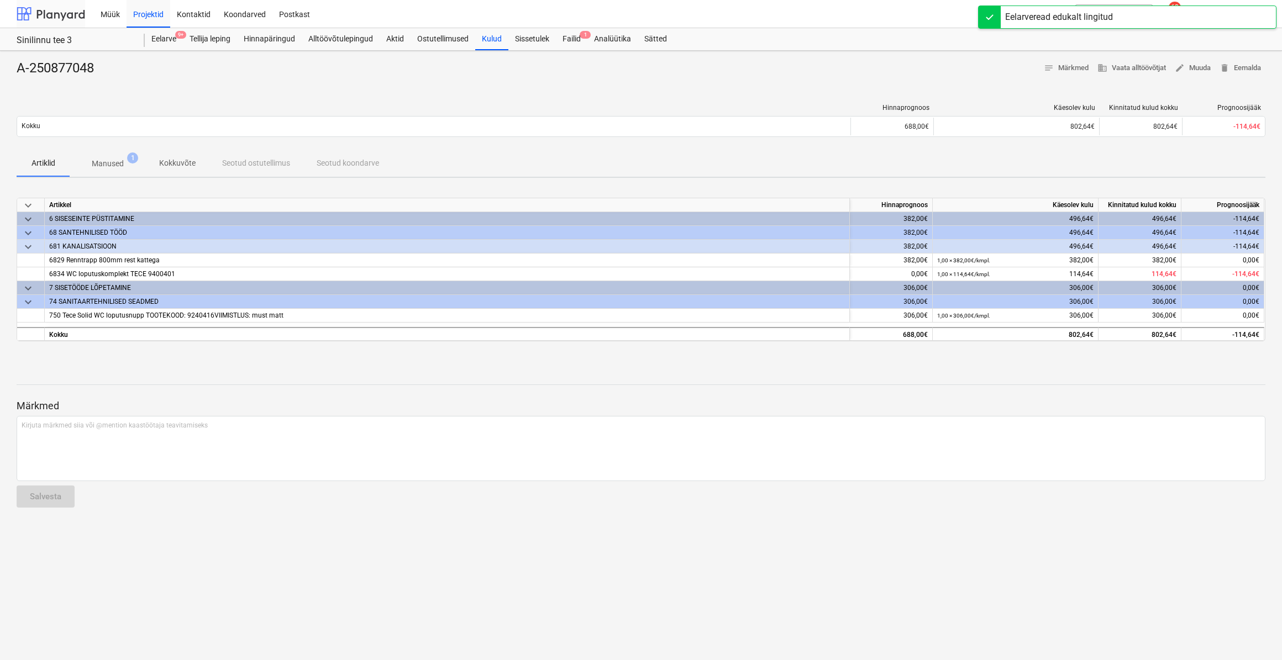
click at [54, 9] on div at bounding box center [51, 14] width 69 height 28
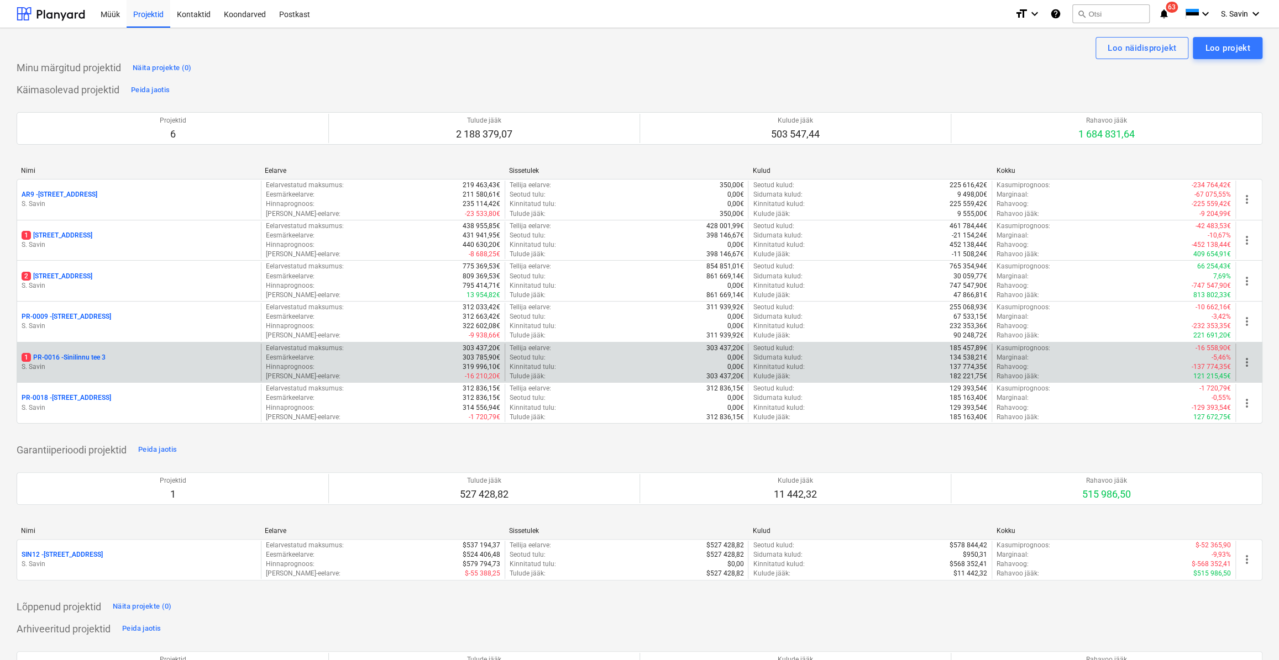
click at [91, 366] on p "S. Savin" at bounding box center [139, 366] width 235 height 9
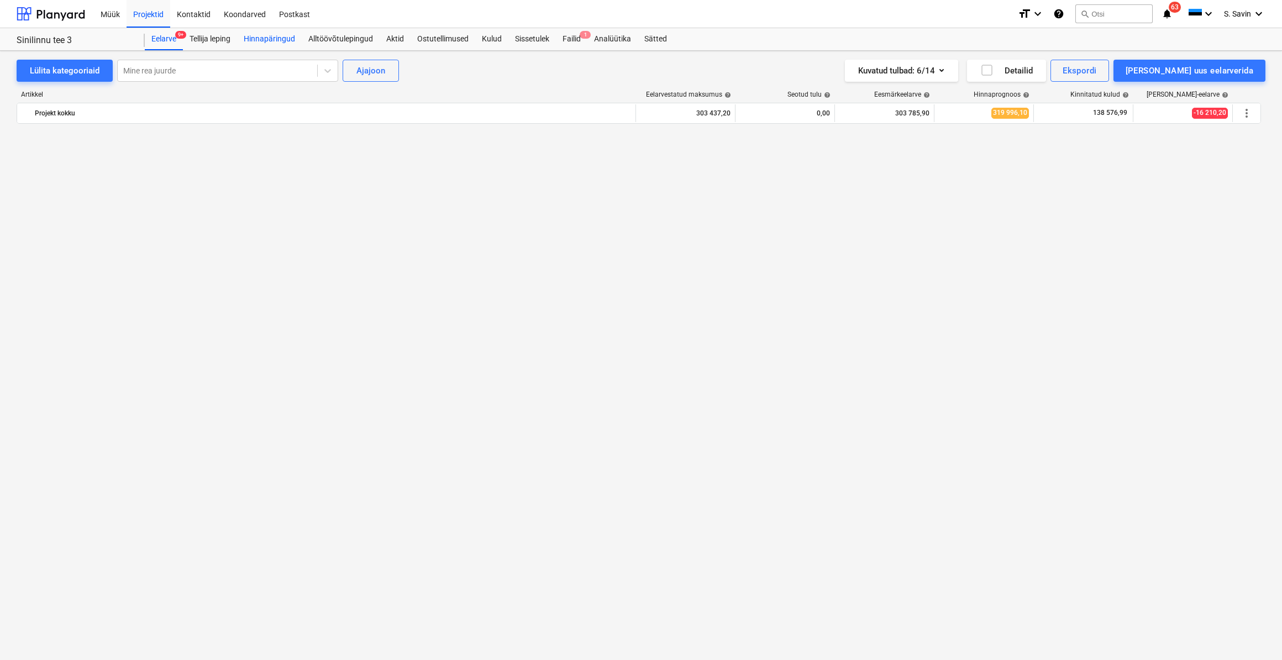
scroll to position [2177, 0]
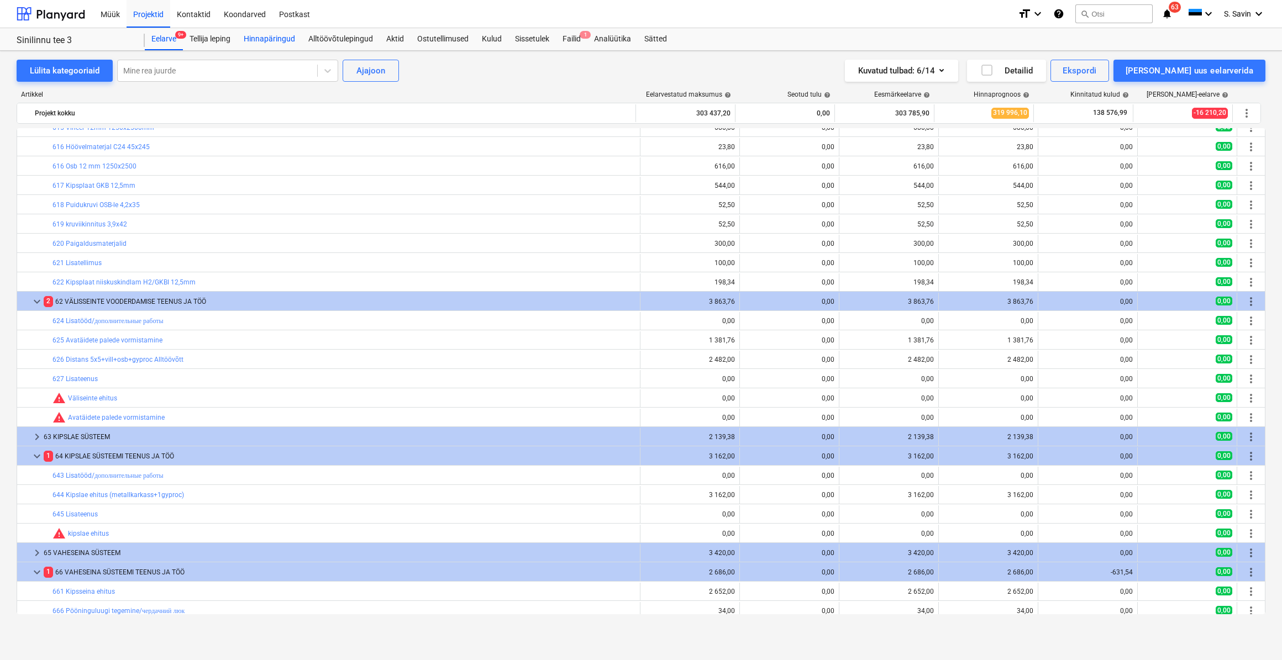
click at [287, 43] on div "Hinnapäringud" at bounding box center [269, 39] width 65 height 22
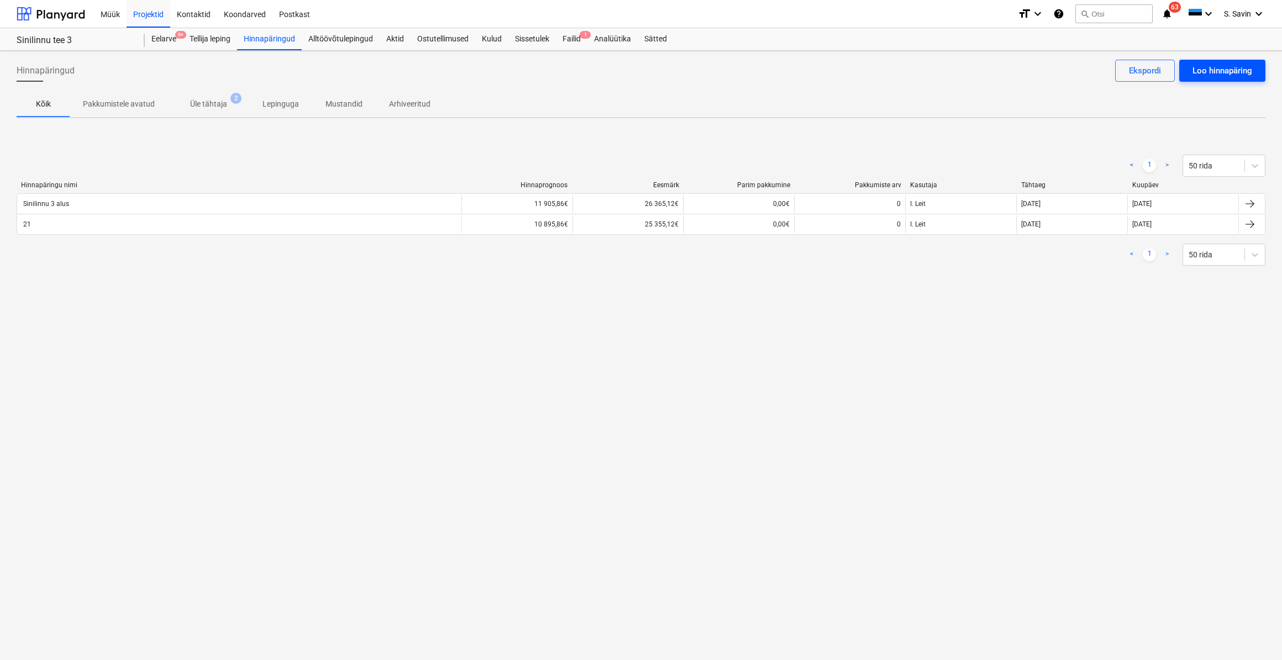
click at [1220, 67] on div "Loo hinnapäring" at bounding box center [1222, 71] width 60 height 14
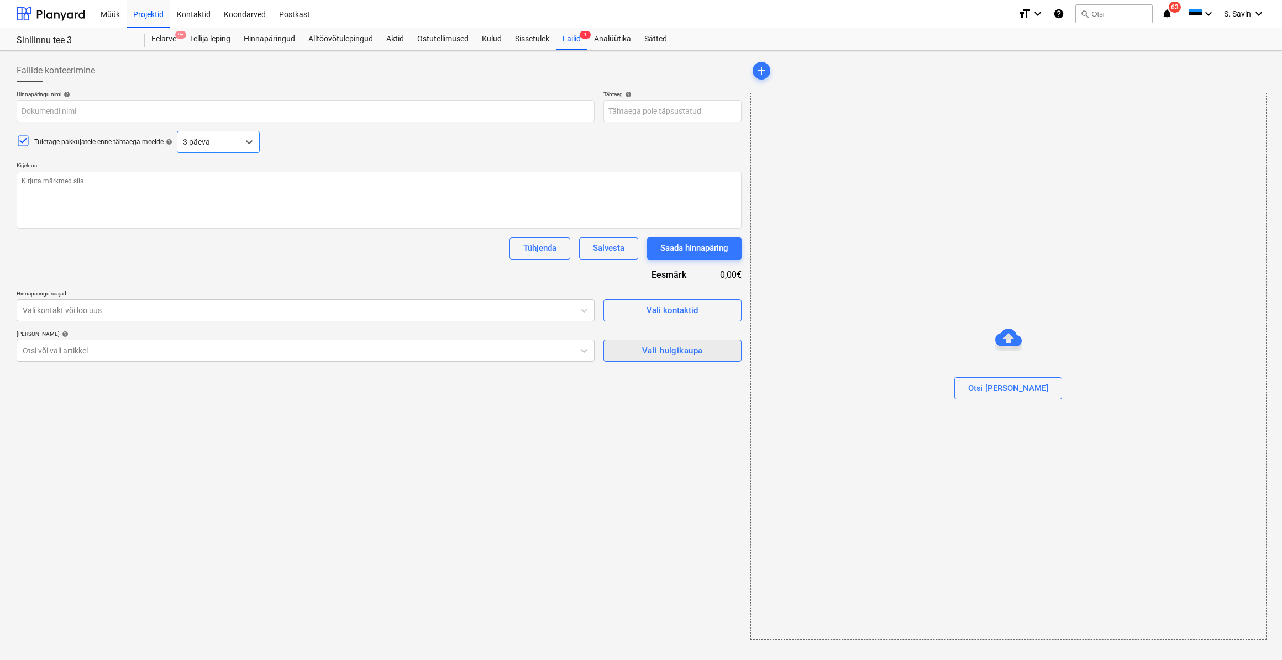
click at [653, 354] on div "Vali hulgikaupa" at bounding box center [672, 351] width 60 height 14
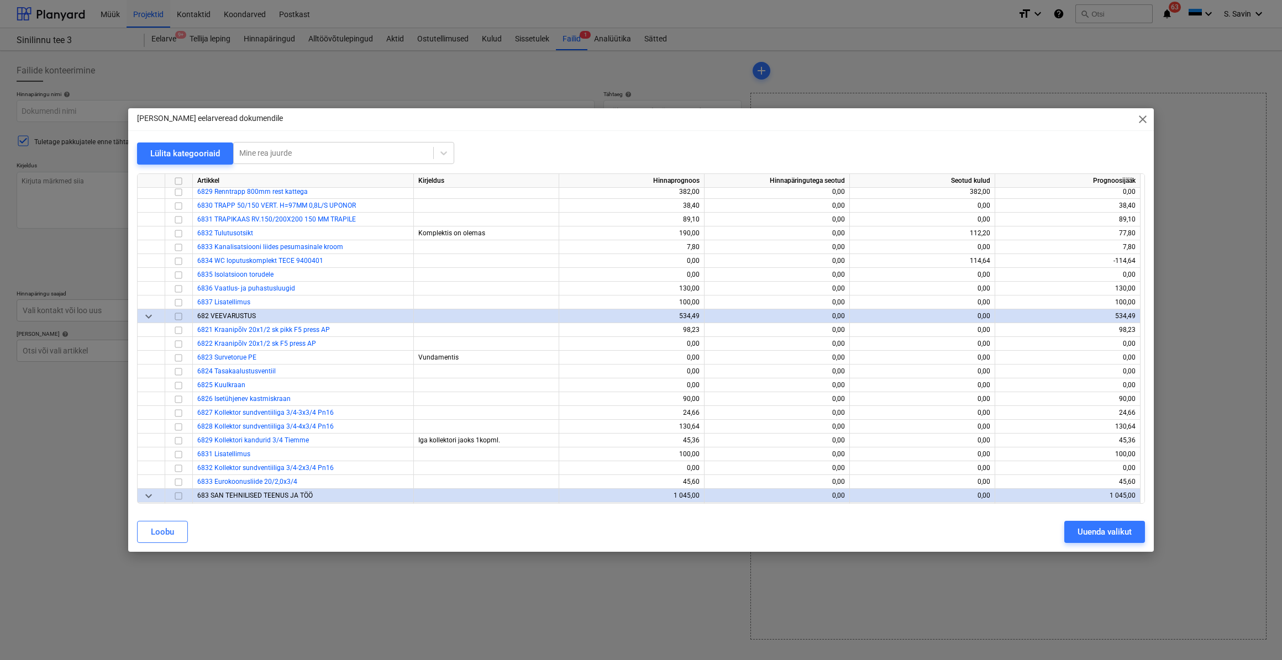
scroll to position [5526, 0]
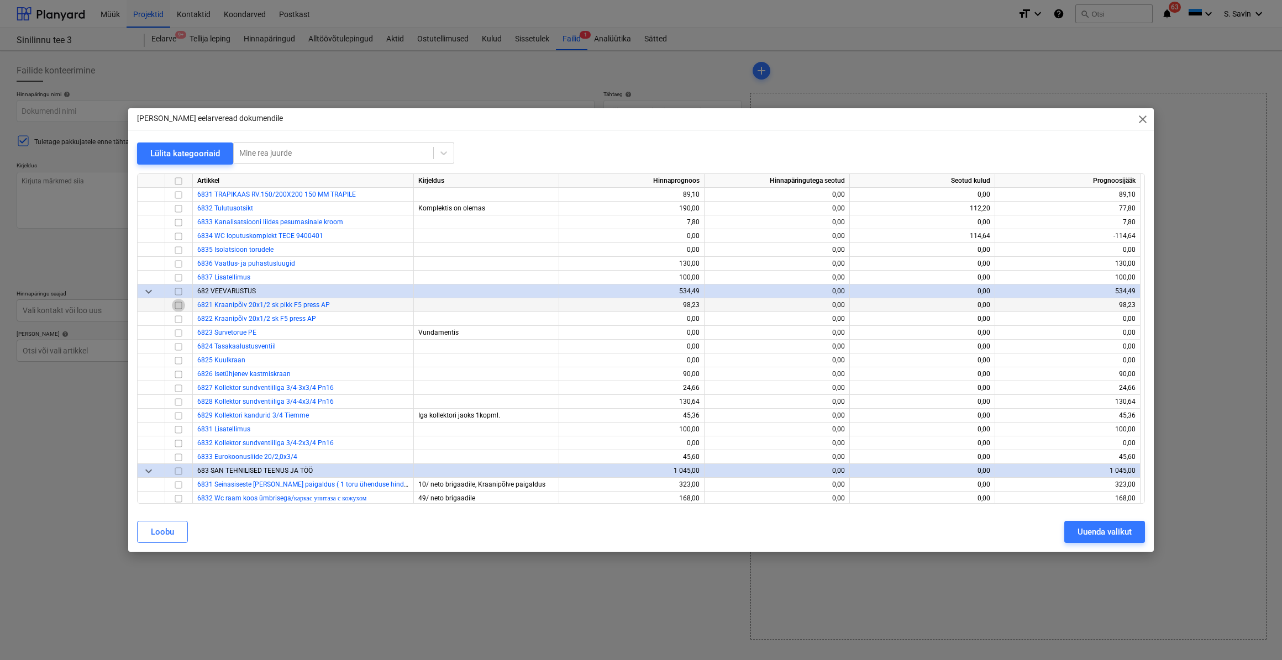
click at [177, 304] on input "checkbox" at bounding box center [178, 304] width 13 height 13
click at [178, 387] on input "checkbox" at bounding box center [178, 387] width 13 height 13
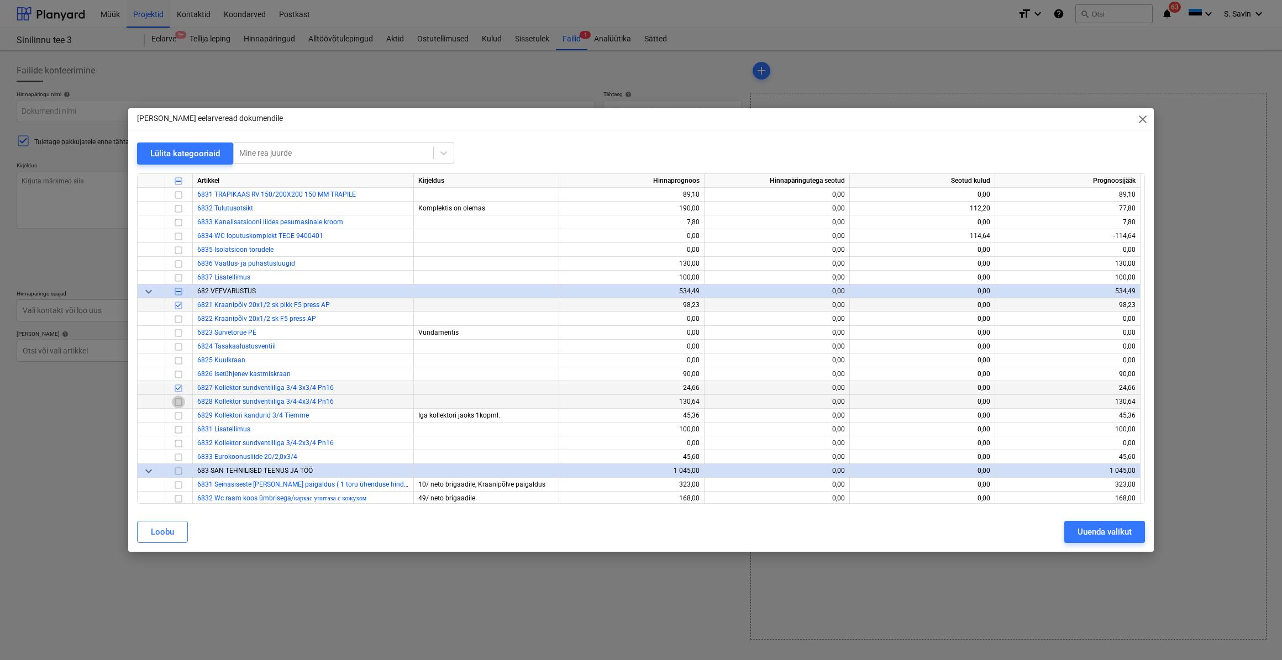
click at [180, 403] on input "checkbox" at bounding box center [178, 401] width 13 height 13
click at [177, 418] on input "checkbox" at bounding box center [178, 415] width 13 height 13
click at [177, 448] on input "checkbox" at bounding box center [178, 443] width 13 height 13
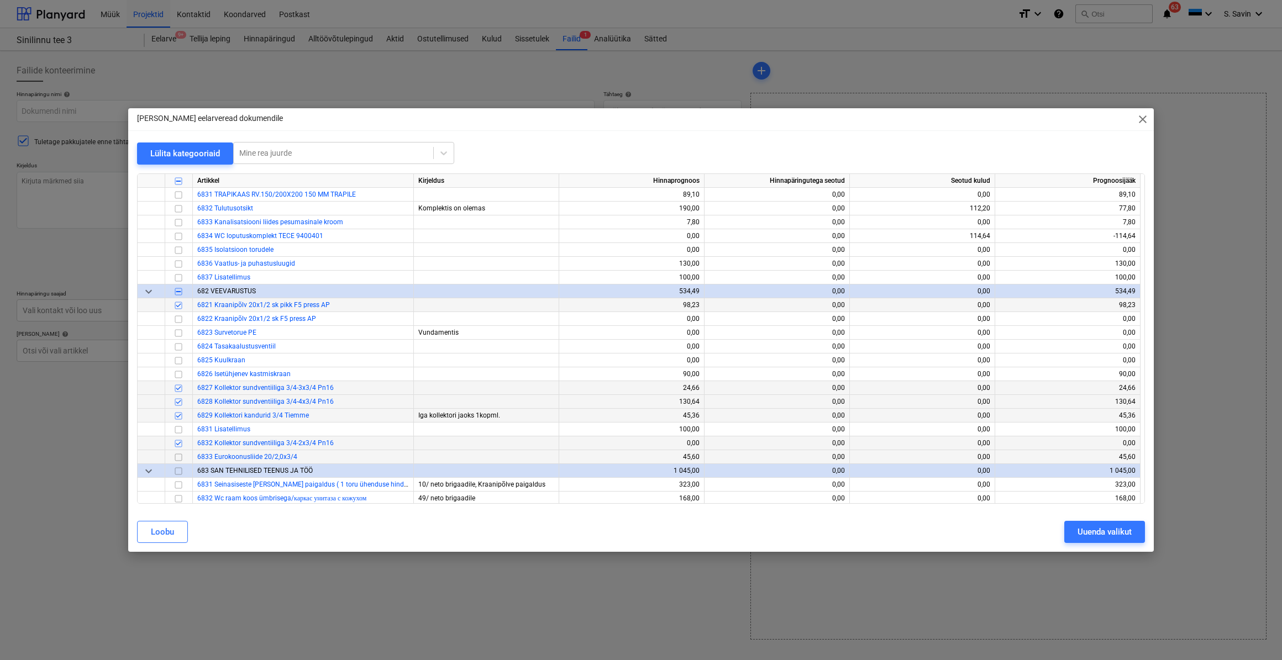
click at [178, 459] on input "checkbox" at bounding box center [178, 456] width 13 height 13
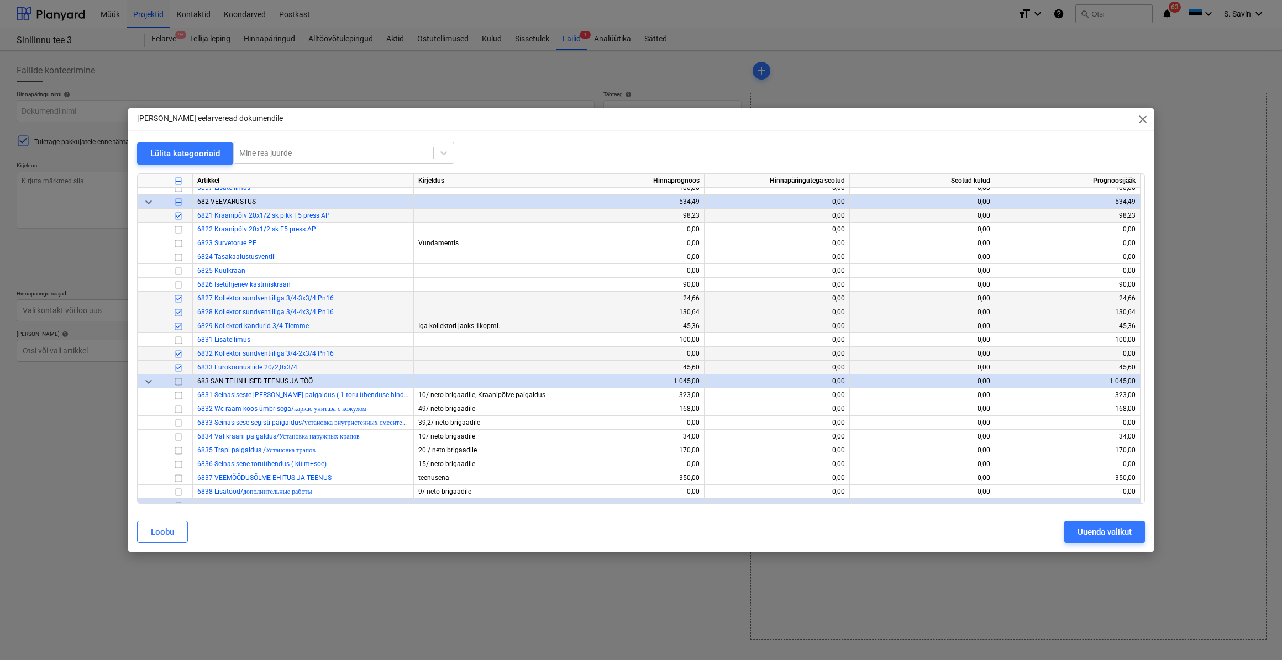
scroll to position [5626, 0]
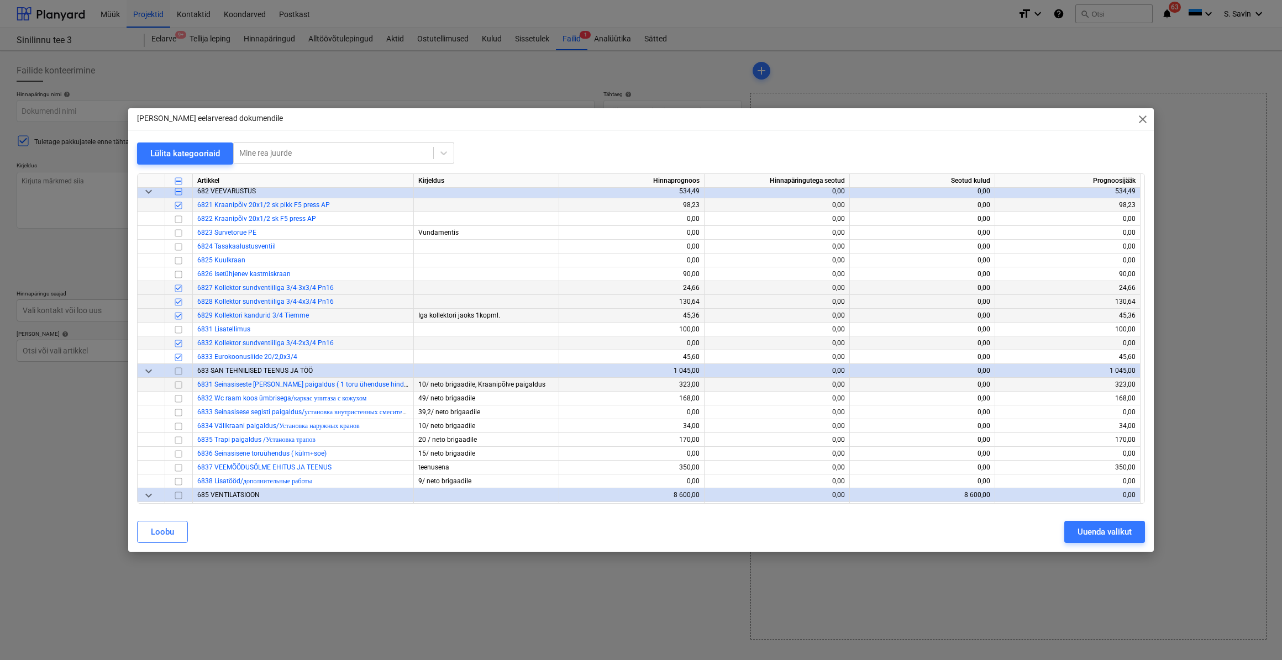
click at [182, 385] on input "checkbox" at bounding box center [178, 384] width 13 height 13
click at [178, 400] on input "checkbox" at bounding box center [178, 398] width 13 height 13
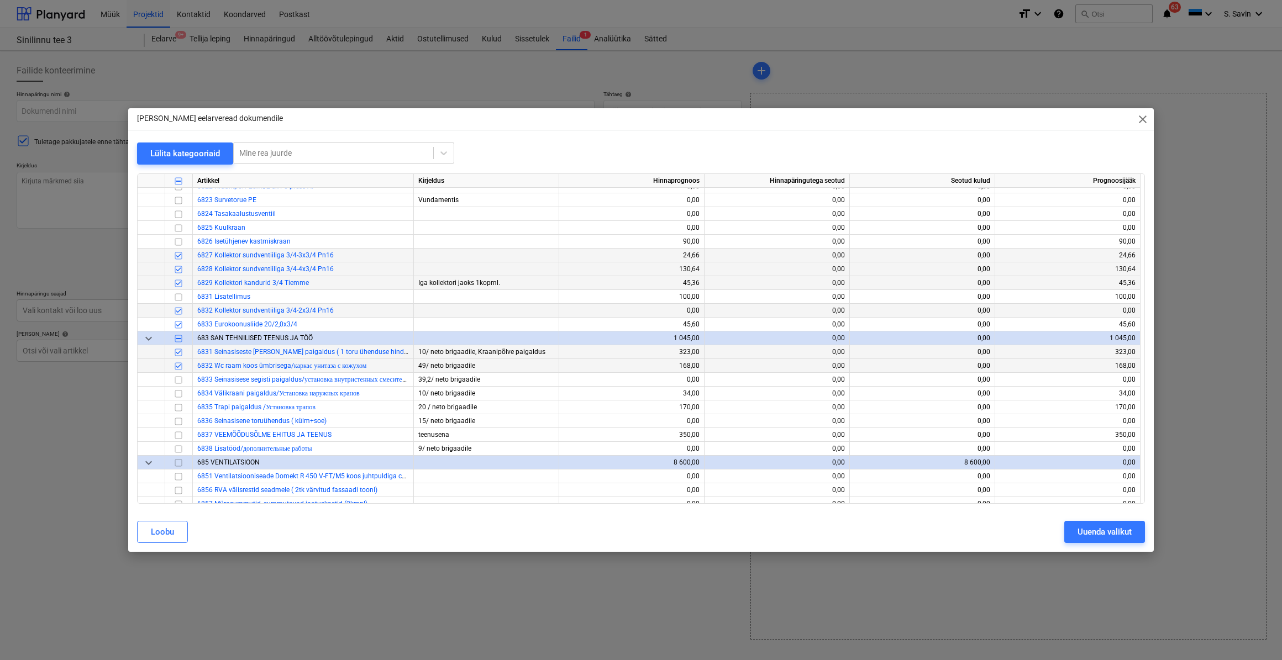
scroll to position [5676, 0]
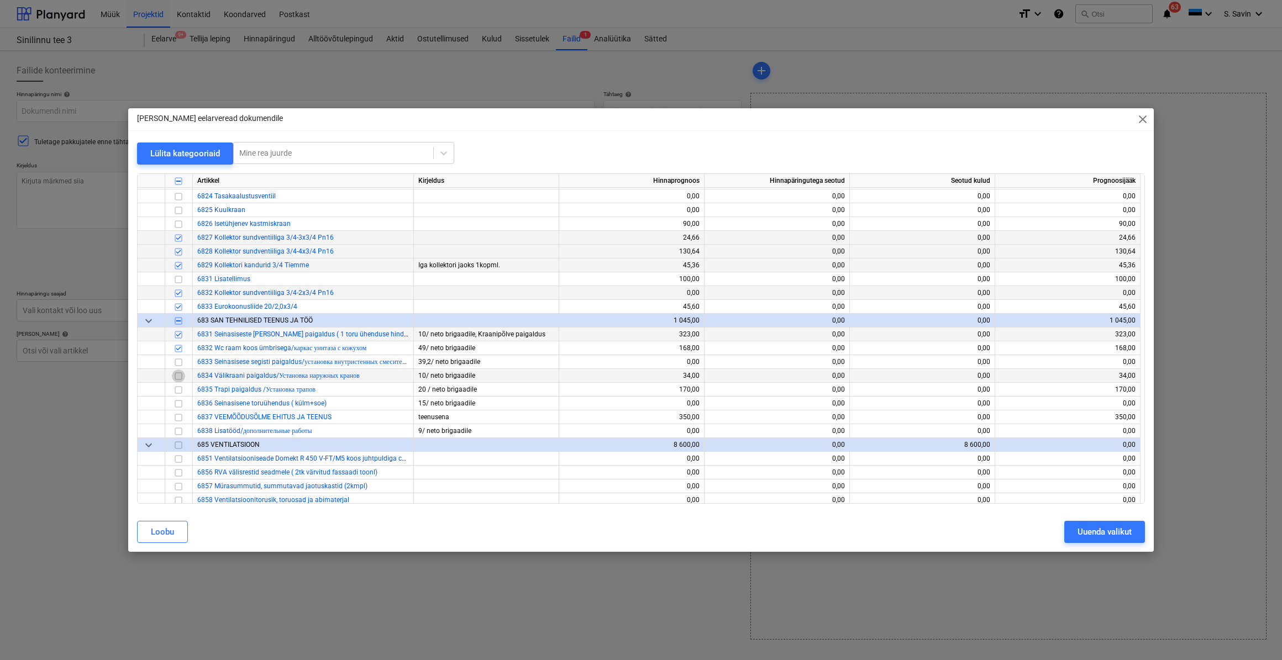
click at [178, 378] on input "checkbox" at bounding box center [178, 375] width 13 height 13
click at [180, 392] on input "checkbox" at bounding box center [178, 389] width 13 height 13
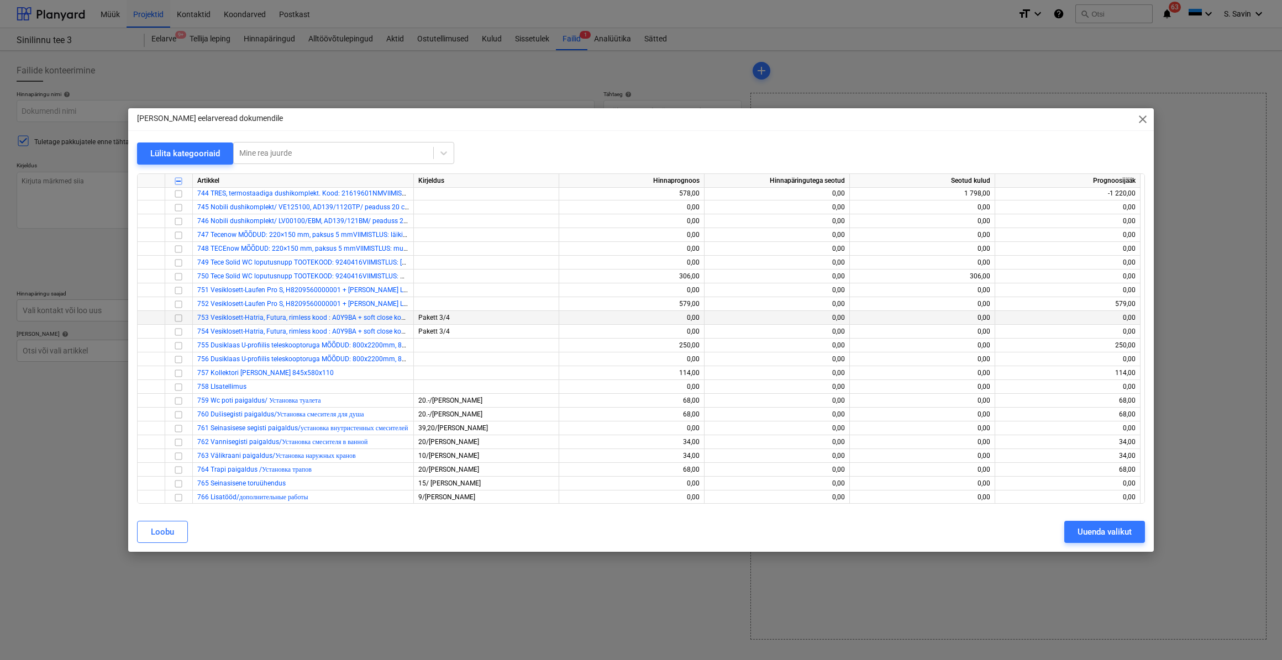
scroll to position [6982, 0]
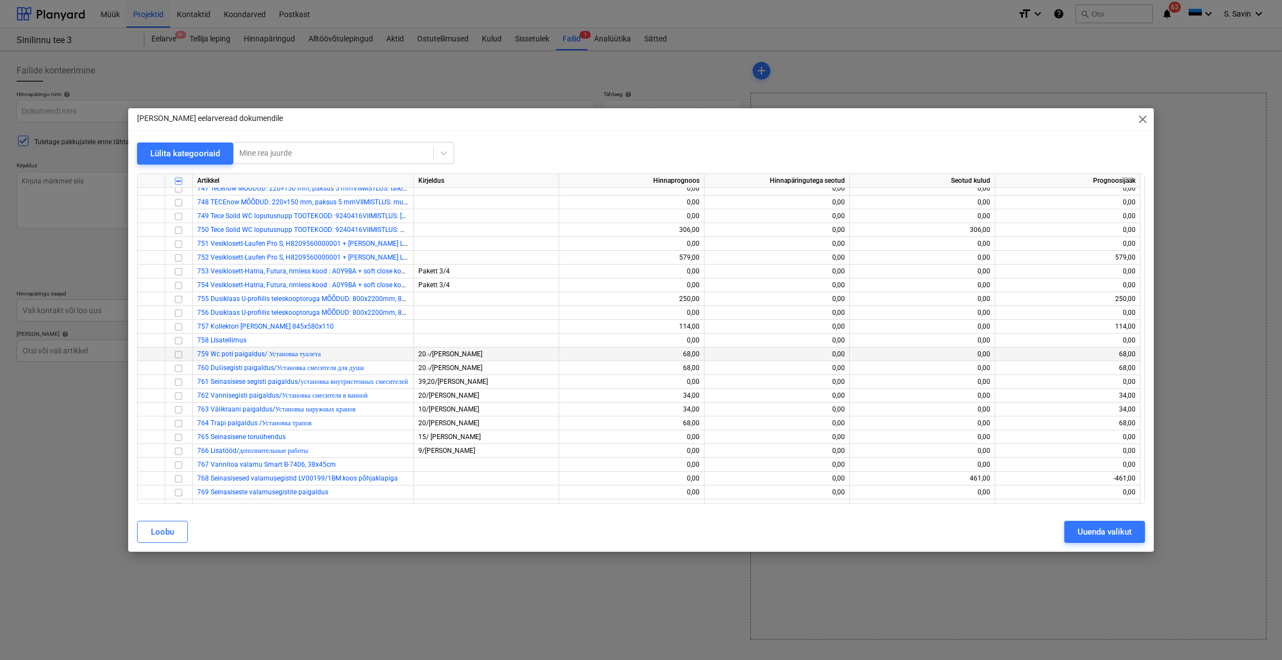
click at [178, 354] on input "checkbox" at bounding box center [178, 354] width 13 height 13
click at [177, 367] on input "checkbox" at bounding box center [178, 367] width 13 height 13
click at [177, 393] on input "checkbox" at bounding box center [178, 395] width 13 height 13
click at [177, 411] on input "checkbox" at bounding box center [178, 409] width 13 height 13
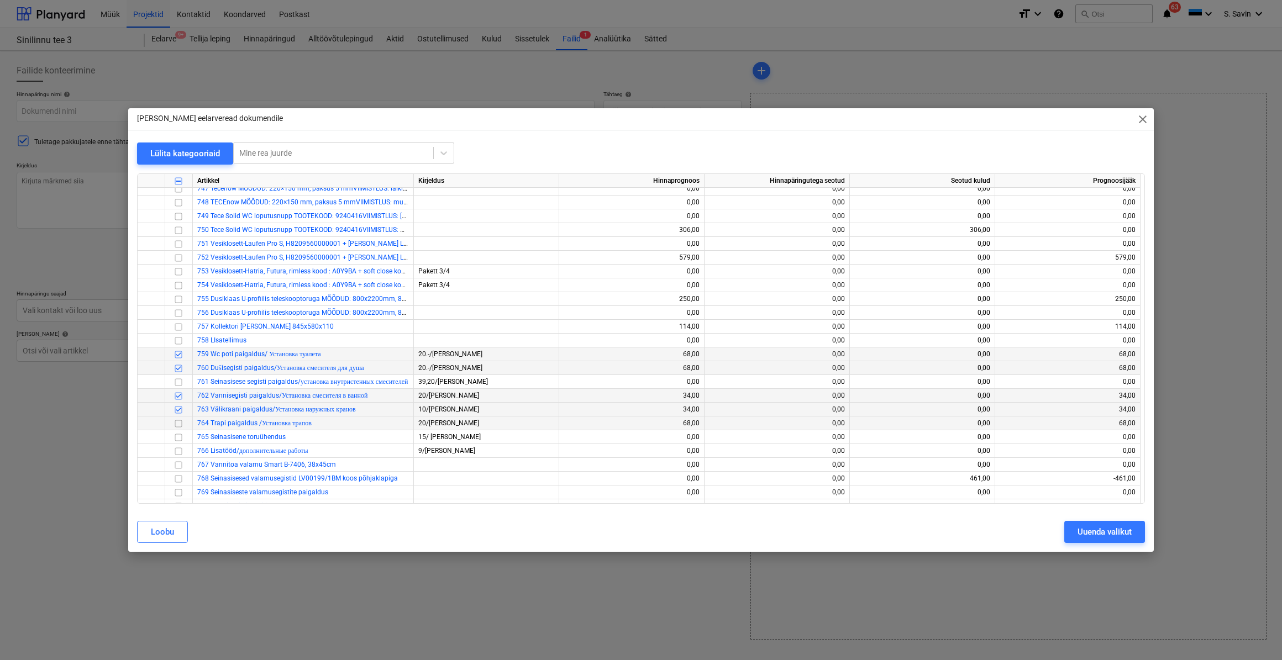
click at [175, 422] on input "checkbox" at bounding box center [178, 423] width 13 height 13
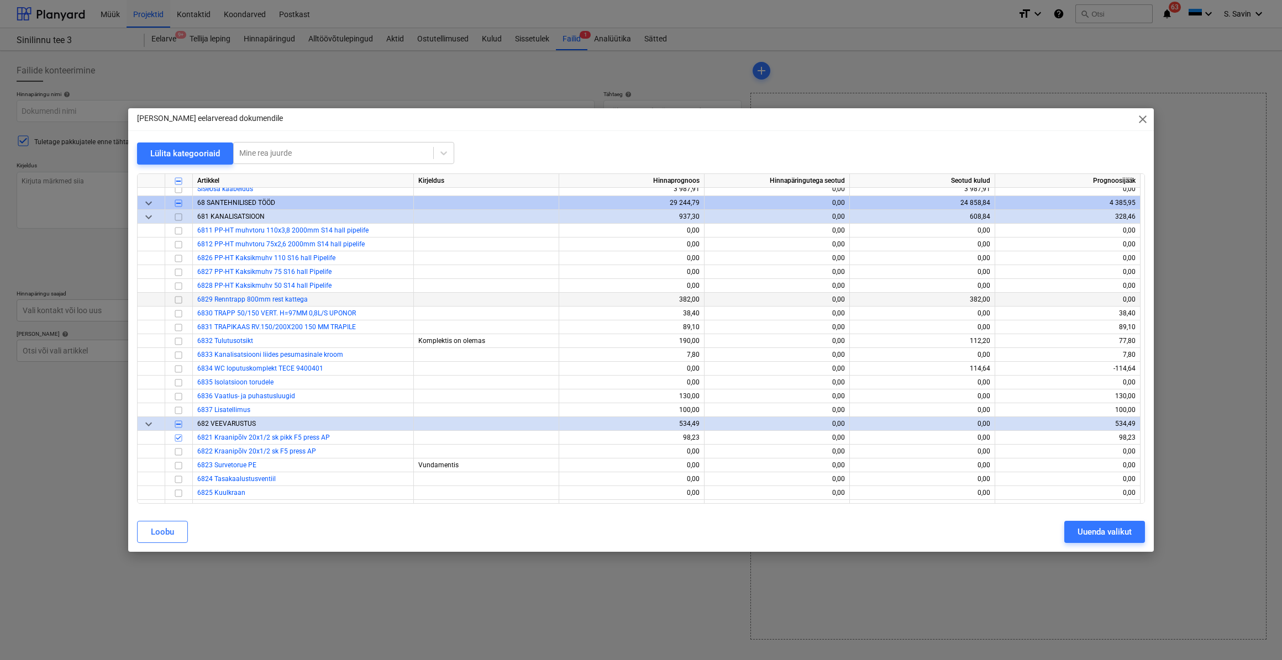
scroll to position [5395, 0]
click at [1088, 533] on div "Uuenda valikut" at bounding box center [1105, 532] width 54 height 14
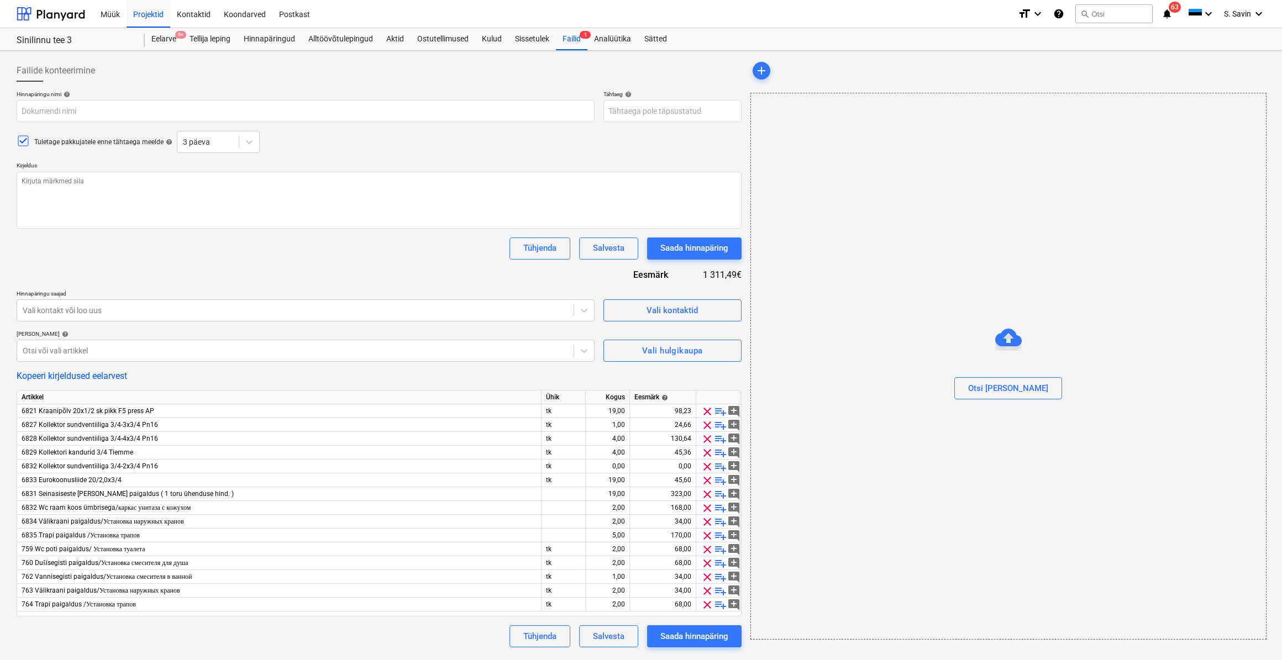
type textarea "x"
click at [49, 10] on div at bounding box center [51, 14] width 69 height 28
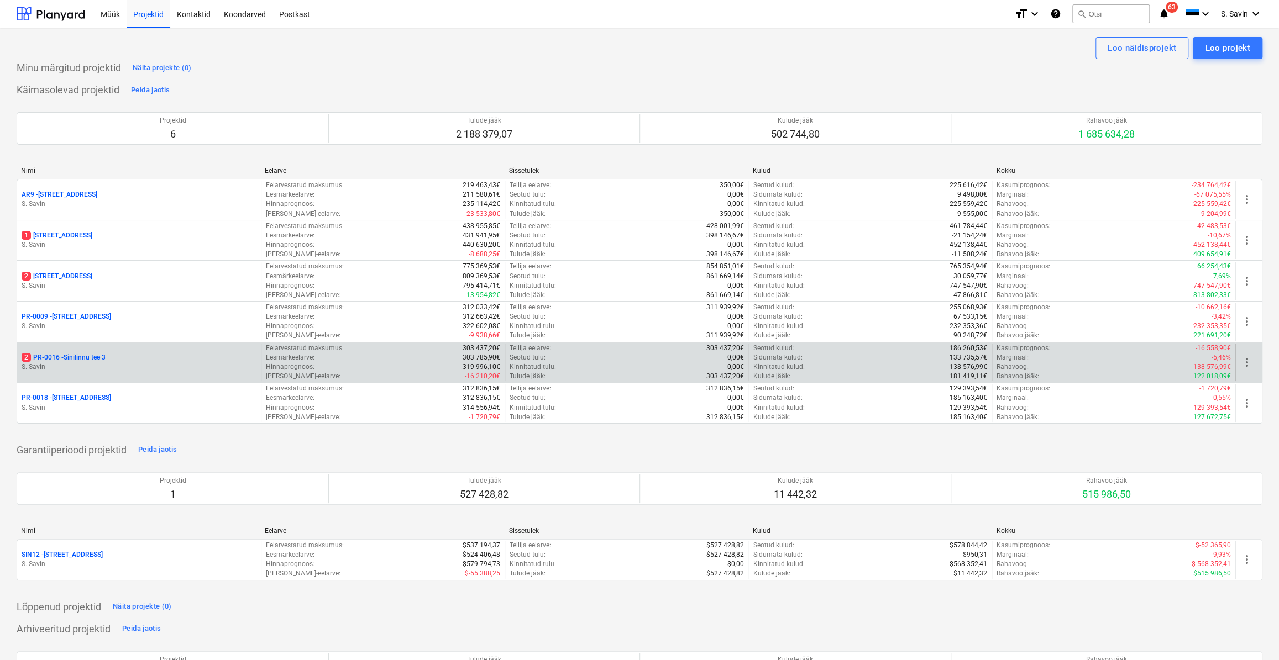
click at [74, 363] on p "S. Savin" at bounding box center [139, 366] width 235 height 9
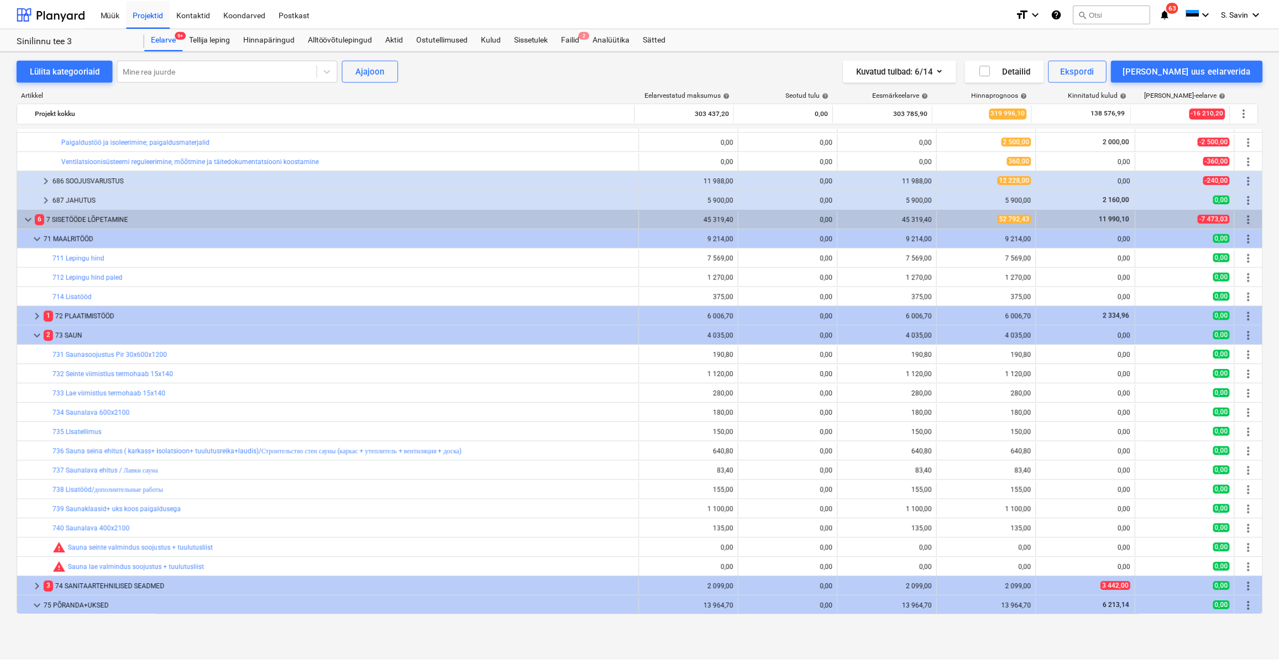
scroll to position [3281, 0]
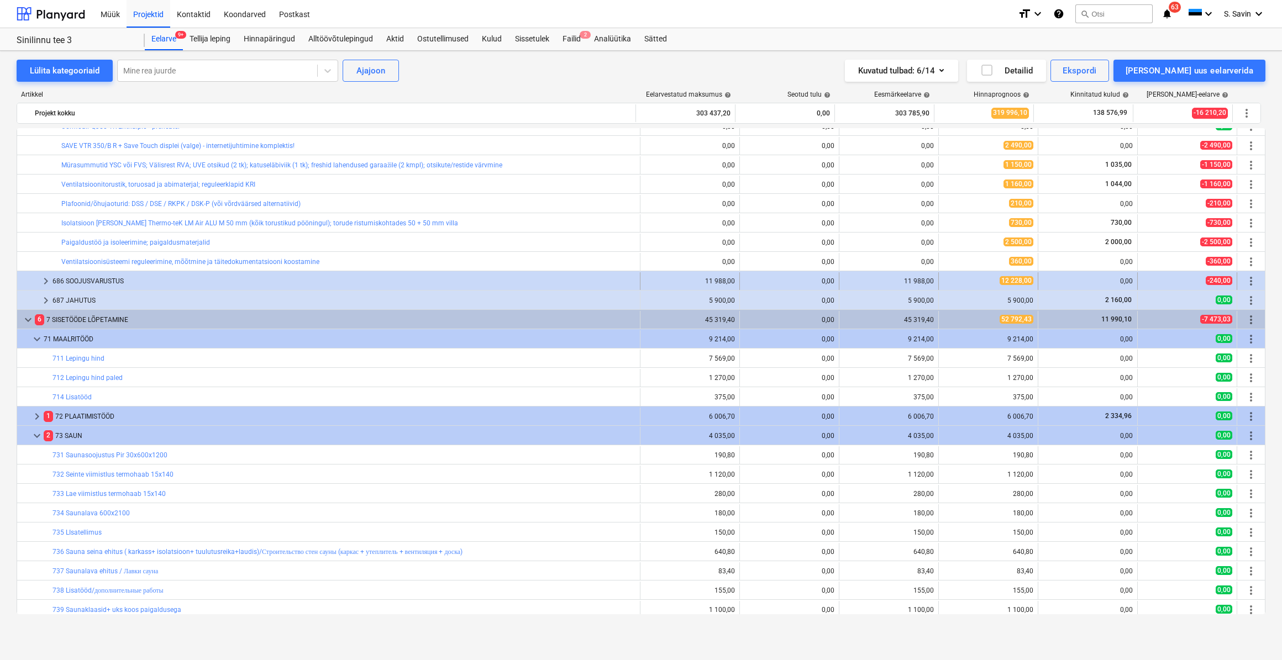
click at [41, 278] on span "keyboard_arrow_right" at bounding box center [45, 281] width 13 height 13
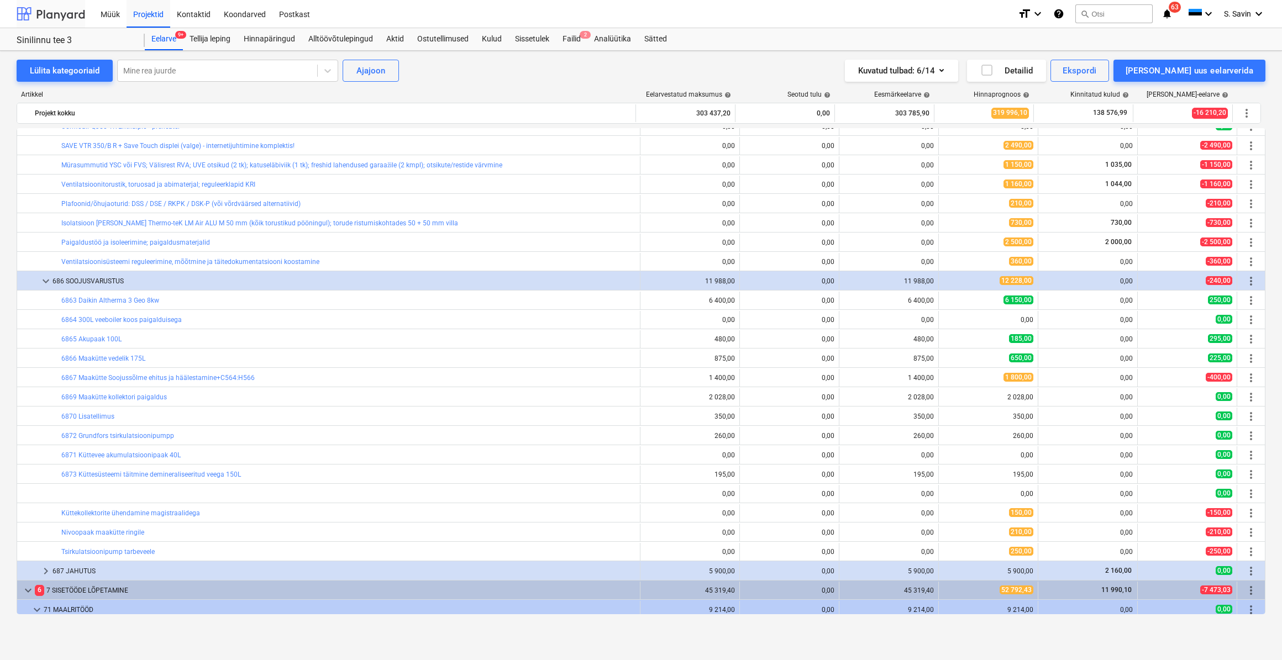
click at [69, 13] on div at bounding box center [51, 14] width 69 height 28
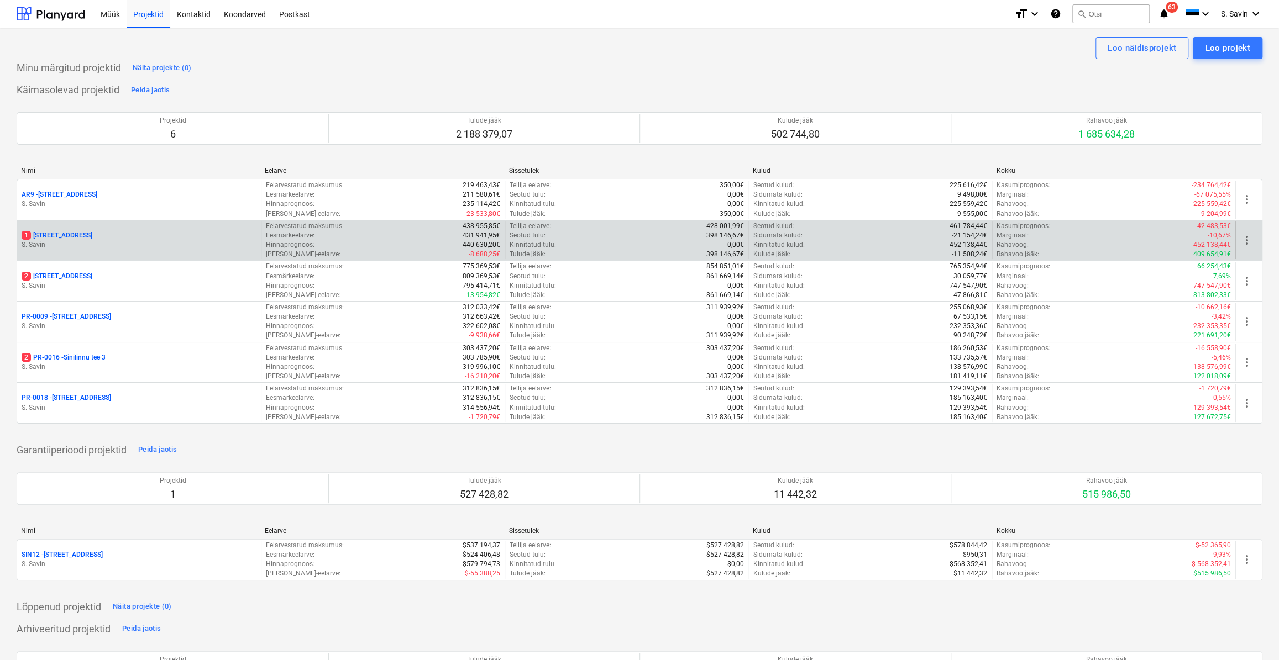
click at [120, 244] on p "S. Savin" at bounding box center [139, 244] width 235 height 9
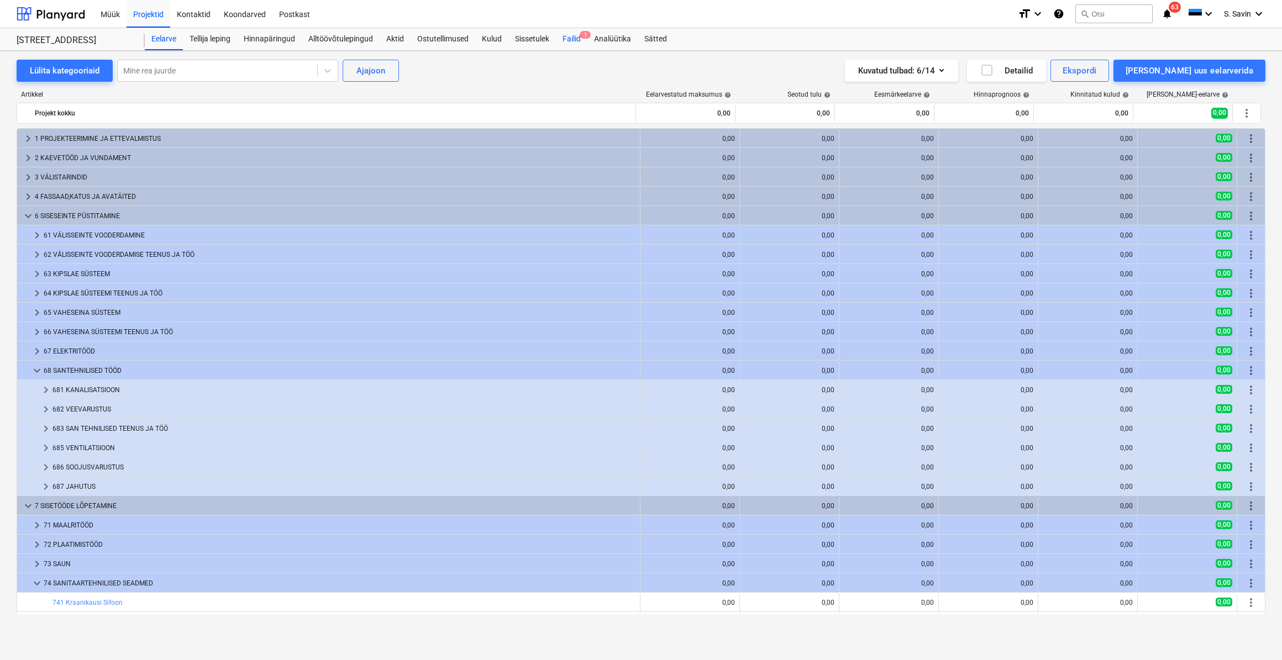
click at [573, 43] on div "Failid 1" at bounding box center [571, 39] width 31 height 22
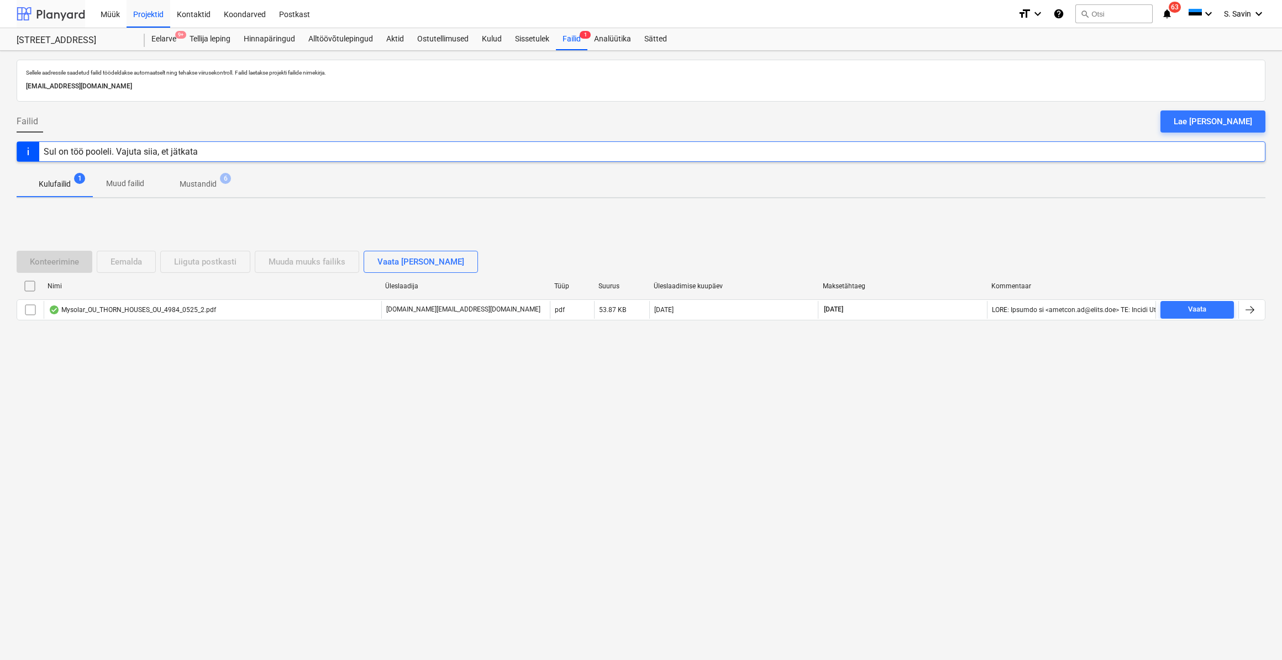
click at [80, 12] on div at bounding box center [51, 14] width 69 height 28
